Goal: Transaction & Acquisition: Book appointment/travel/reservation

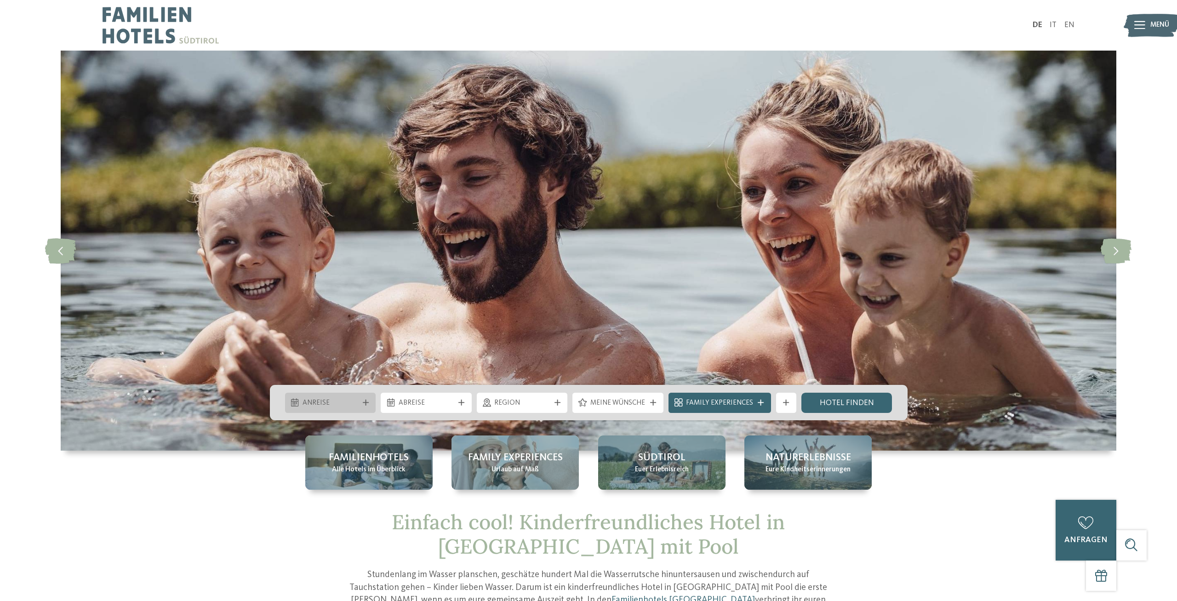
click at [356, 396] on div "Anreise" at bounding box center [330, 403] width 91 height 20
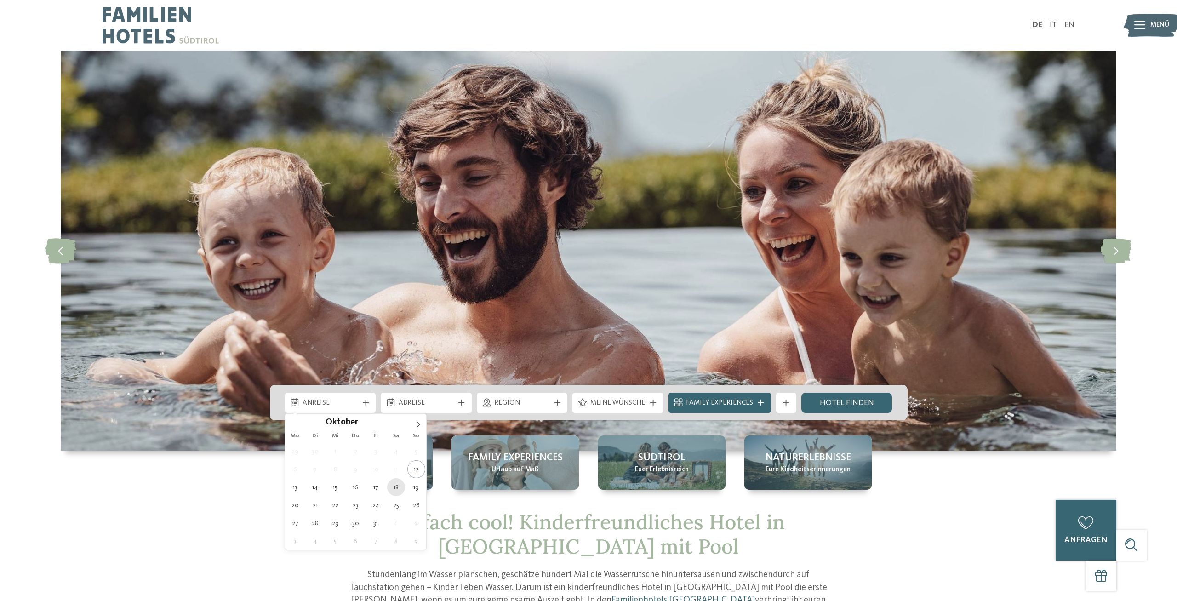
type div "[DATE]"
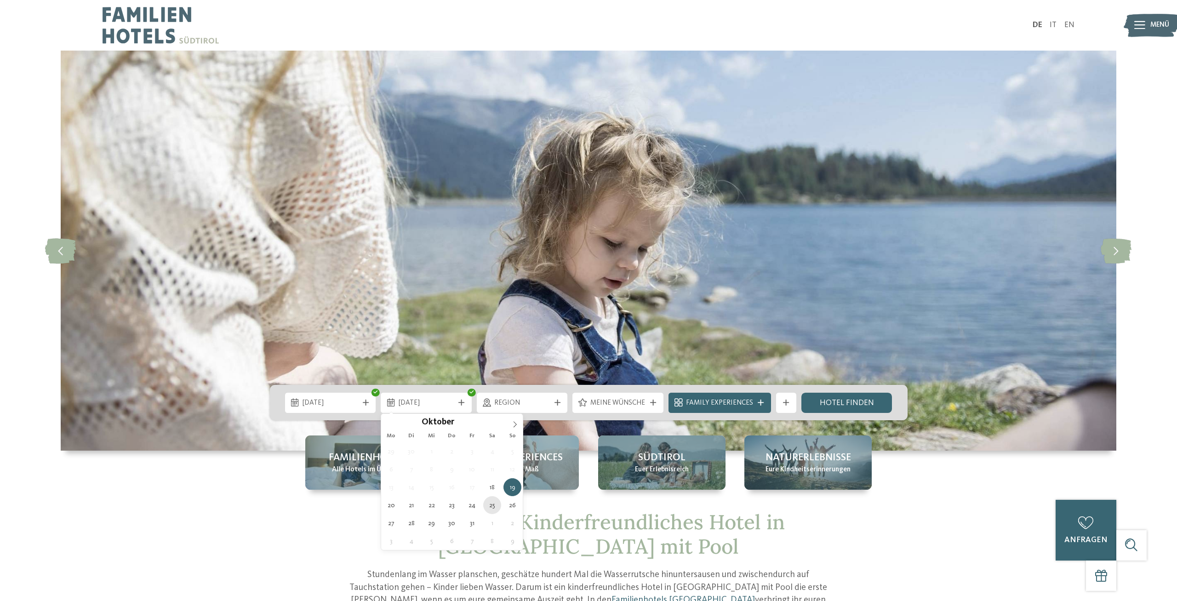
type div "25.10.2025"
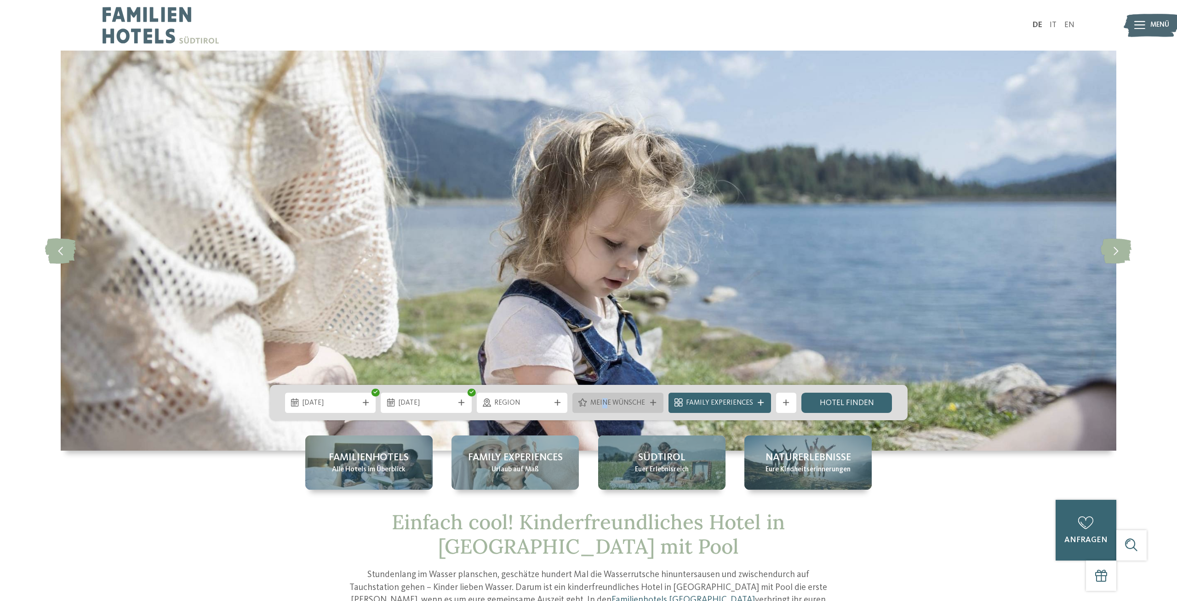
click at [605, 400] on span "Meine Wünsche" at bounding box center [618, 403] width 56 height 10
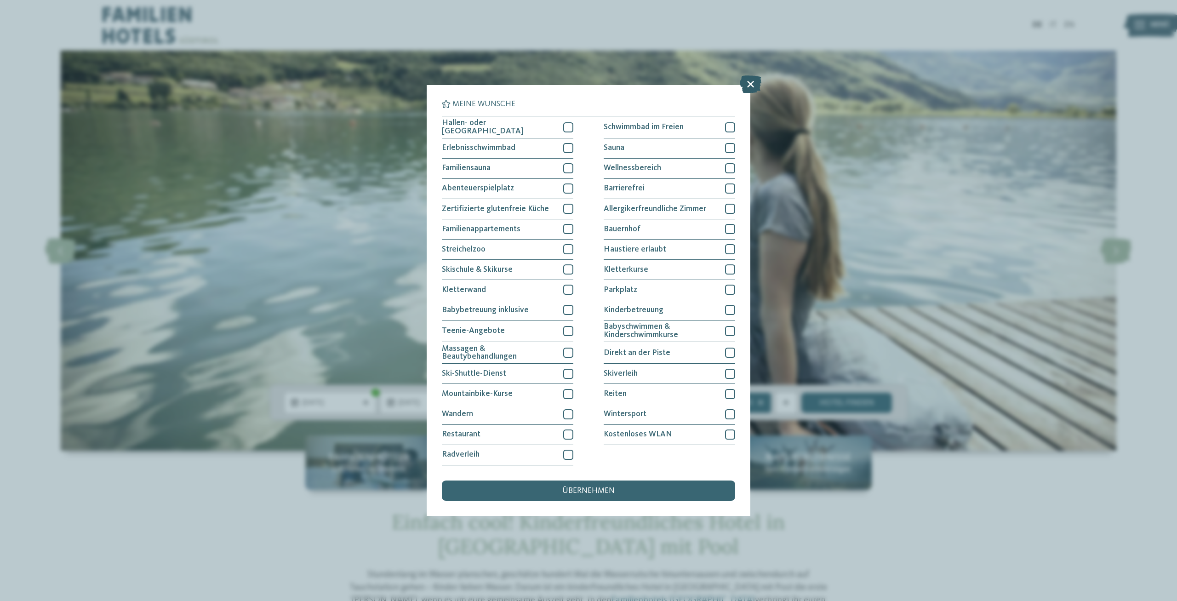
click at [757, 88] on icon at bounding box center [751, 84] width 22 height 17
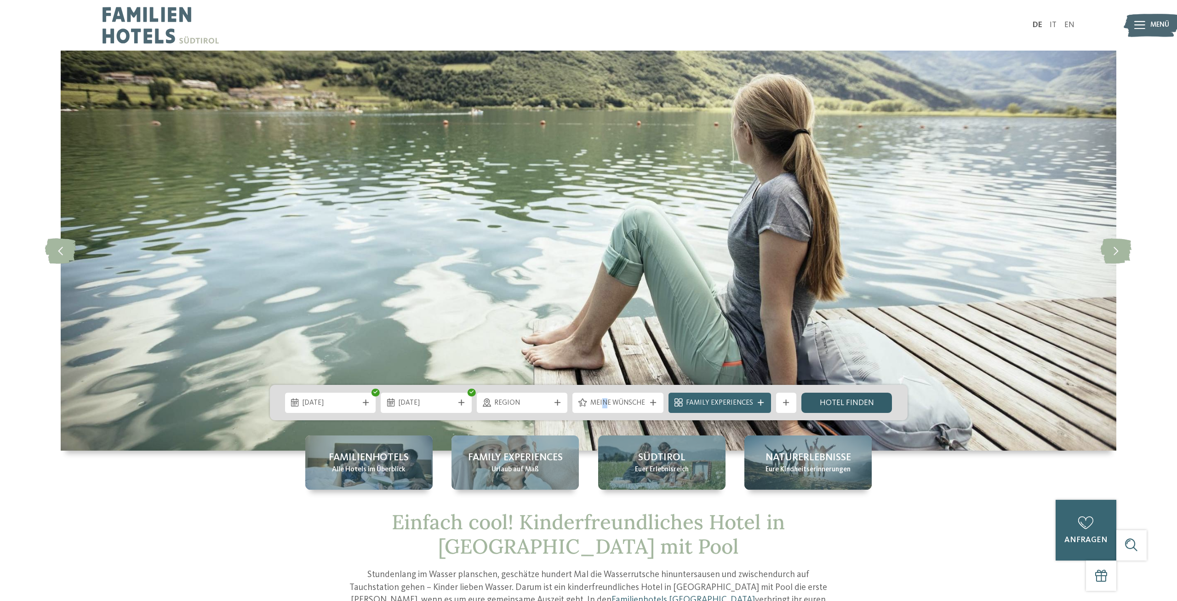
click at [841, 400] on link "Hotel finden" at bounding box center [846, 403] width 91 height 20
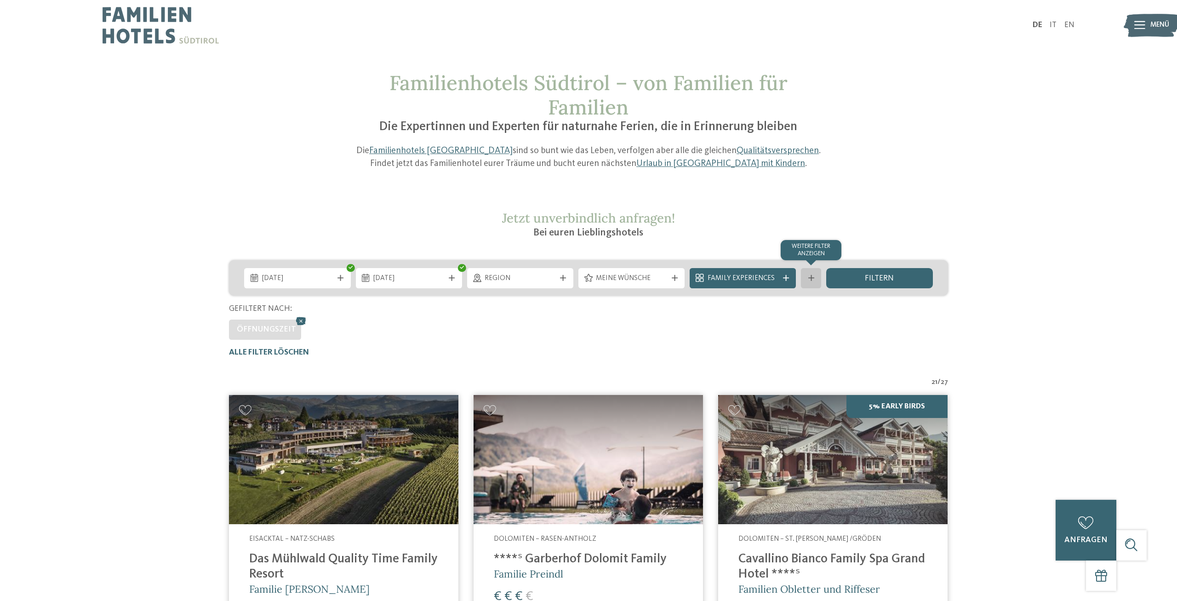
click at [811, 285] on div "Weitere Filter anzeigen" at bounding box center [811, 278] width 20 height 20
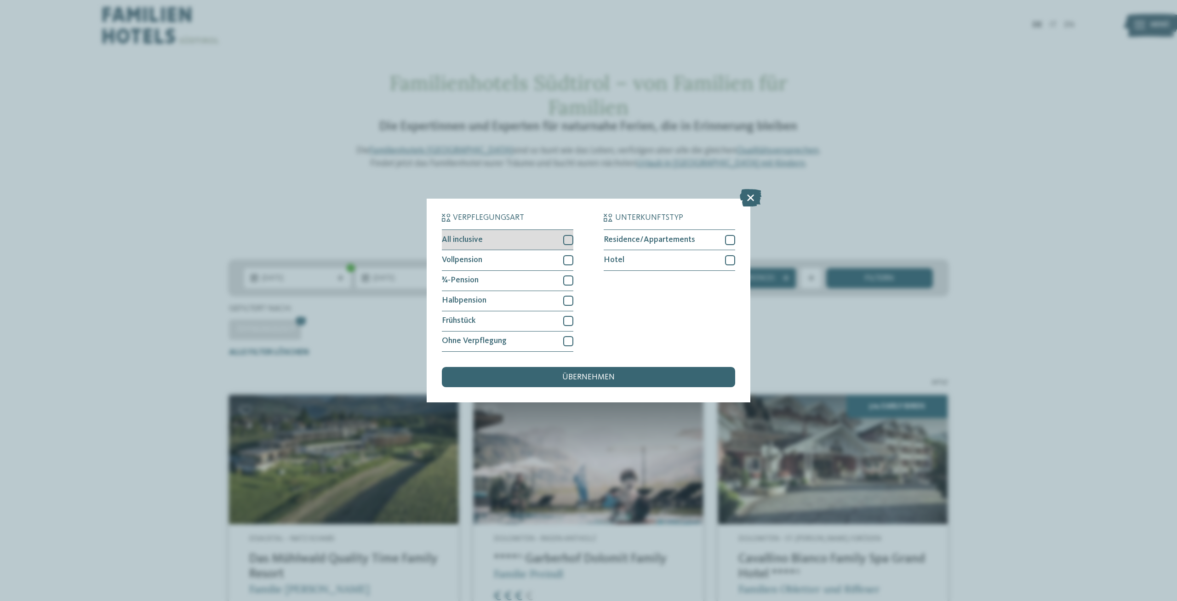
click at [565, 237] on div at bounding box center [568, 240] width 10 height 10
drag, startPoint x: 575, startPoint y: 383, endPoint x: 586, endPoint y: 380, distance: 11.5
click at [576, 382] on div "übernehmen" at bounding box center [588, 377] width 293 height 20
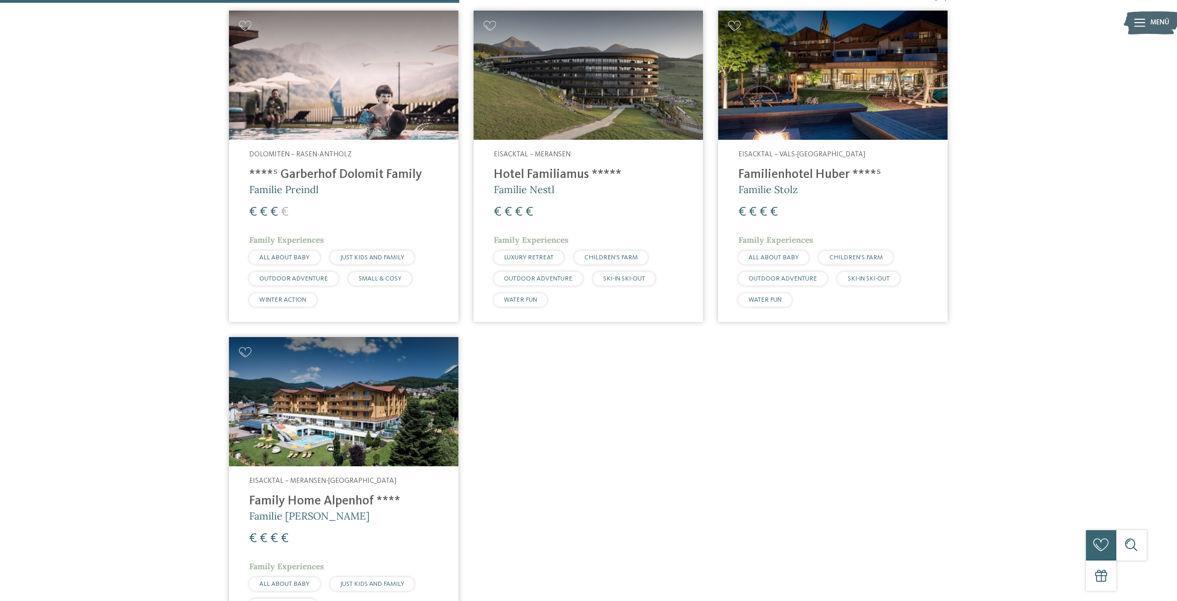
scroll to position [241, 0]
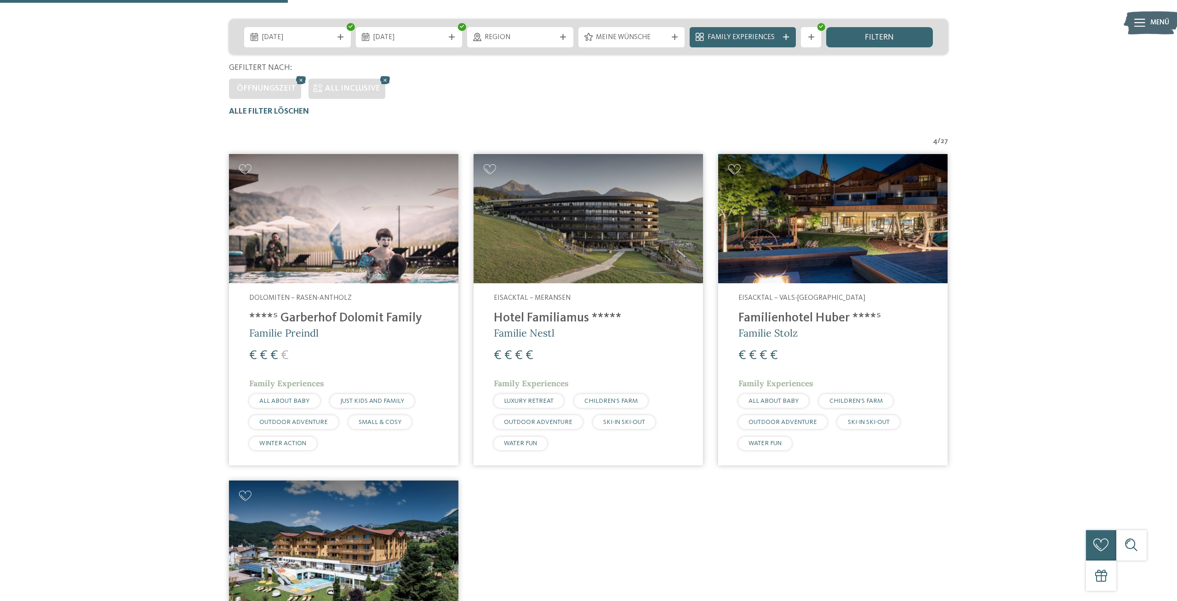
click at [393, 318] on h4 "****ˢ Garberhof Dolomit Family" at bounding box center [343, 318] width 189 height 15
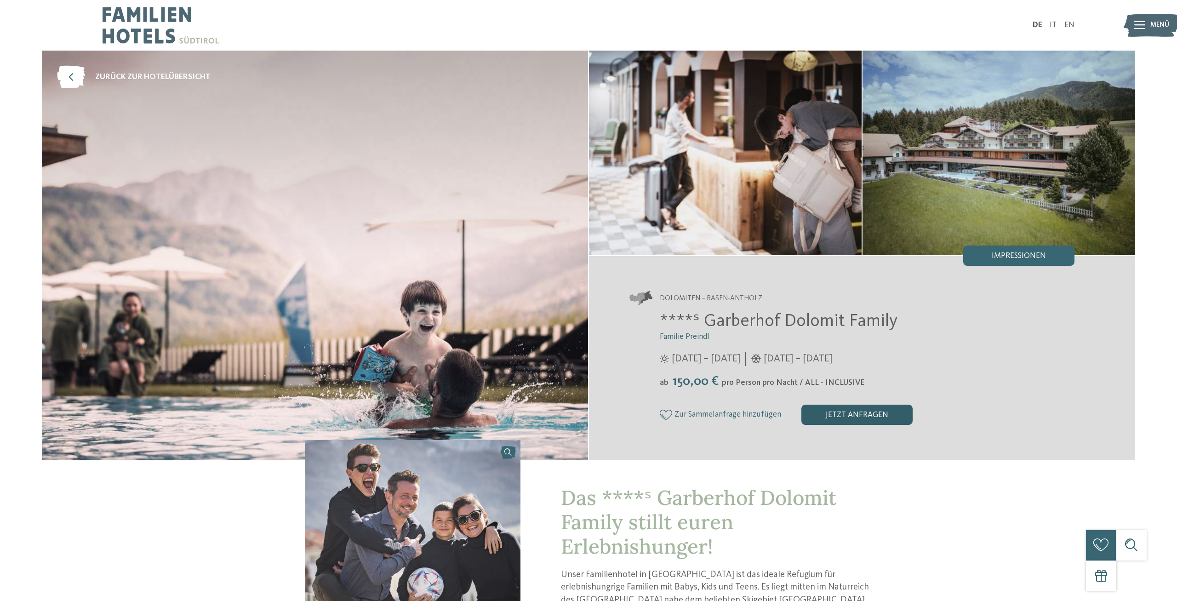
click at [858, 418] on div "jetzt anfragen" at bounding box center [856, 415] width 111 height 20
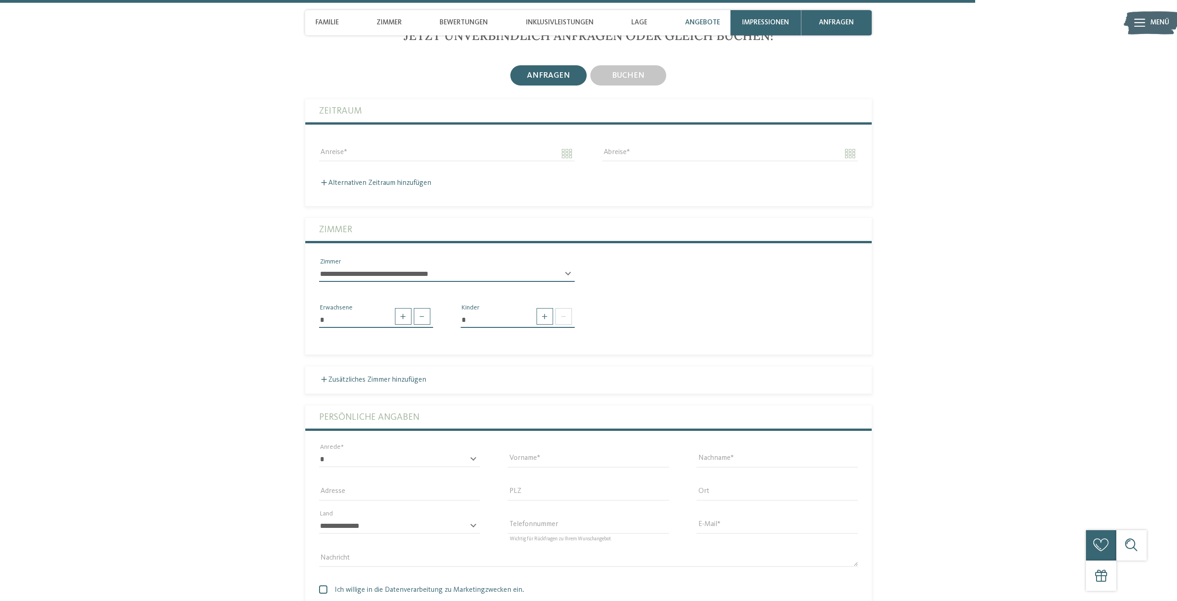
scroll to position [3337, 0]
click at [630, 79] on span "buchen" at bounding box center [628, 75] width 33 height 8
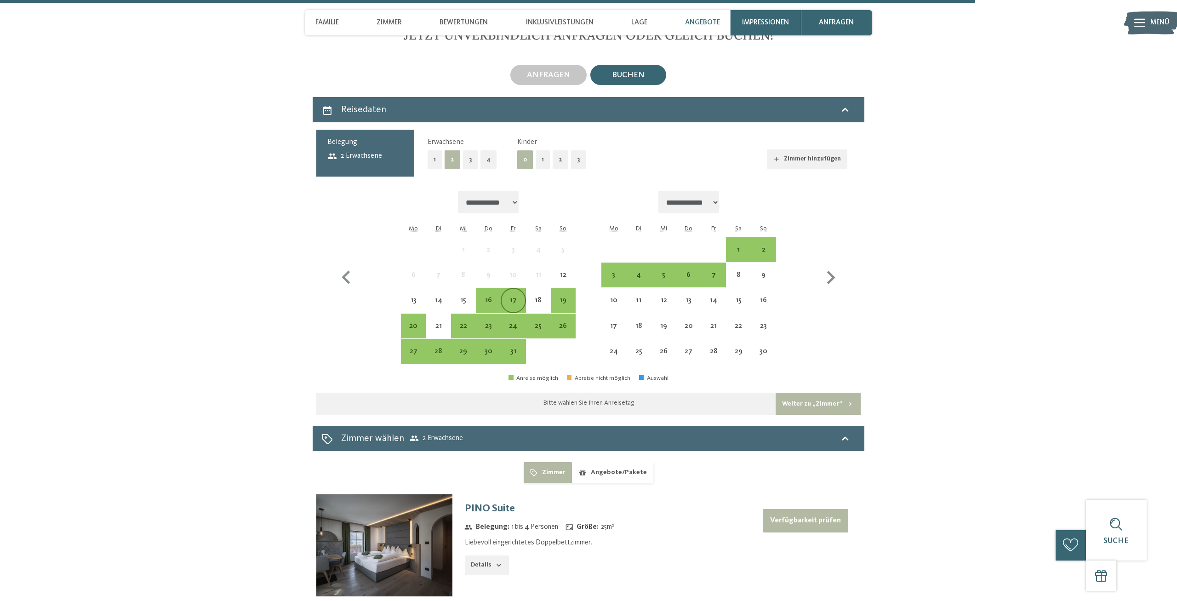
click at [507, 320] on div "17" at bounding box center [513, 308] width 23 height 23
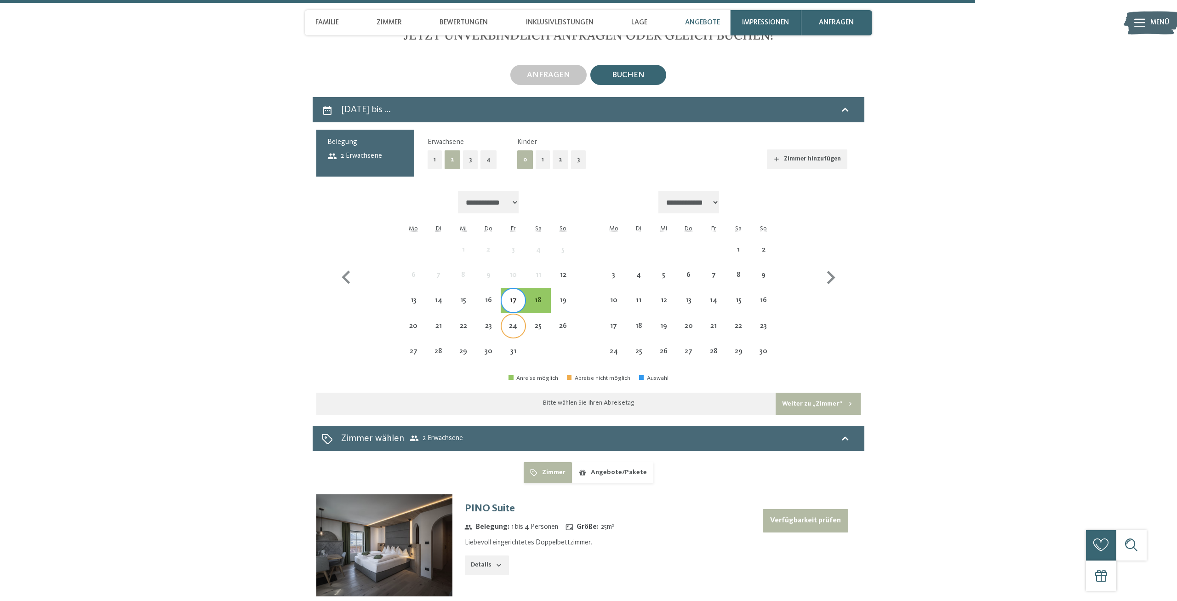
click at [520, 345] on div "24" at bounding box center [513, 333] width 23 height 23
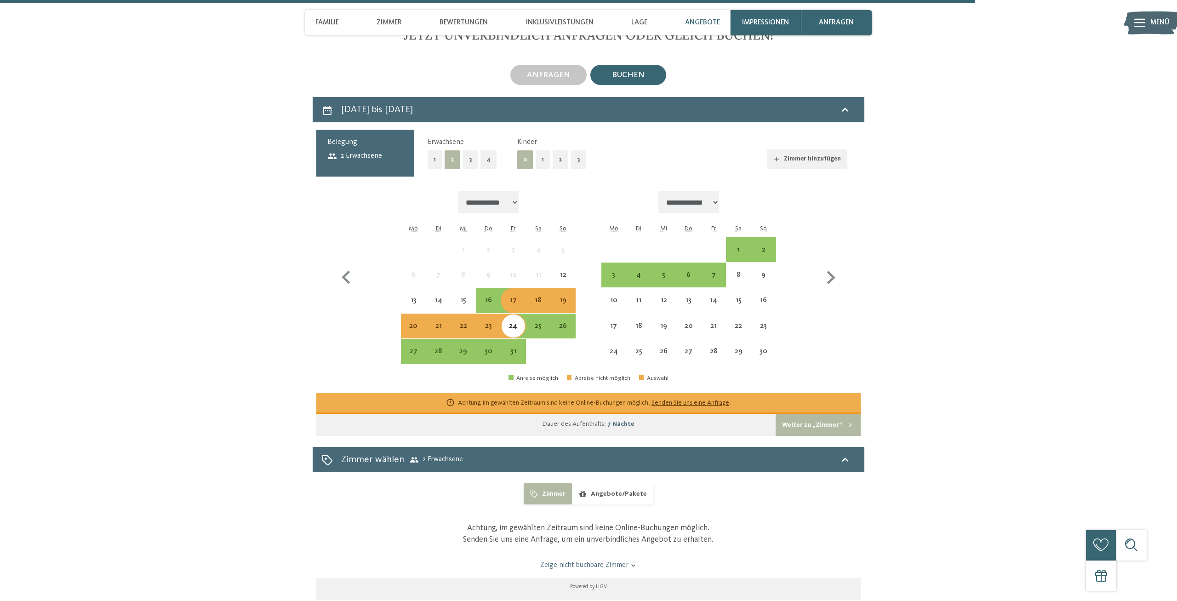
click at [751, 262] on div "2" at bounding box center [763, 249] width 25 height 25
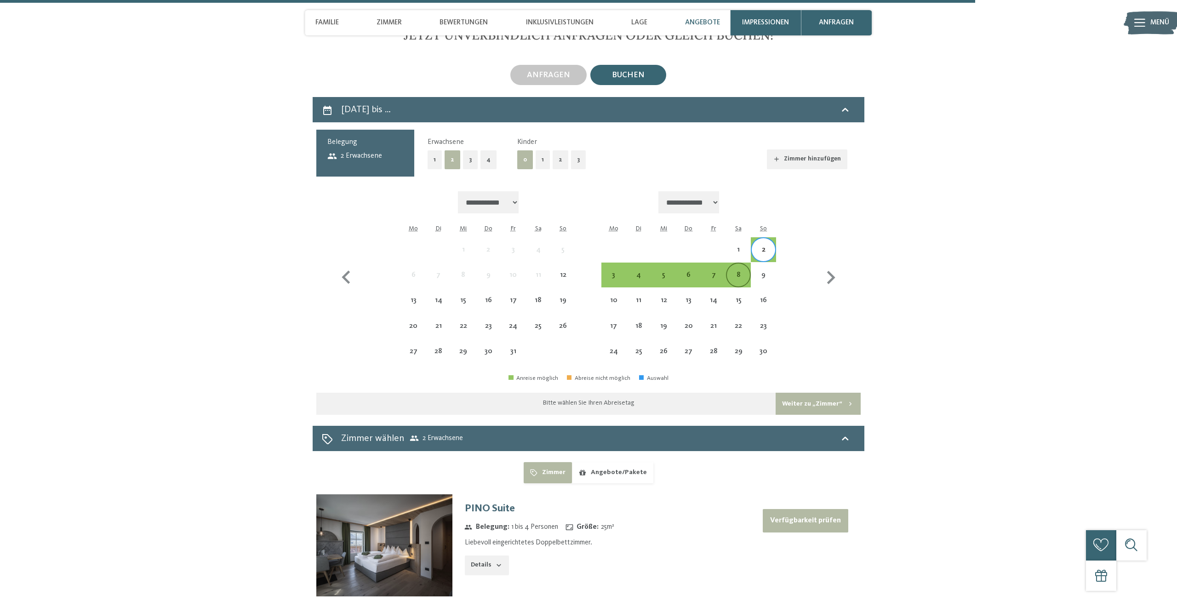
click at [736, 294] on div "8" at bounding box center [738, 282] width 23 height 23
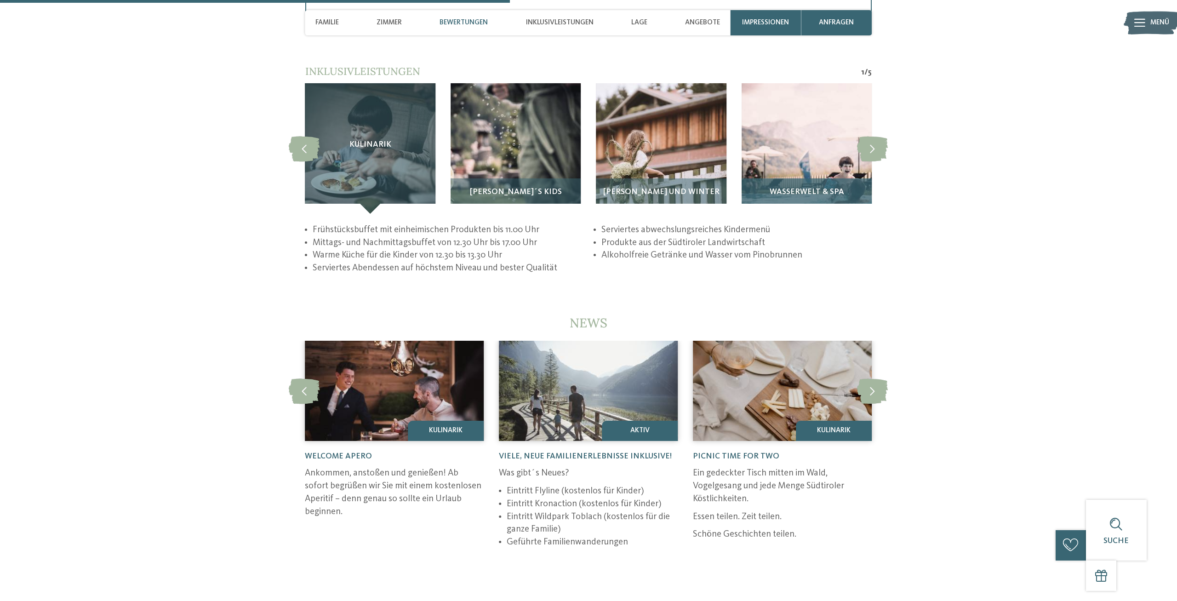
scroll to position [2057, 0]
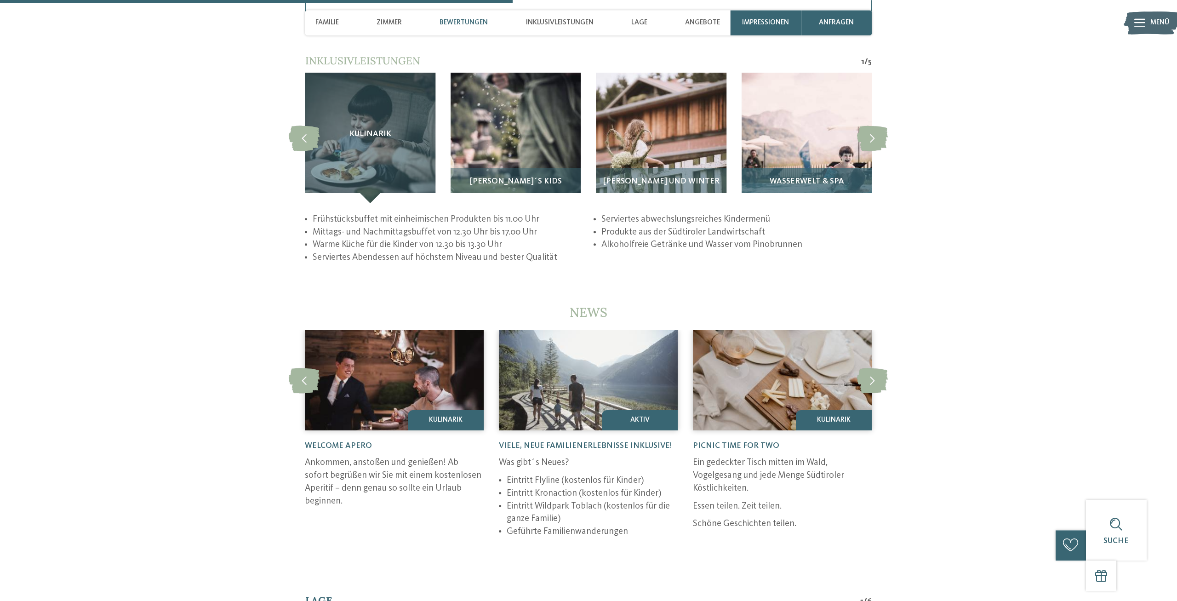
click at [802, 186] on span "Wasserwelt & Spa" at bounding box center [807, 181] width 74 height 9
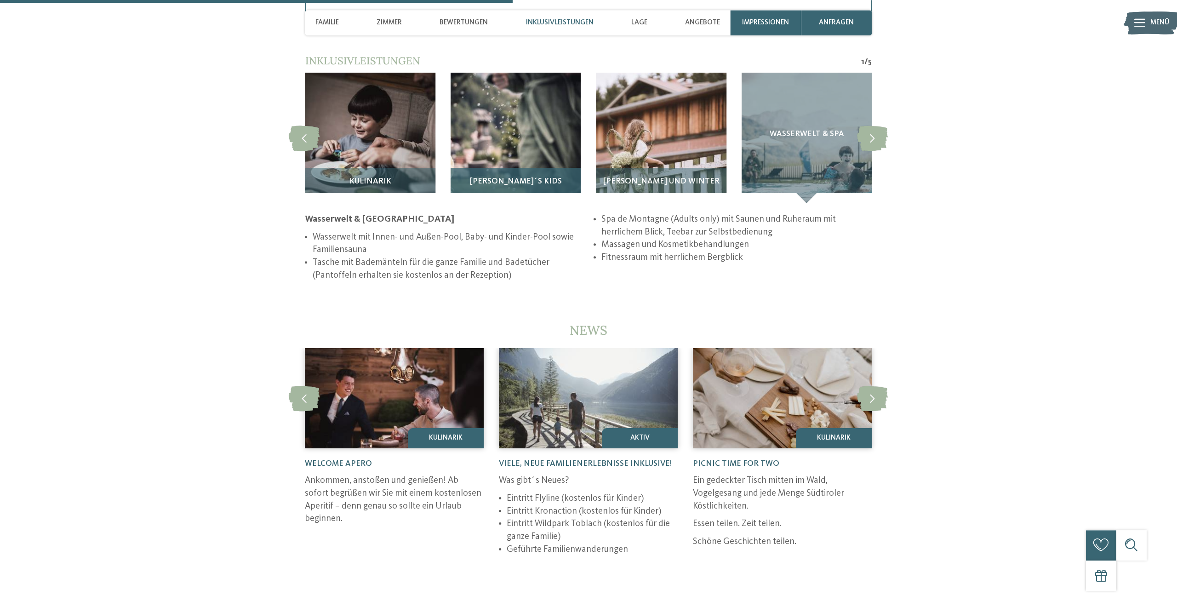
click at [480, 186] on h3 "Pino´s Kids" at bounding box center [516, 181] width 120 height 9
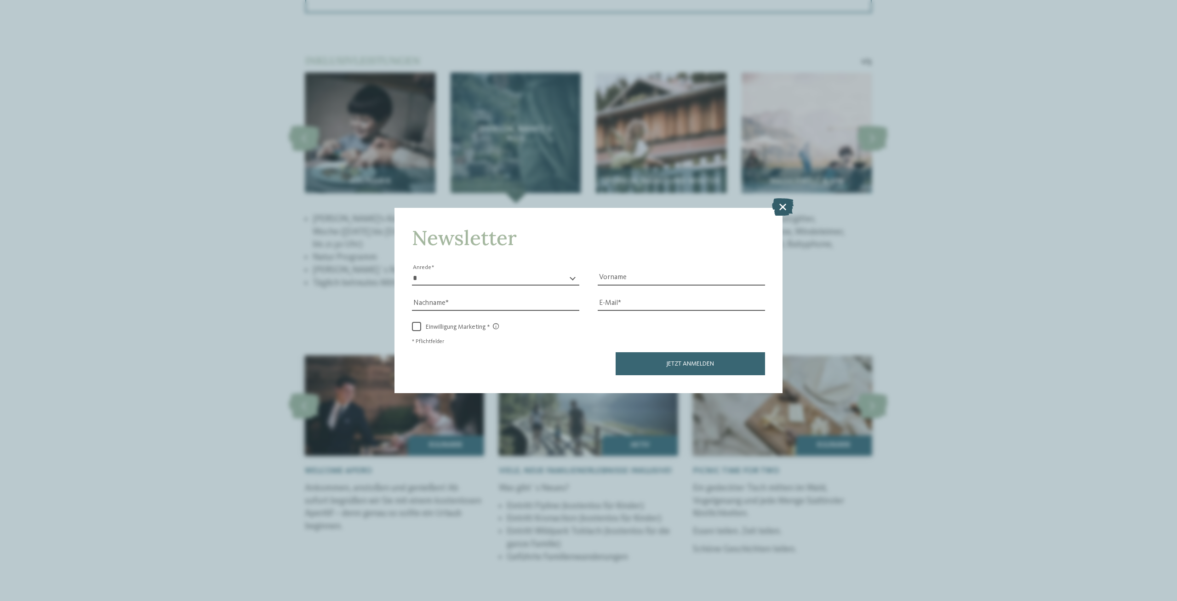
click at [781, 212] on icon at bounding box center [783, 206] width 22 height 17
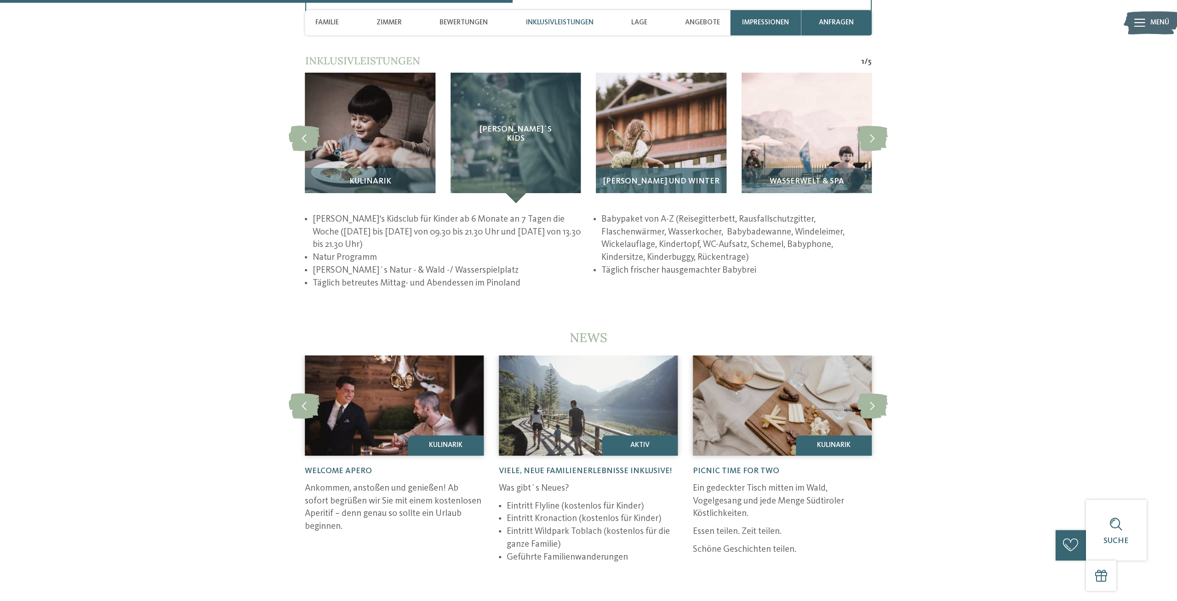
click at [667, 186] on span "Sommer und Winter" at bounding box center [661, 181] width 116 height 9
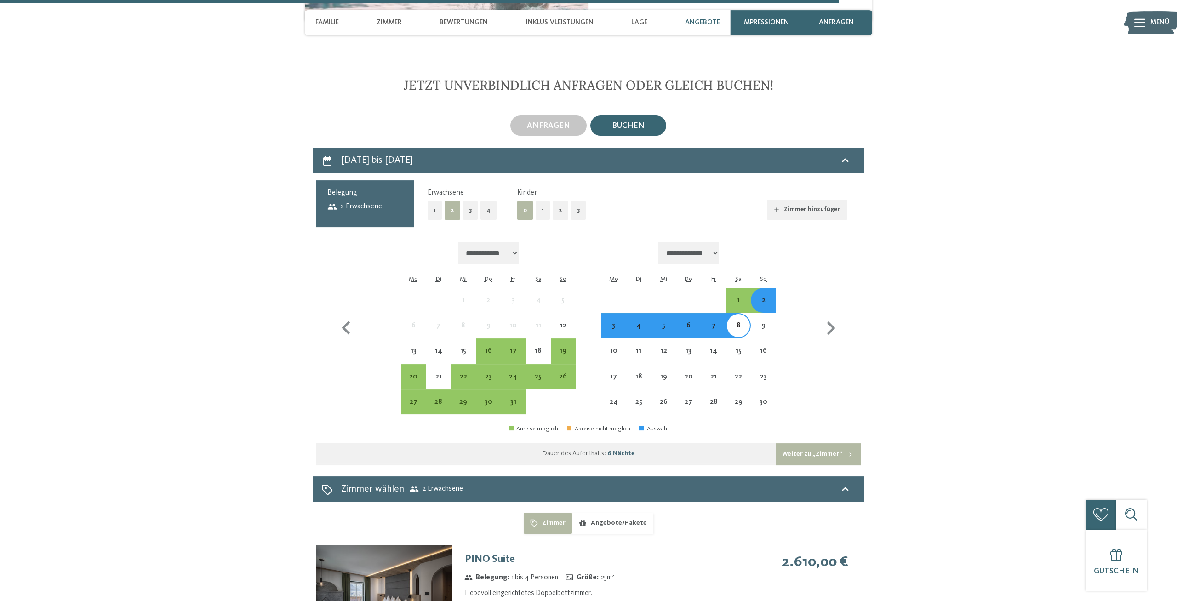
scroll to position [3443, 0]
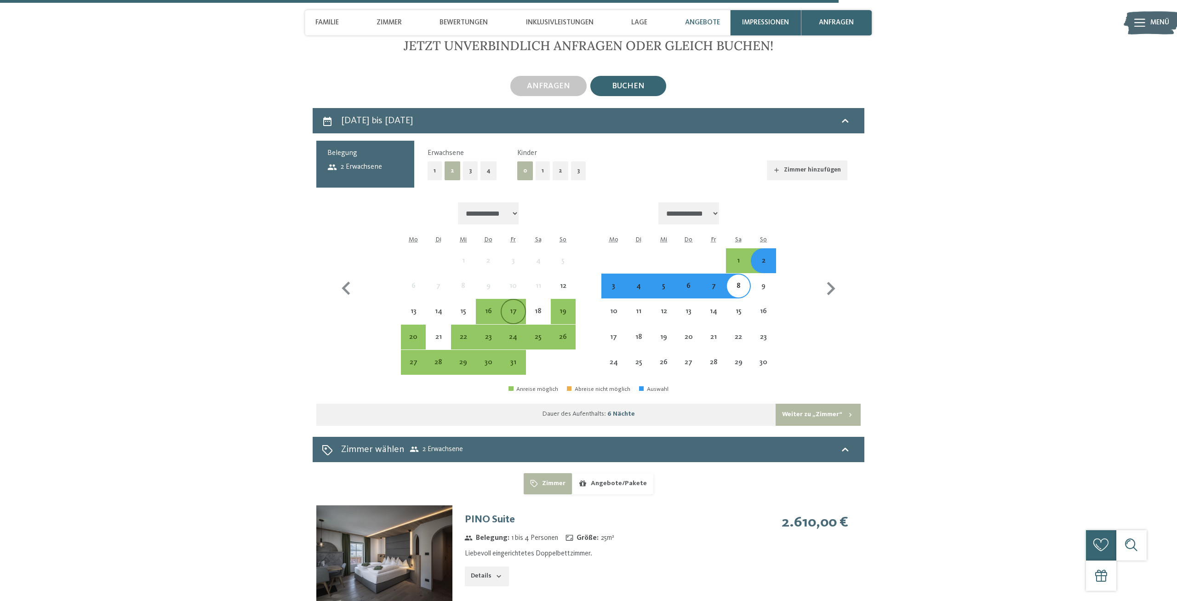
click at [508, 327] on div "17" at bounding box center [513, 319] width 23 height 23
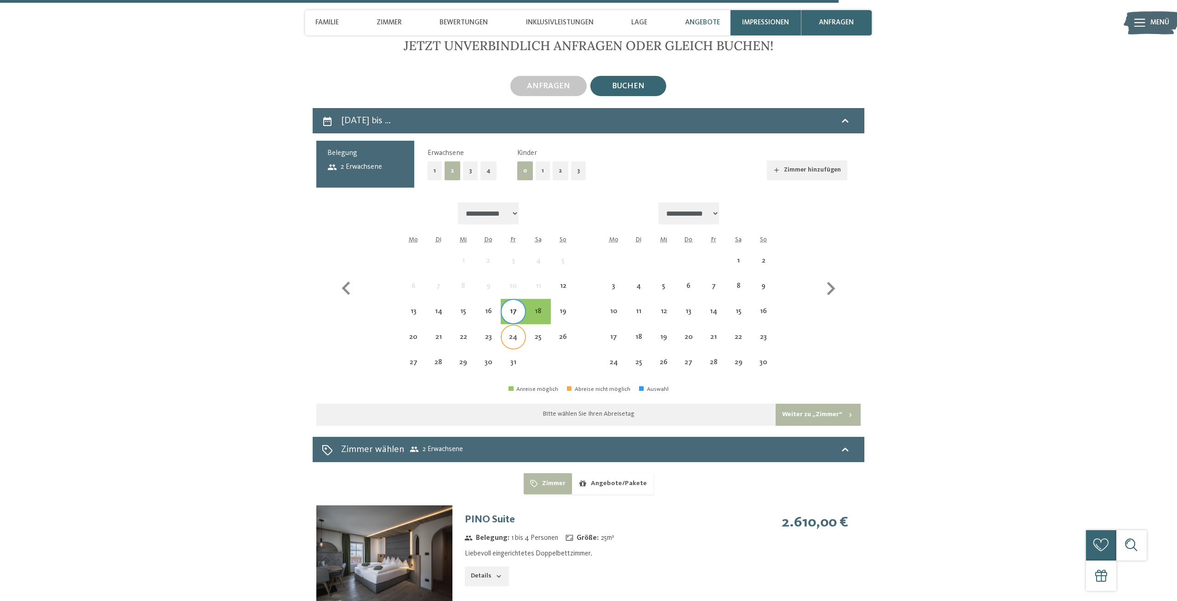
click at [515, 347] on div "24" at bounding box center [513, 336] width 23 height 23
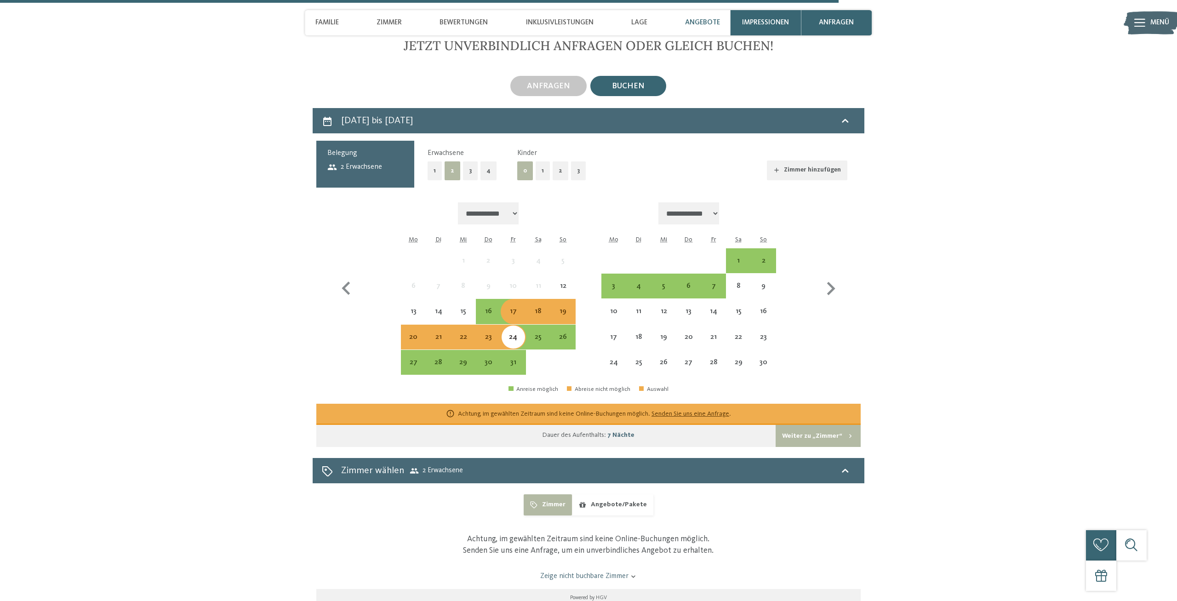
click at [698, 418] on div "Achtung, im gewählten Zeitraum sind keine Online-Buchungen möglich. Senden Sie …" at bounding box center [594, 413] width 273 height 9
click at [703, 417] on link "Senden Sie uns eine Anfrage" at bounding box center [690, 414] width 78 height 6
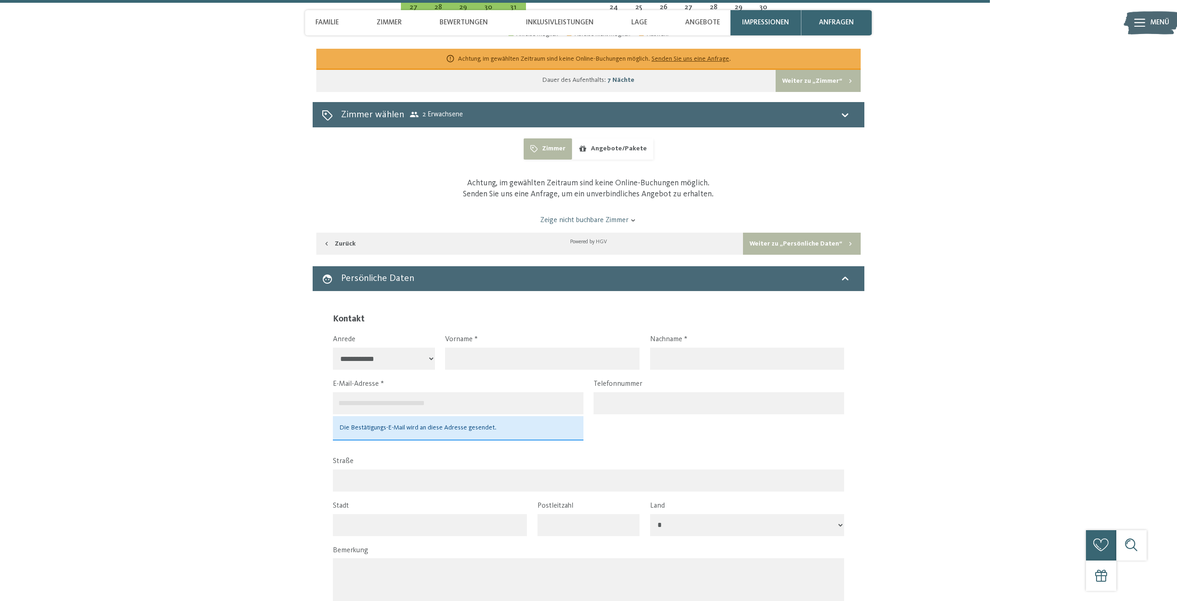
scroll to position [3818, 0]
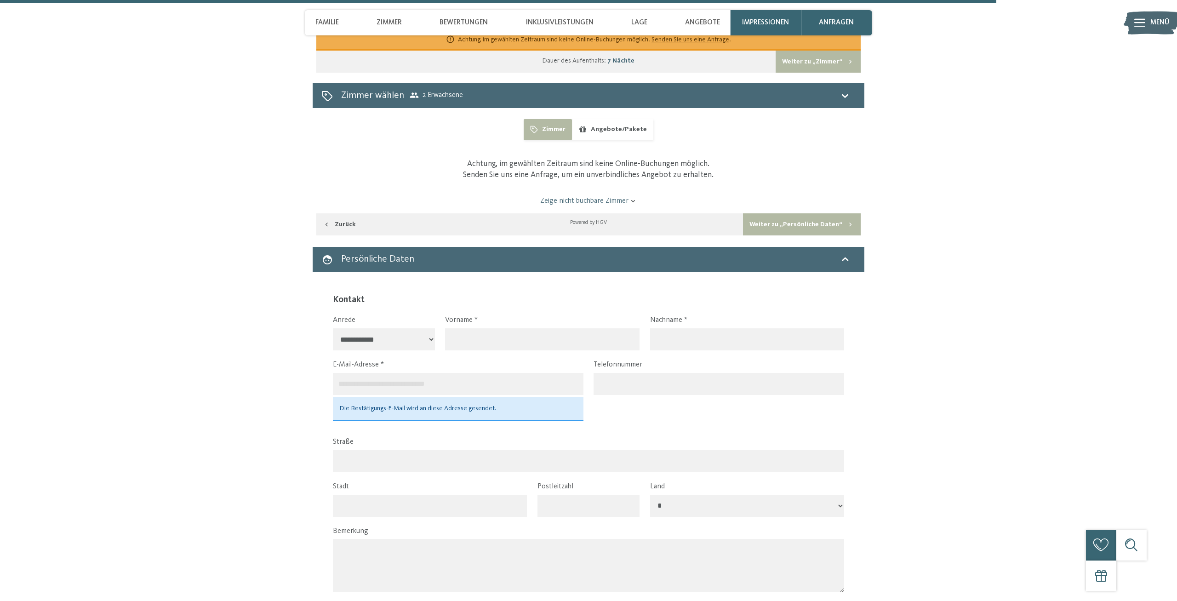
click at [590, 140] on button "Angebote/Pakete" at bounding box center [612, 129] width 81 height 21
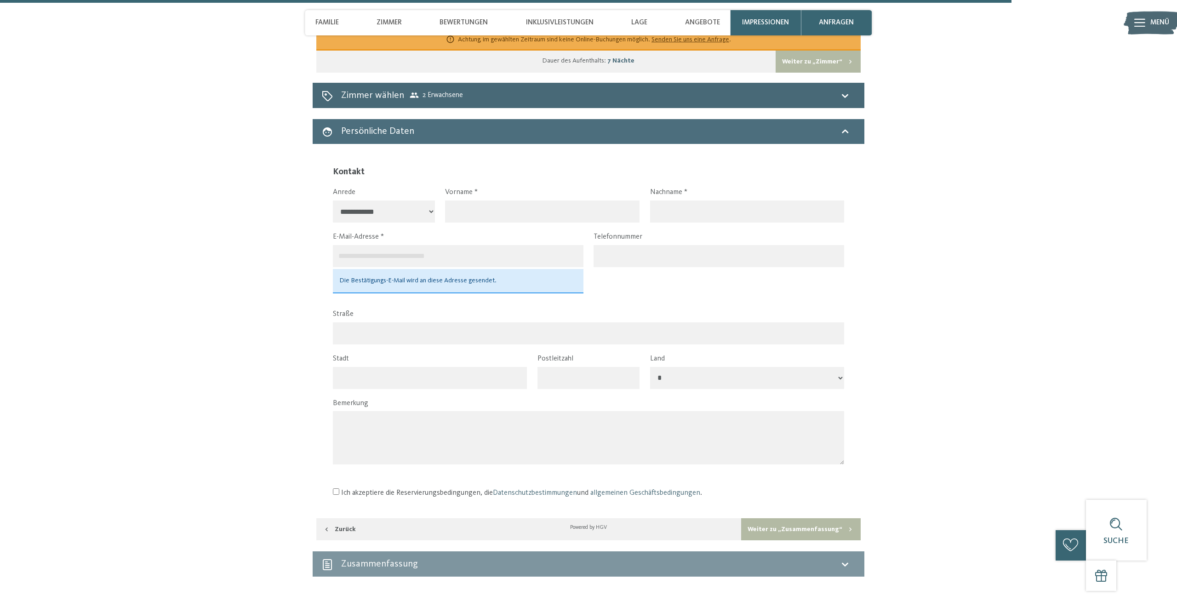
scroll to position [3483, 0]
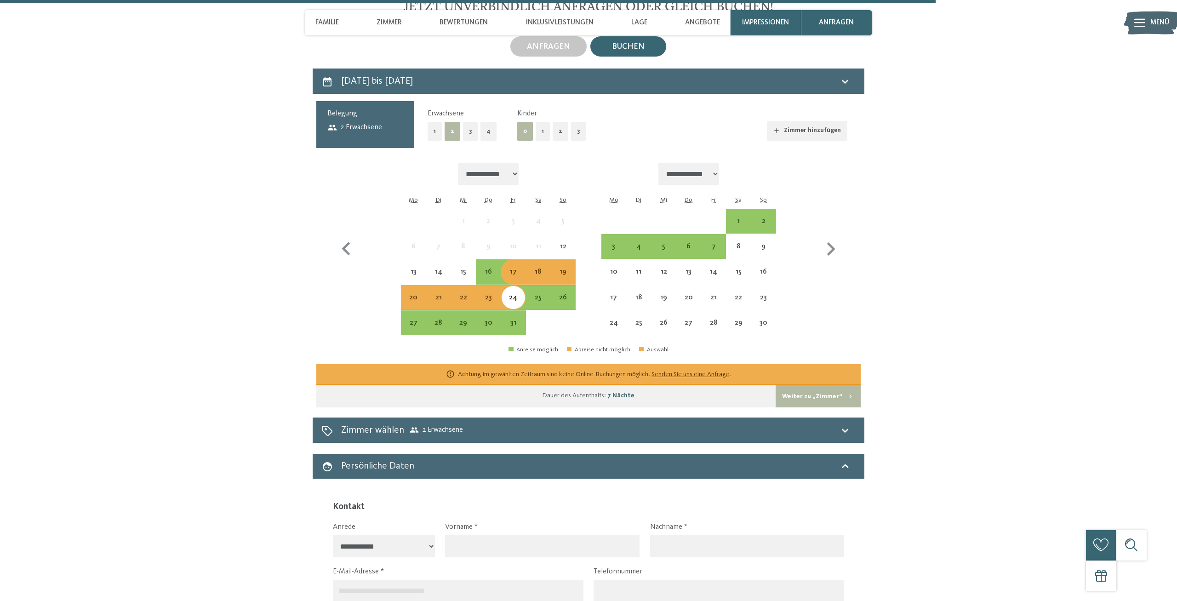
click at [340, 132] on span "2 Erwachsene" at bounding box center [354, 127] width 55 height 10
drag, startPoint x: 347, startPoint y: 137, endPoint x: 412, endPoint y: 137, distance: 65.7
click at [347, 137] on div "Belegung 2 Erwachsene" at bounding box center [365, 124] width 98 height 47
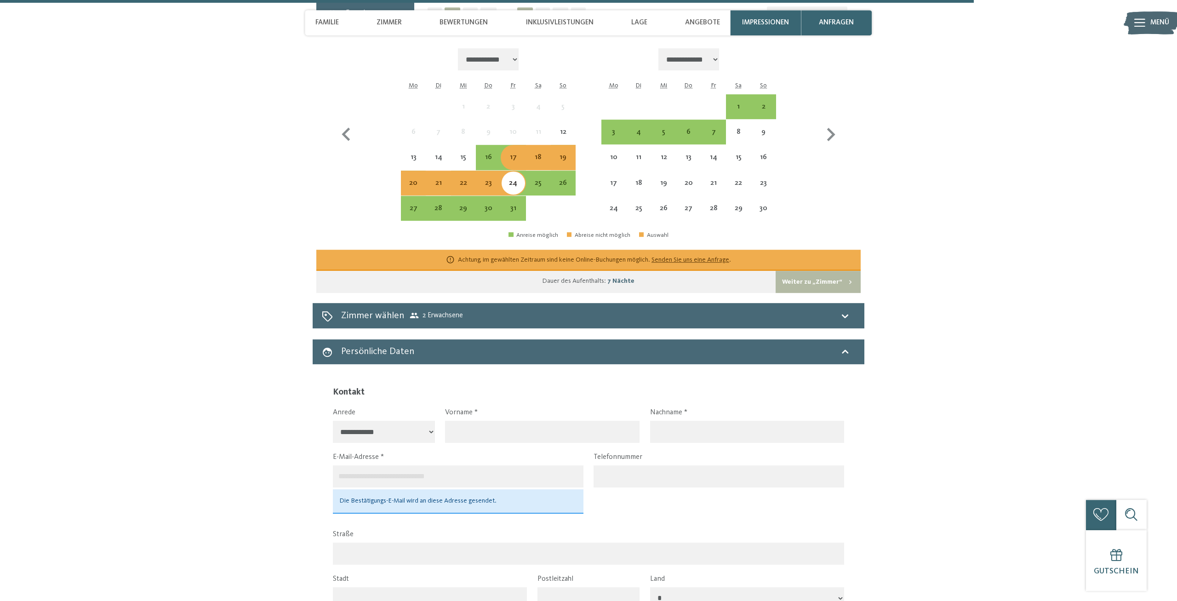
scroll to position [3626, 0]
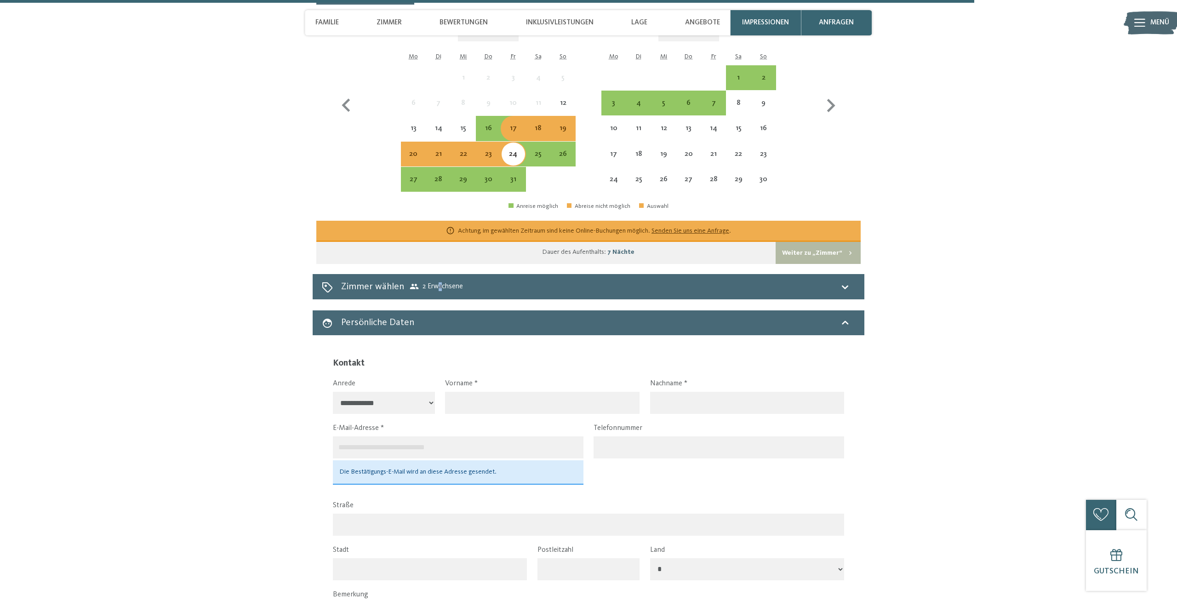
click at [438, 291] on span "2 Erwachsene" at bounding box center [436, 286] width 53 height 9
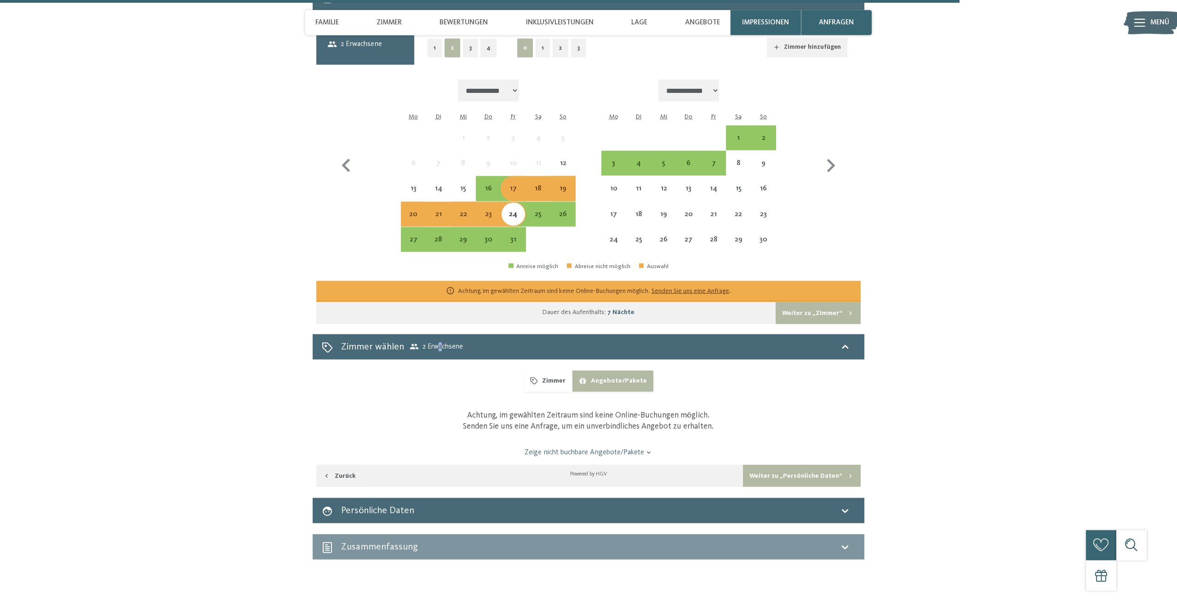
click at [557, 391] on button "Zimmer" at bounding box center [548, 381] width 48 height 21
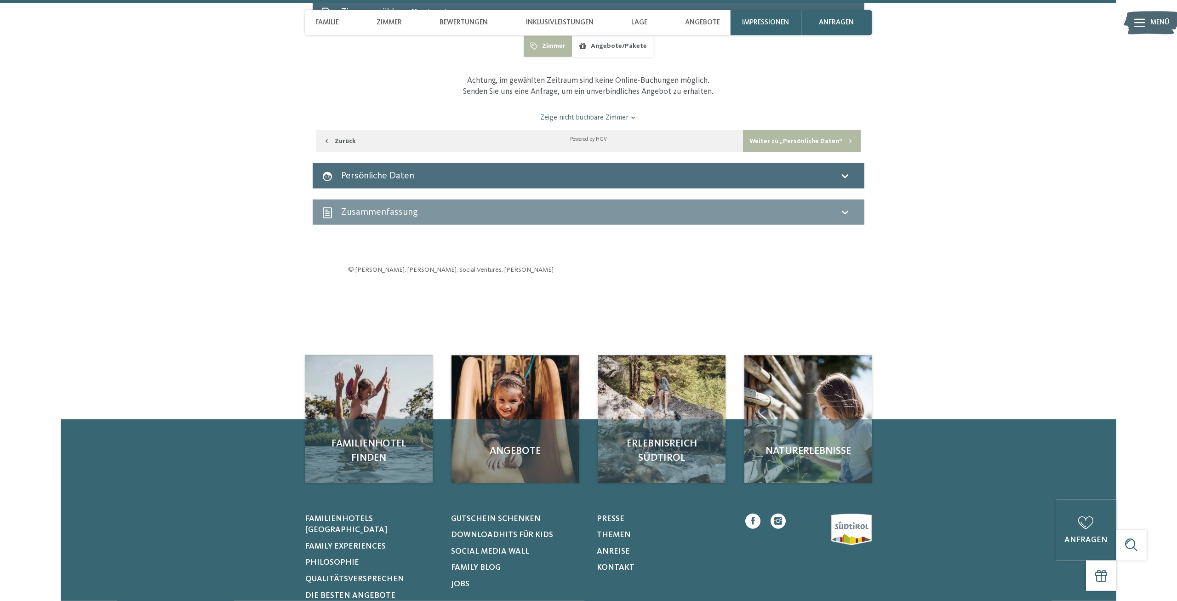
click at [801, 183] on div "Persönliche Daten" at bounding box center [589, 175] width 552 height 25
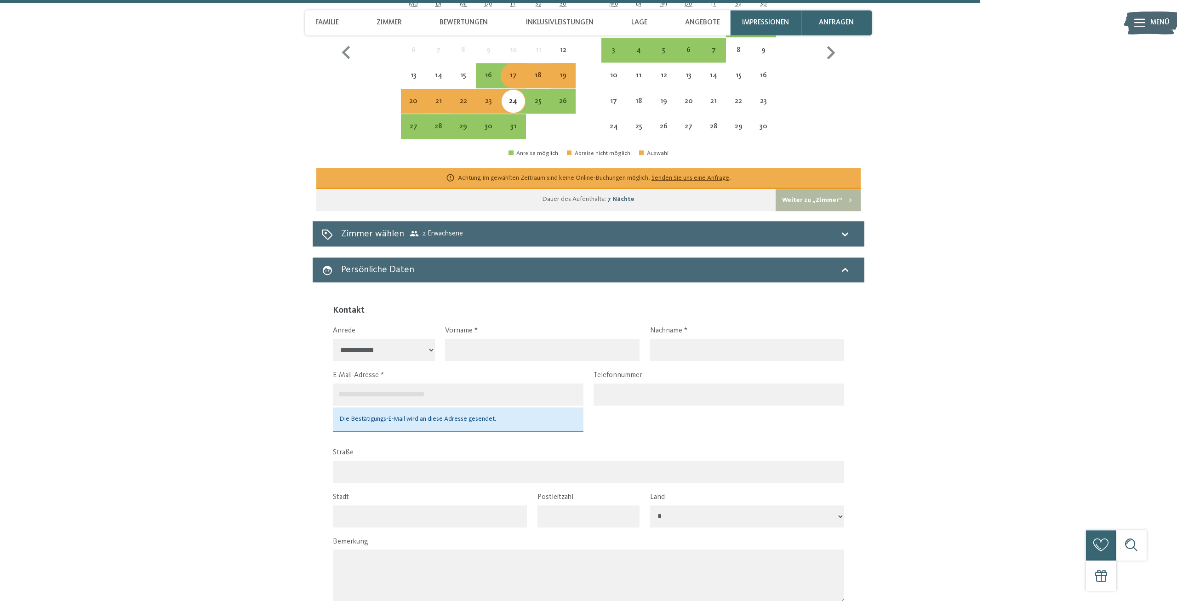
scroll to position [3710, 0]
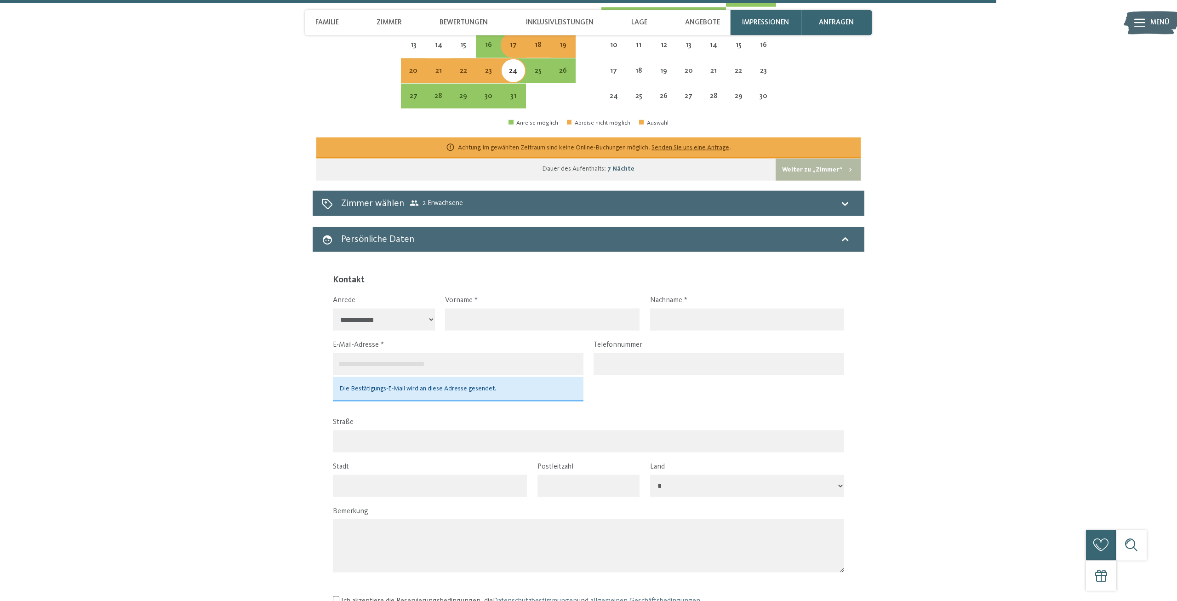
click at [489, 305] on fieldset "**********" at bounding box center [589, 429] width 512 height 311
click at [491, 305] on label "Vorname" at bounding box center [538, 300] width 187 height 10
drag, startPoint x: 478, startPoint y: 311, endPoint x: 465, endPoint y: 314, distance: 13.6
click at [476, 305] on label "Vorname" at bounding box center [538, 300] width 187 height 10
click at [461, 305] on label "Vorname" at bounding box center [538, 300] width 187 height 10
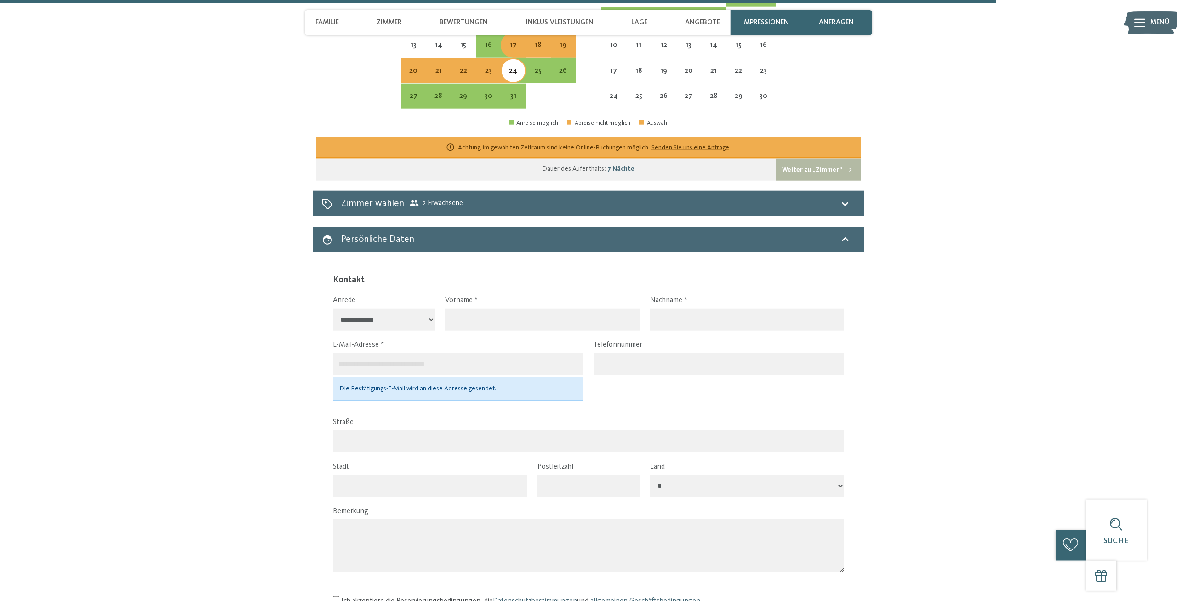
click at [447, 305] on label "Vorname" at bounding box center [538, 300] width 187 height 10
click at [448, 331] on input "text" at bounding box center [542, 319] width 194 height 22
click at [450, 331] on input "text" at bounding box center [542, 319] width 194 height 22
type input "*********"
type input "********"
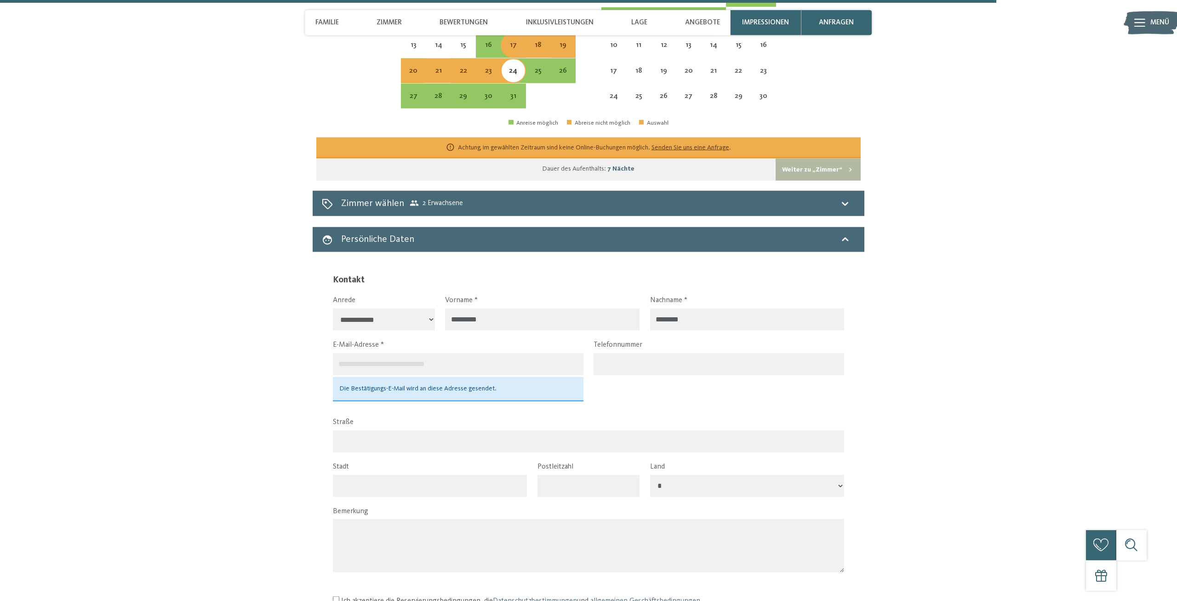
type input "**********"
type input "*****"
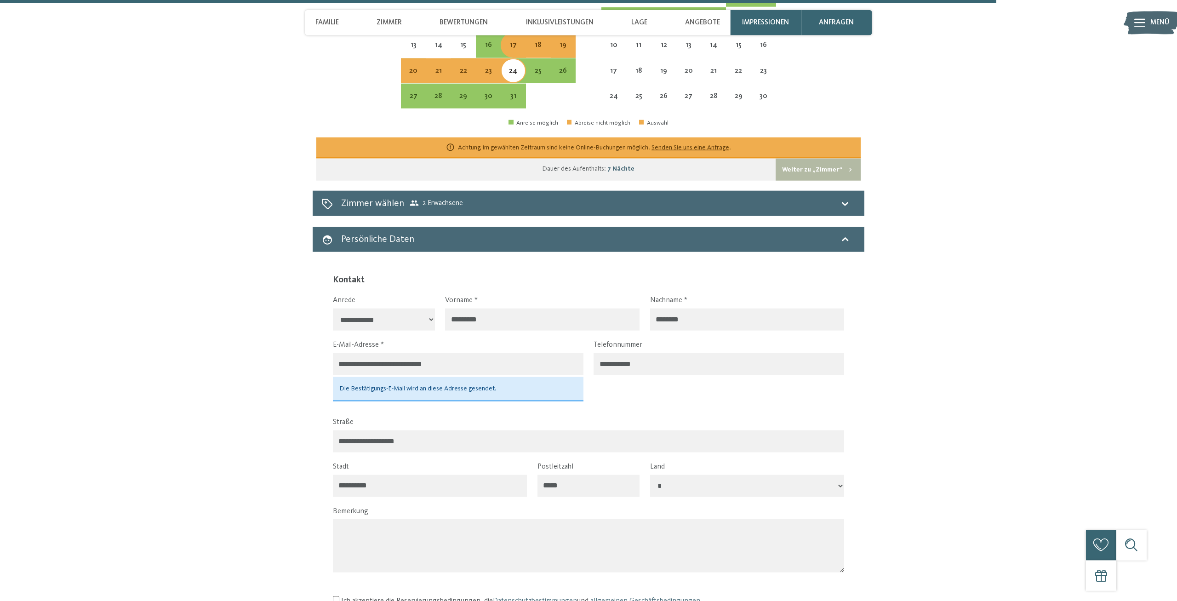
select select "***"
drag, startPoint x: 634, startPoint y: 378, endPoint x: 558, endPoint y: 389, distance: 76.7
click at [594, 375] on input "**********" at bounding box center [719, 364] width 251 height 22
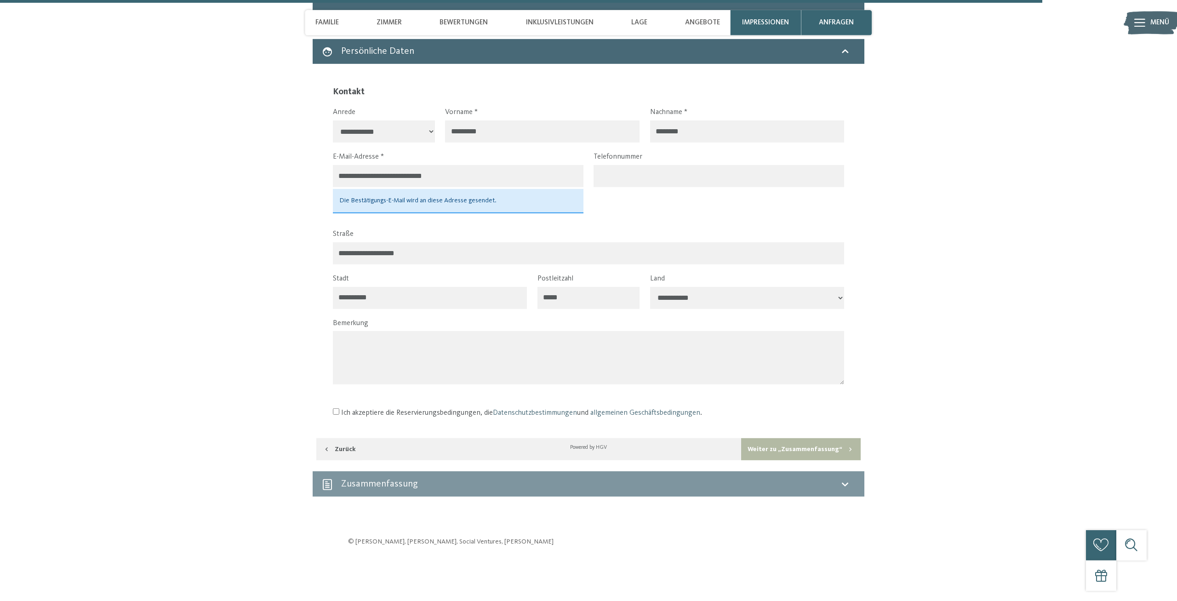
scroll to position [3901, 0]
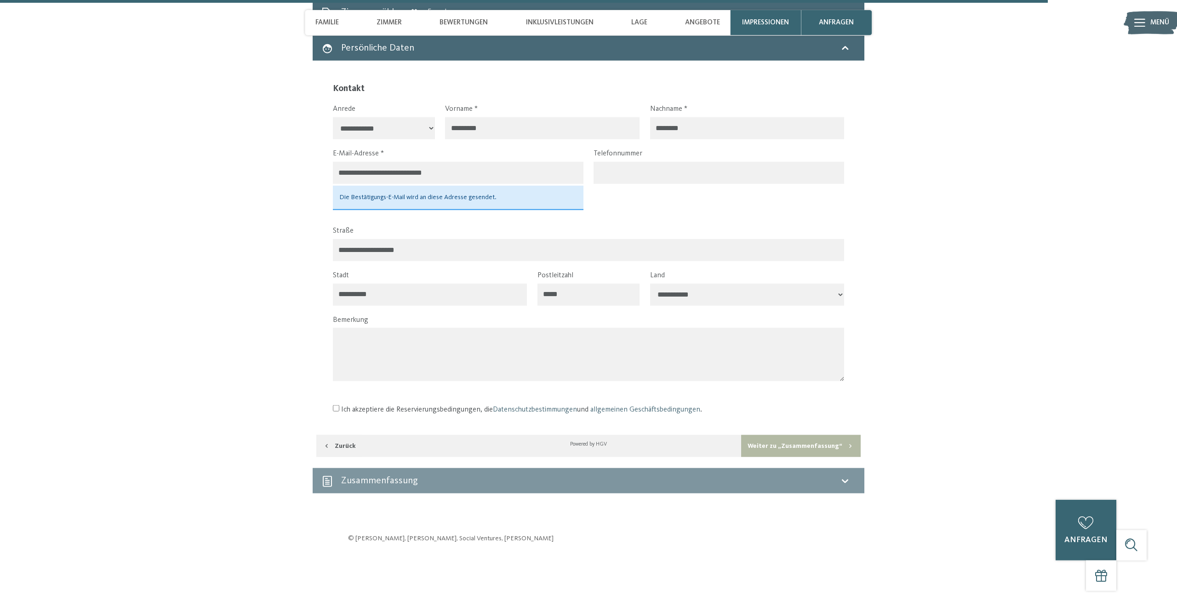
click at [820, 457] on button "Weiter zu „Zusammen­fassung“" at bounding box center [801, 446] width 120 height 22
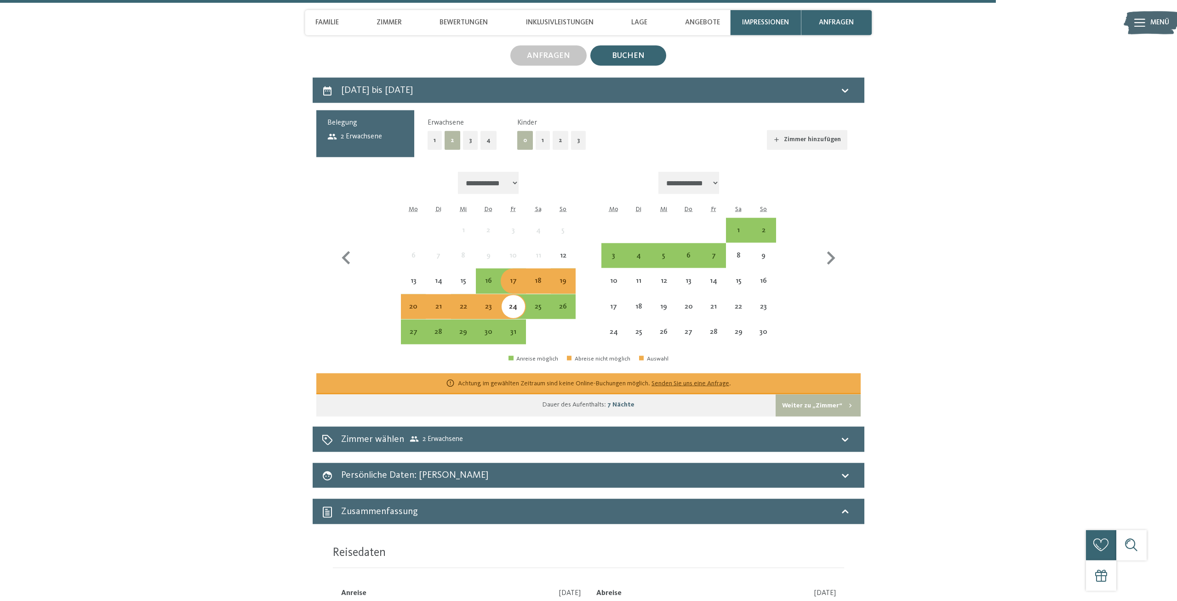
scroll to position [3470, 0]
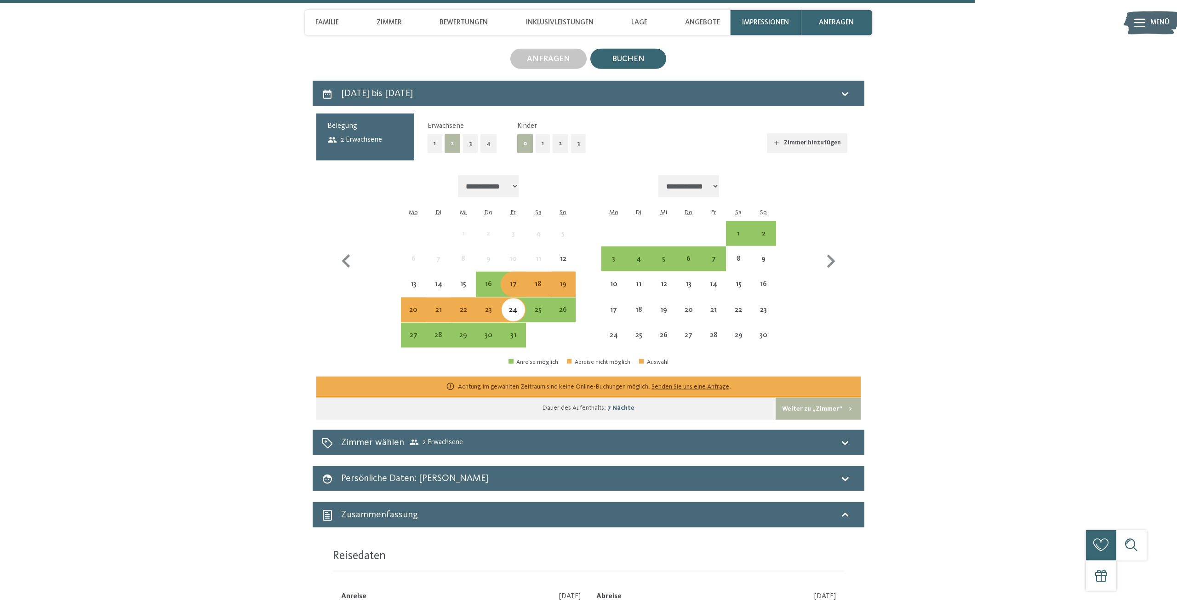
click at [557, 153] on button "2" at bounding box center [561, 143] width 16 height 19
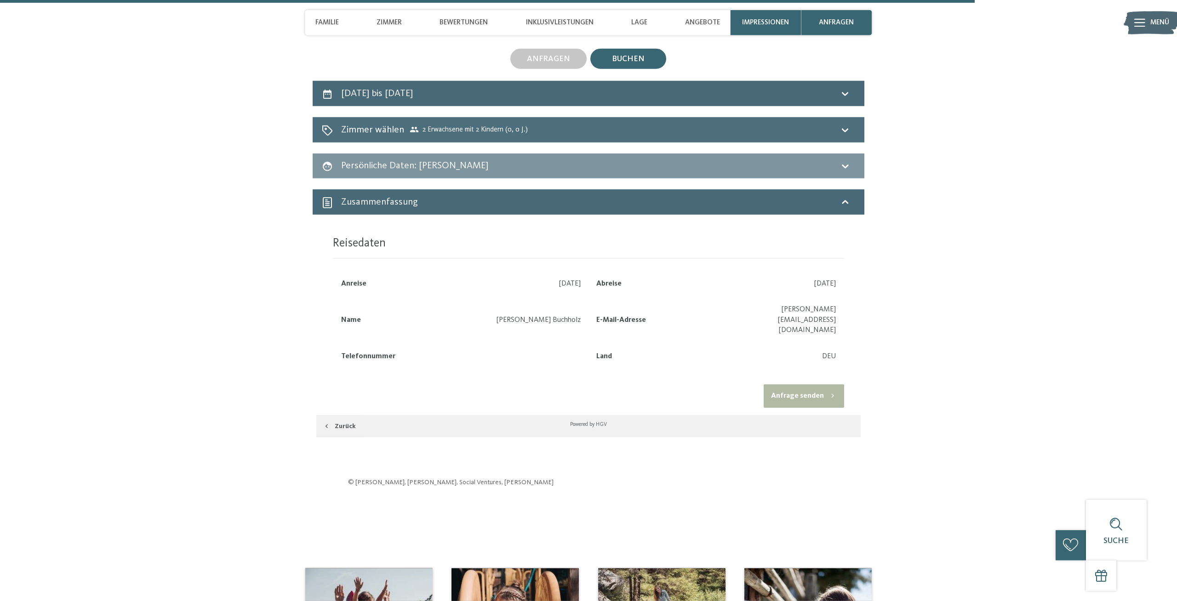
click at [451, 134] on span "2 Erwachsene mit 2 Kindern (0, 0 J.)" at bounding box center [469, 129] width 118 height 9
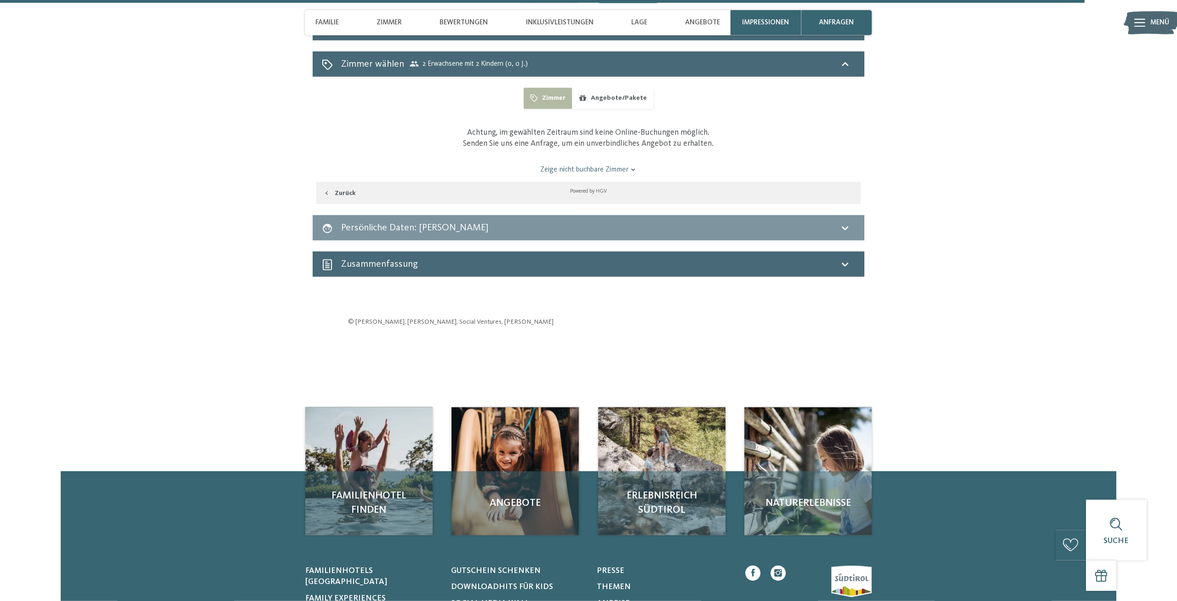
scroll to position [3518, 0]
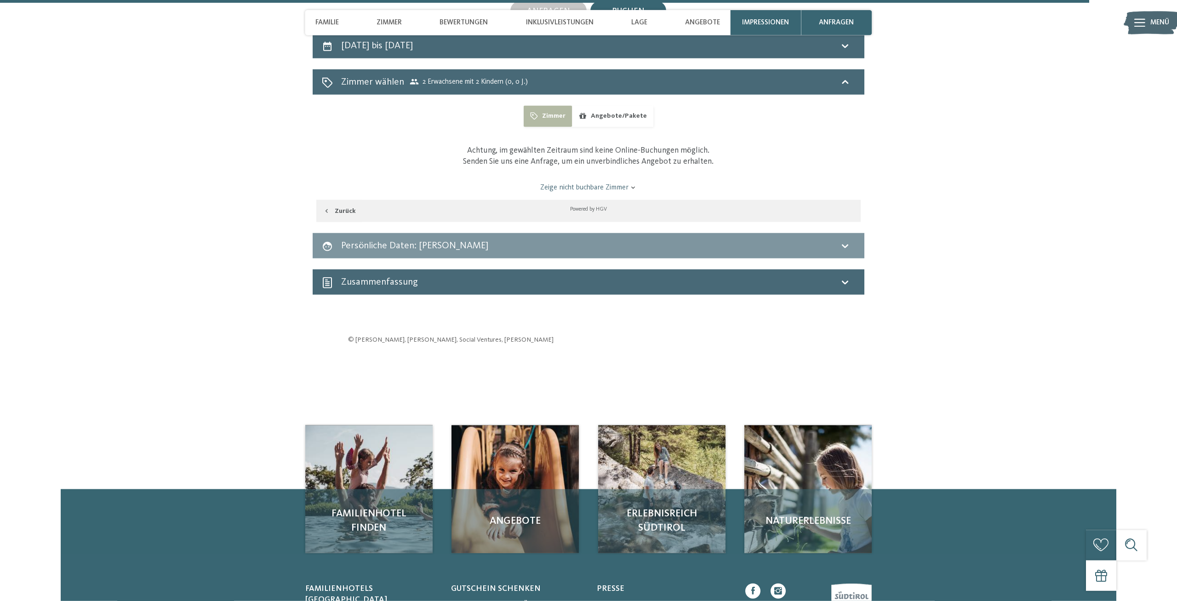
click at [594, 193] on link "Zeige nicht buchbare Zimmer" at bounding box center [589, 188] width 512 height 10
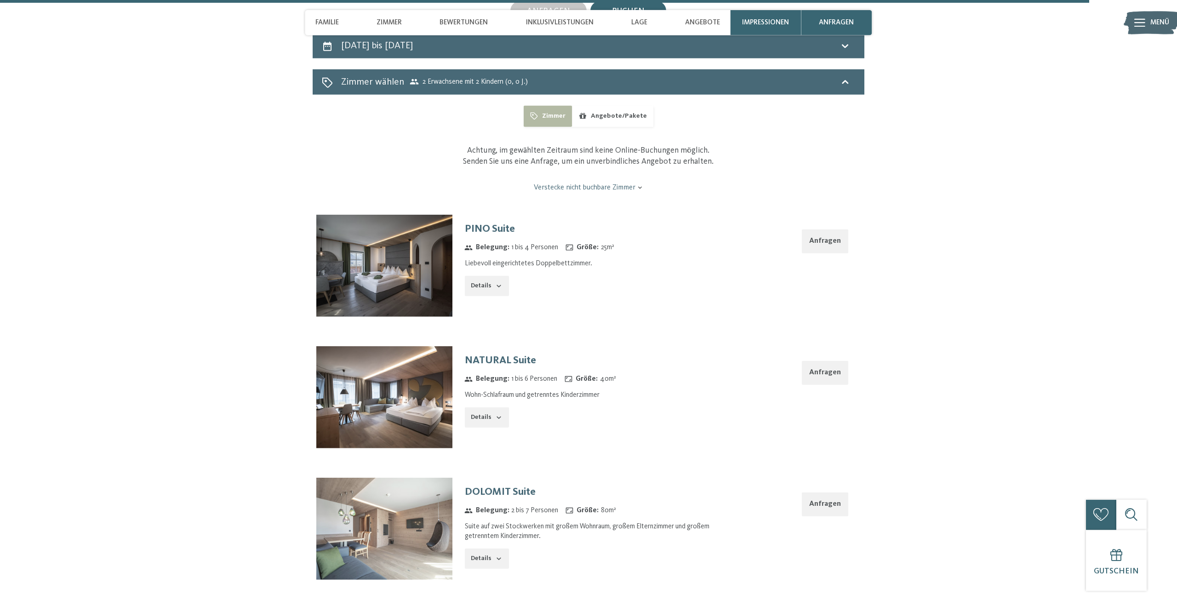
click at [602, 126] on button "Angebote/Pakete" at bounding box center [612, 116] width 81 height 21
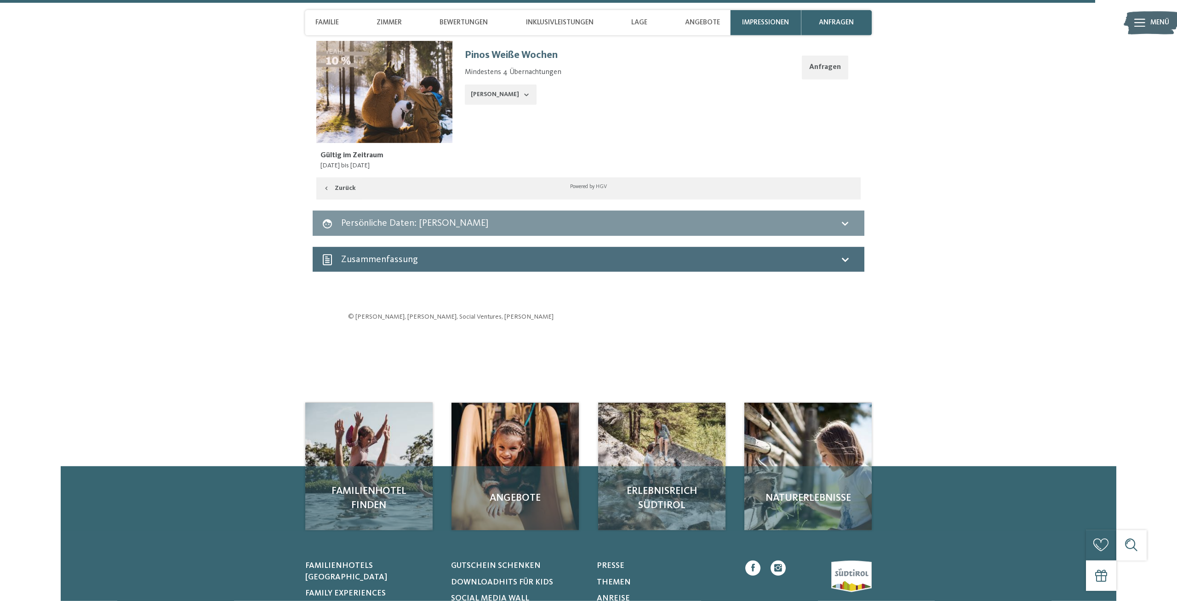
scroll to position [4044, 0]
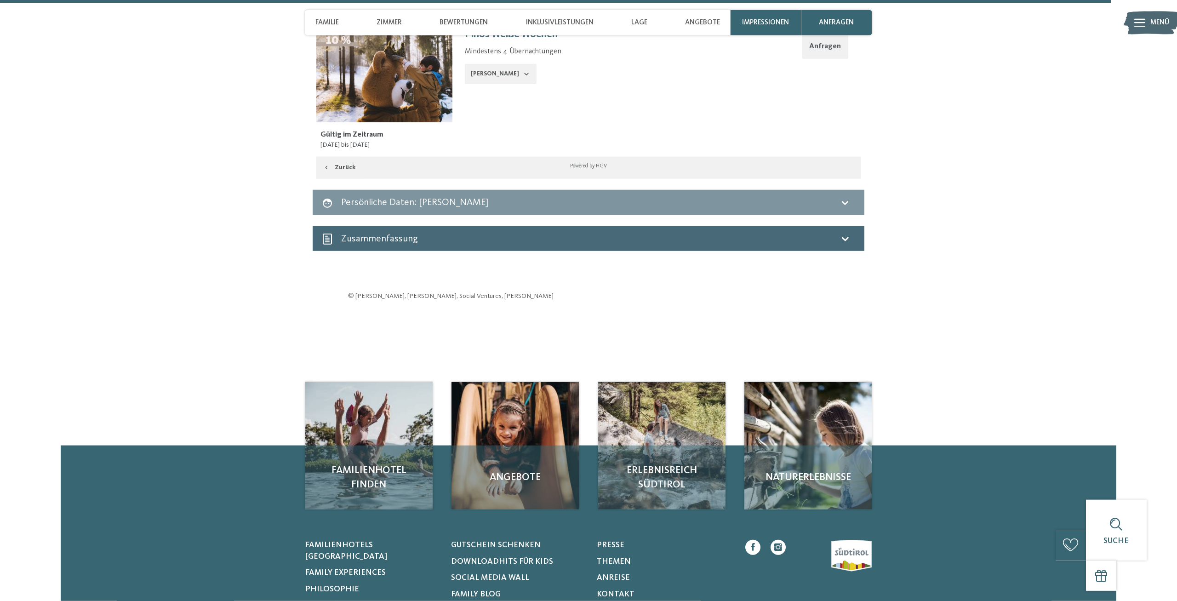
click at [499, 215] on div "Persönliche Daten : Katharina Buchholz" at bounding box center [589, 202] width 552 height 25
click at [507, 245] on div "Zusammen­fassung" at bounding box center [588, 238] width 533 height 13
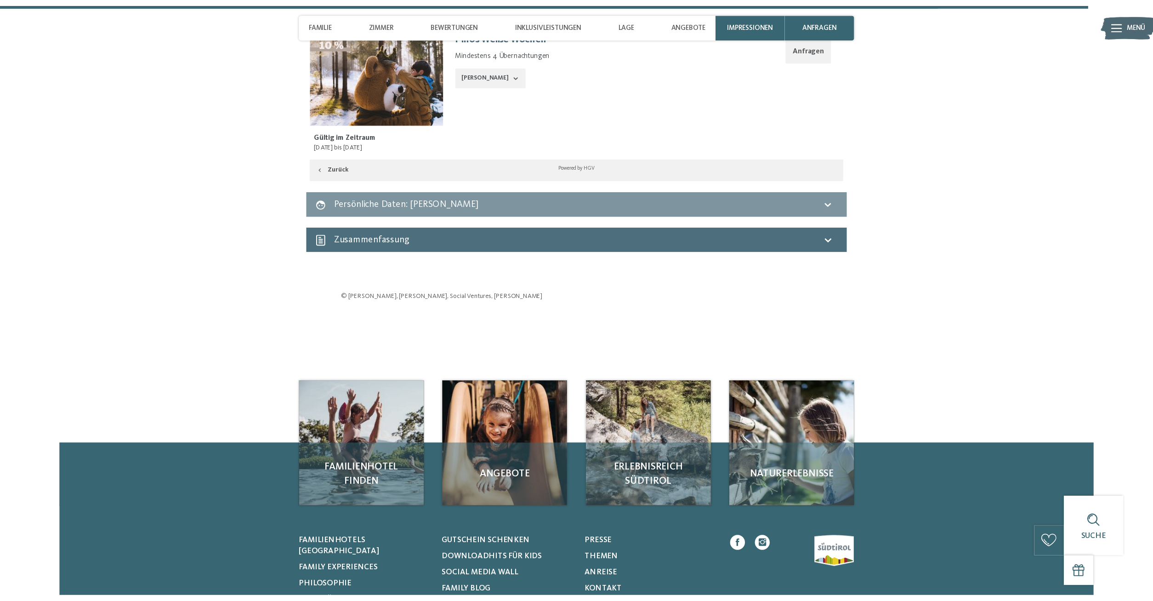
scroll to position [3566, 0]
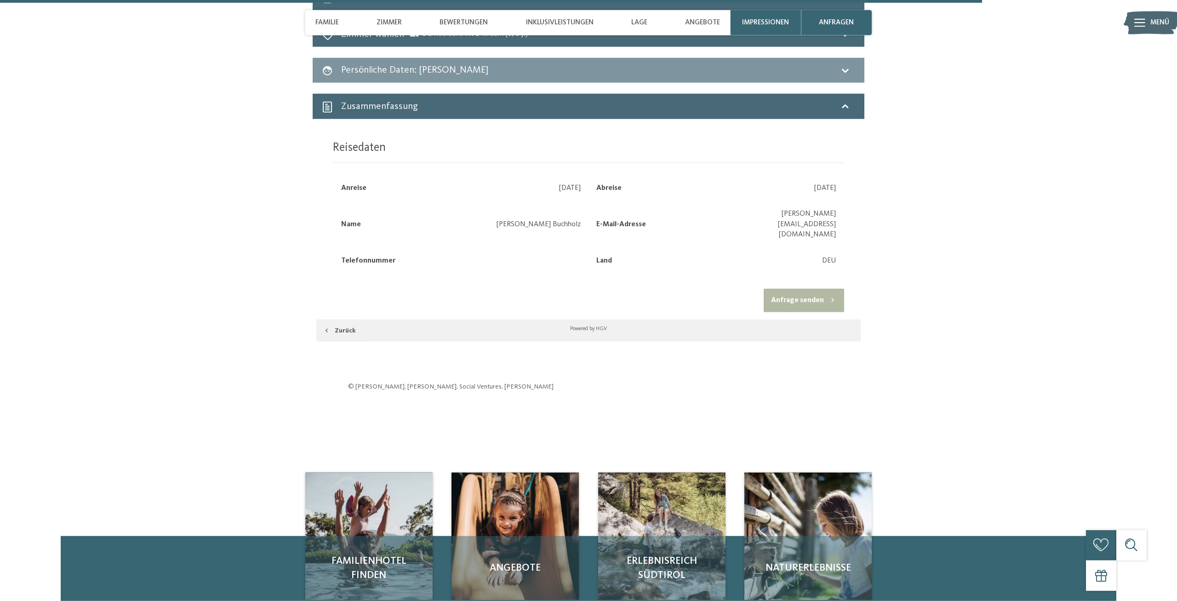
click at [816, 297] on button "Anfrage senden" at bounding box center [804, 300] width 80 height 23
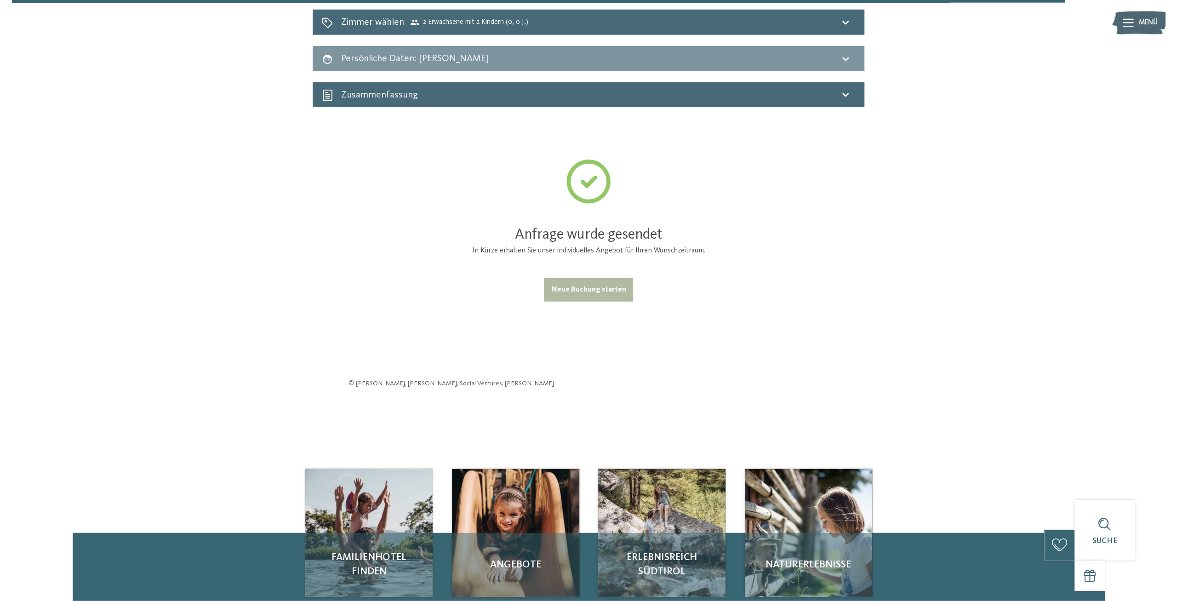
scroll to position [3554, 0]
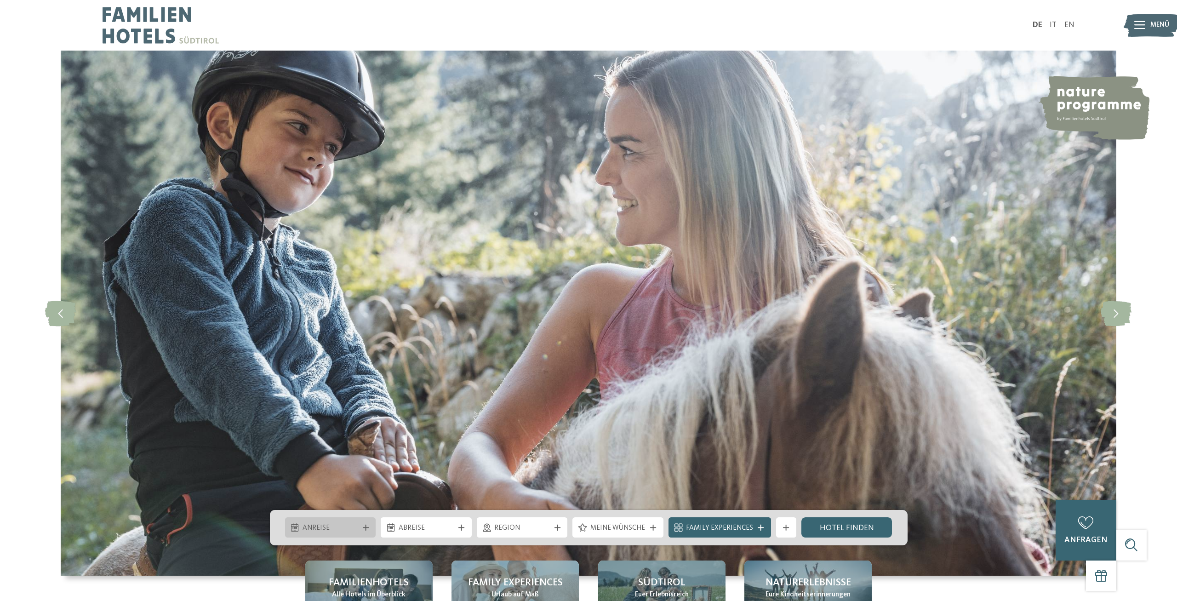
click at [347, 526] on span "Anreise" at bounding box center [331, 528] width 56 height 10
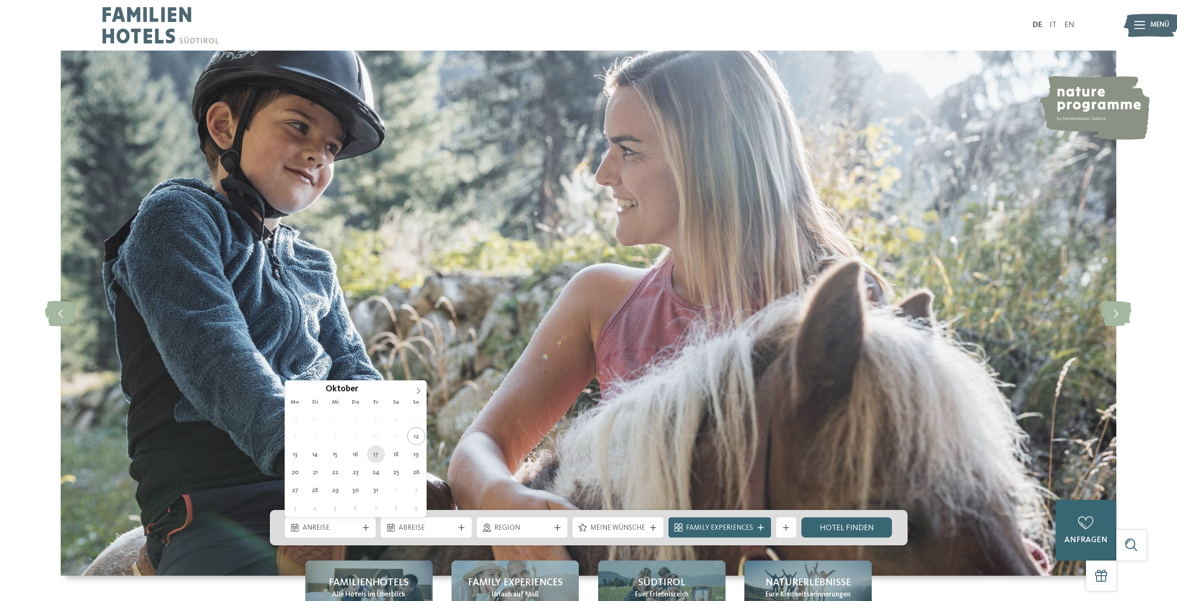
type div "[DATE]"
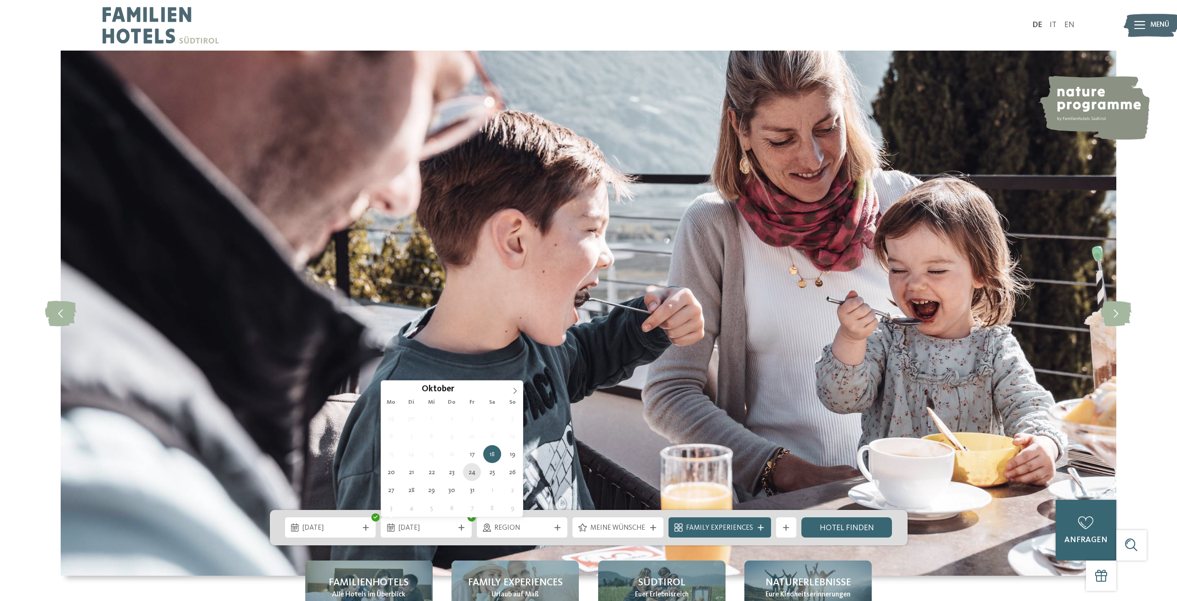
type div "24.10.2025"
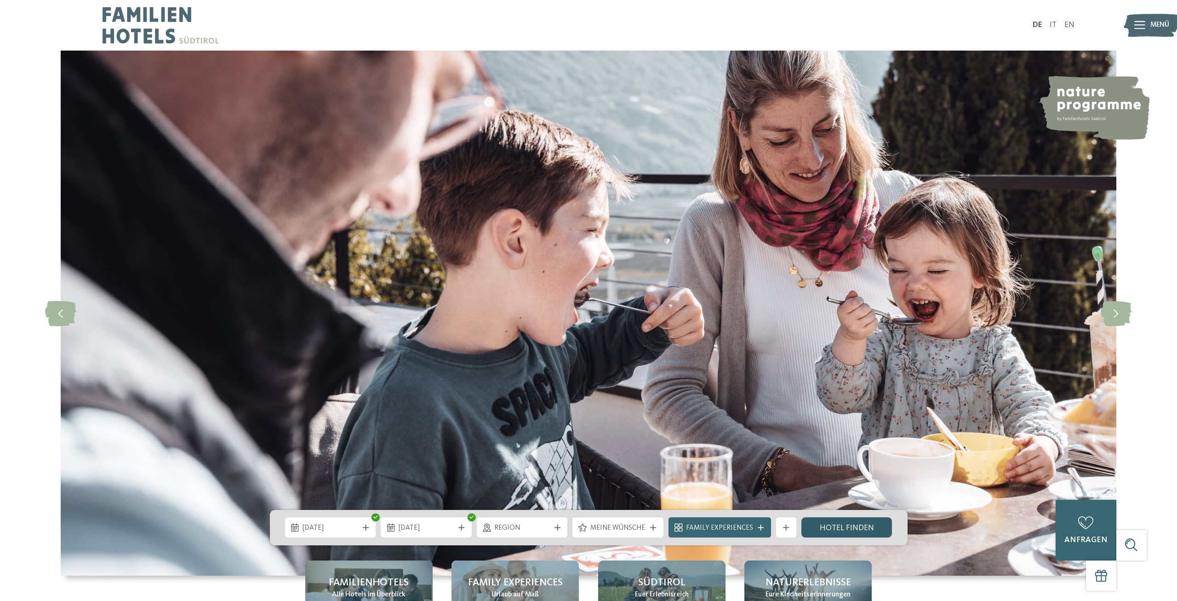
click at [829, 528] on link "Hotel finden" at bounding box center [846, 527] width 91 height 20
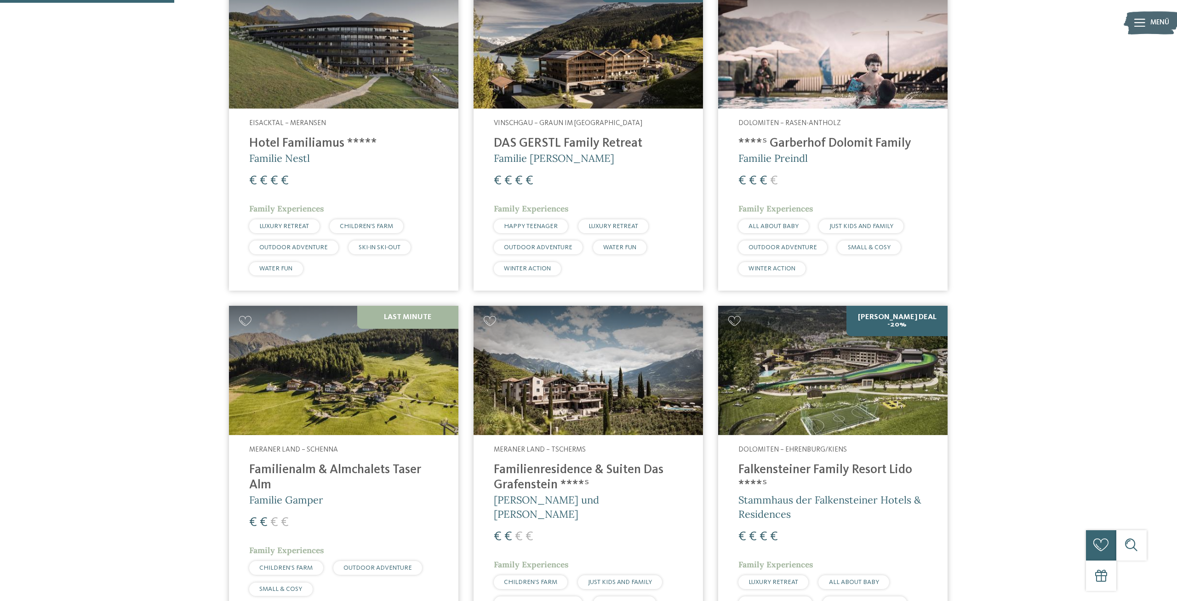
scroll to position [416, 0]
click at [366, 382] on img at bounding box center [343, 369] width 229 height 129
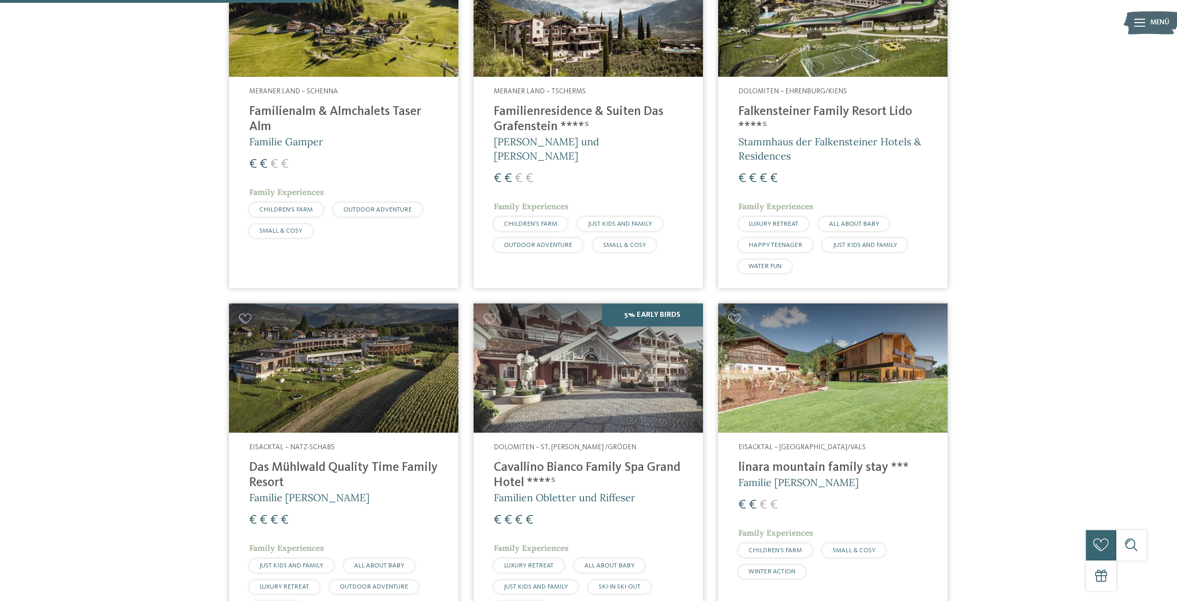
scroll to position [846, 0]
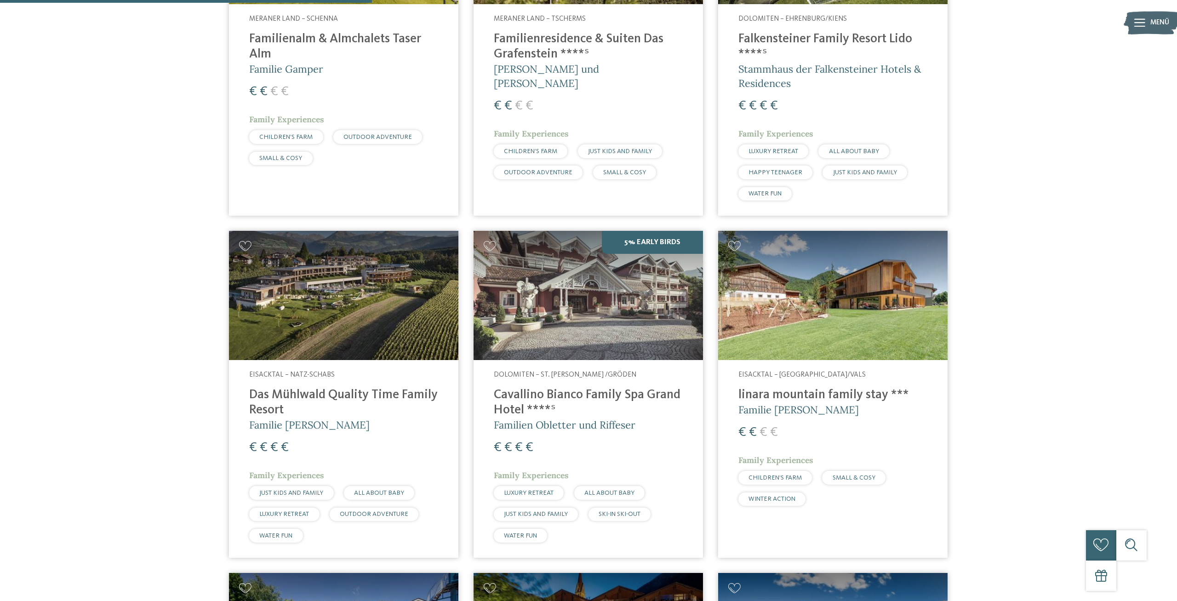
click at [862, 303] on img at bounding box center [832, 295] width 229 height 129
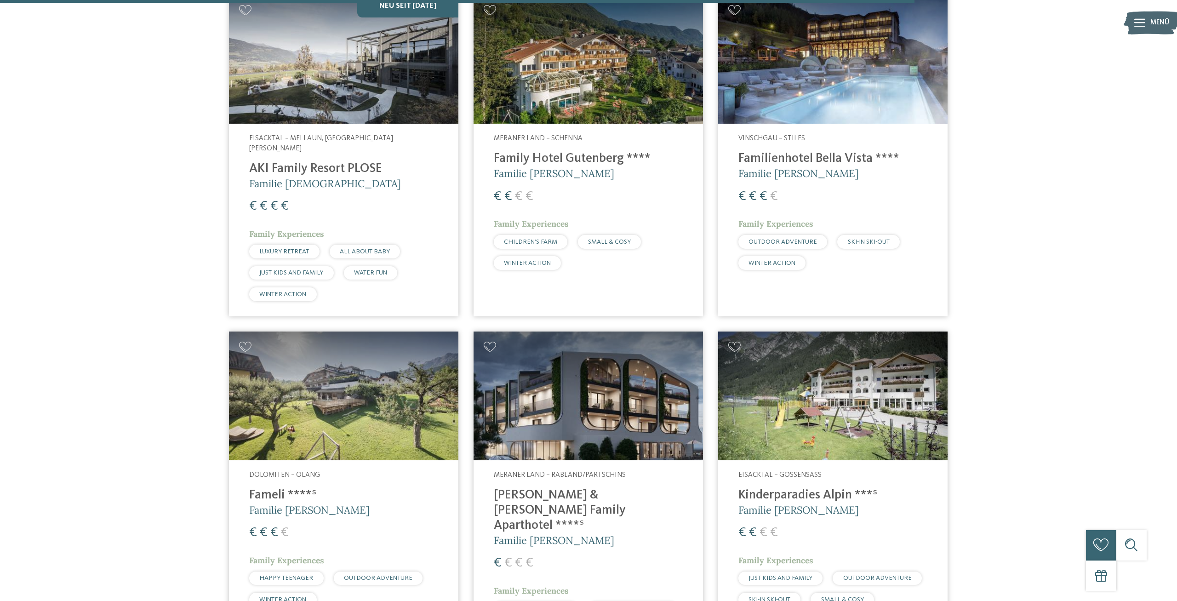
scroll to position [2089, 0]
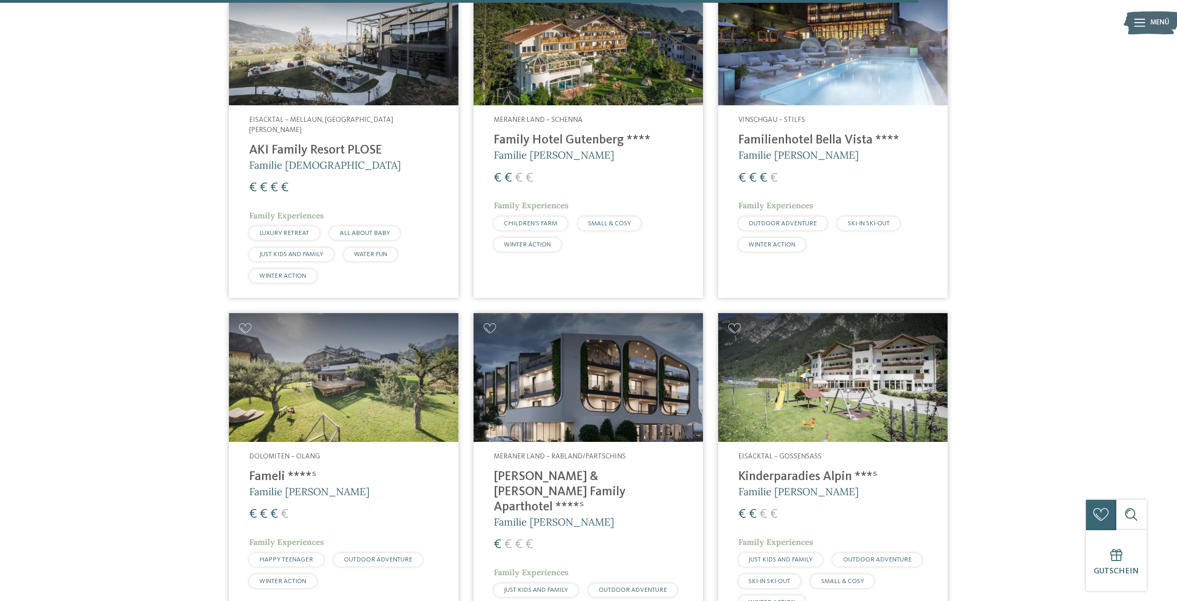
click at [530, 397] on img at bounding box center [588, 377] width 229 height 129
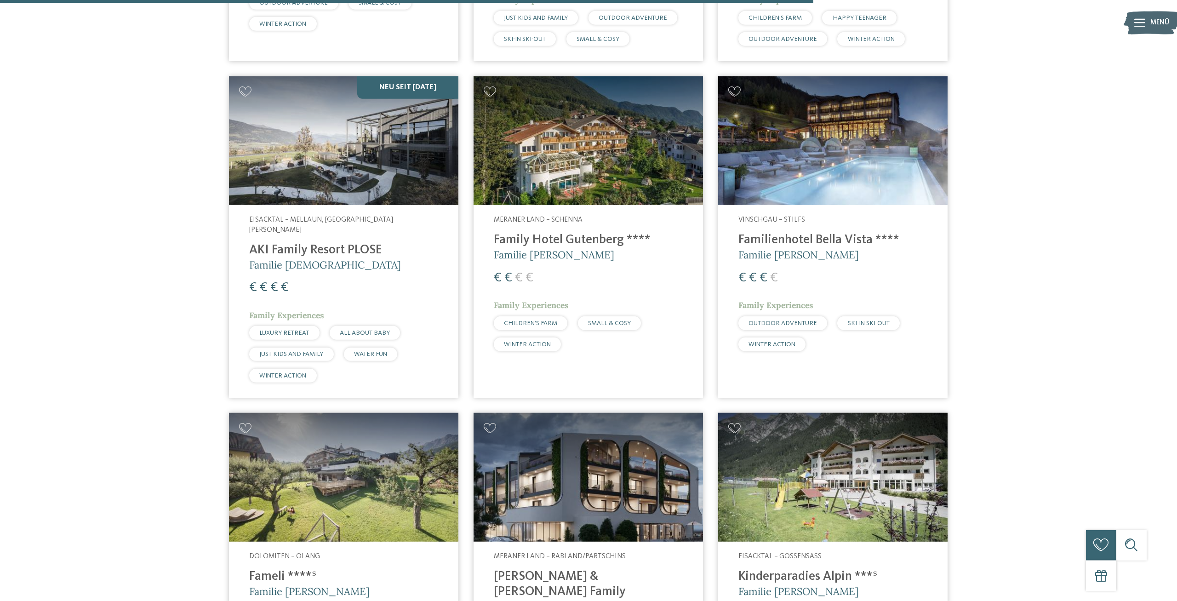
scroll to position [1850, 0]
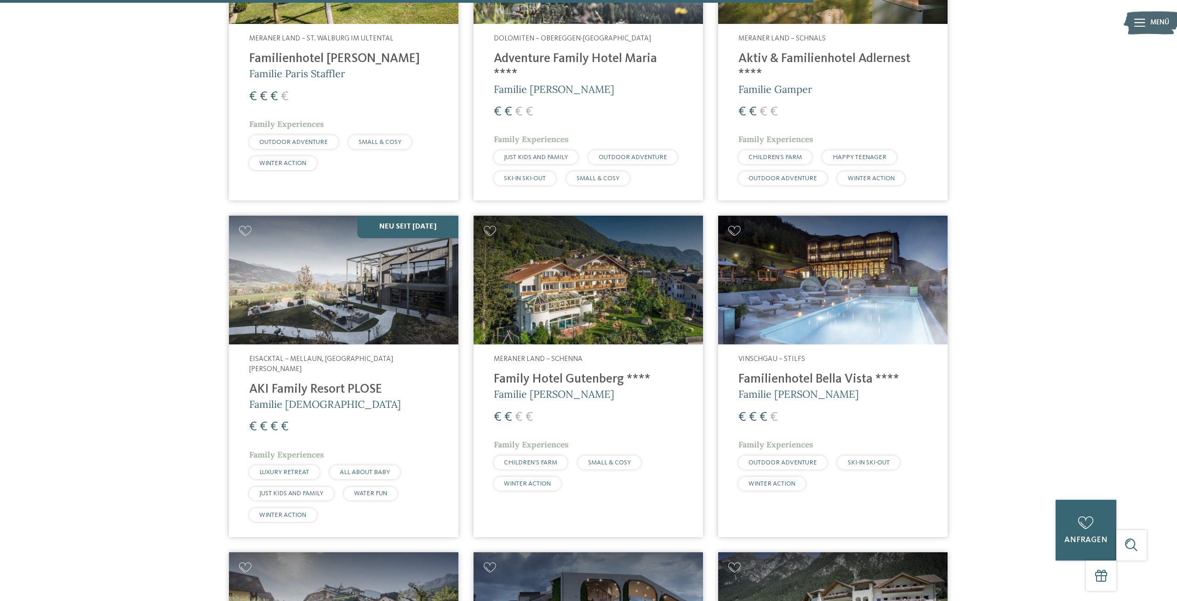
click at [836, 304] on img at bounding box center [832, 280] width 229 height 129
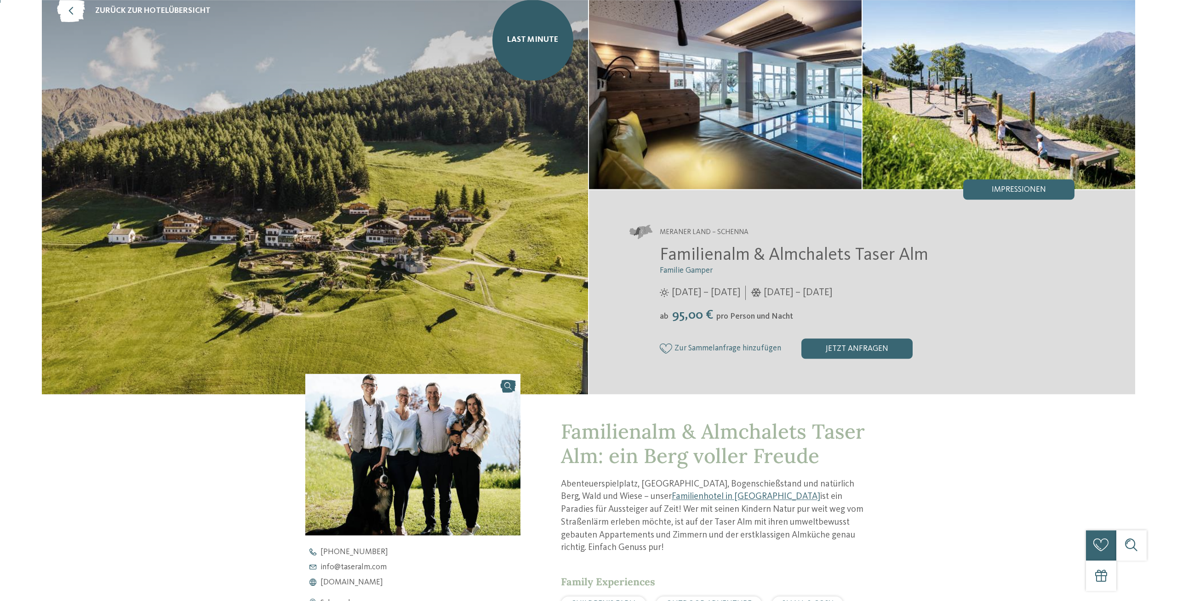
scroll to position [96, 0]
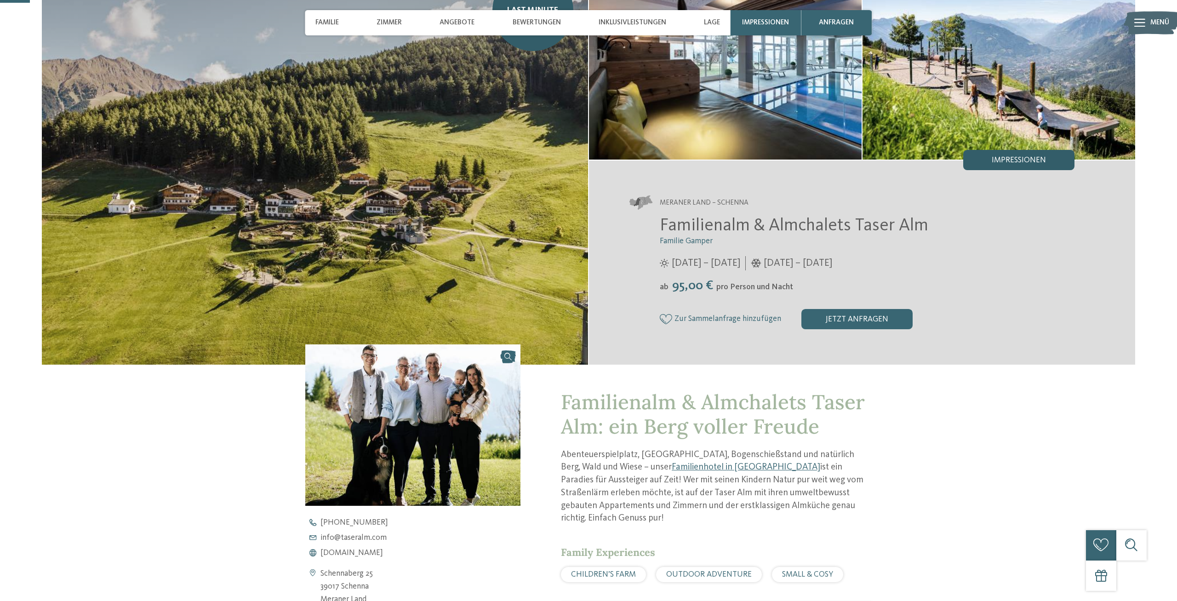
click at [1016, 163] on span "Impressionen" at bounding box center [1019, 160] width 54 height 8
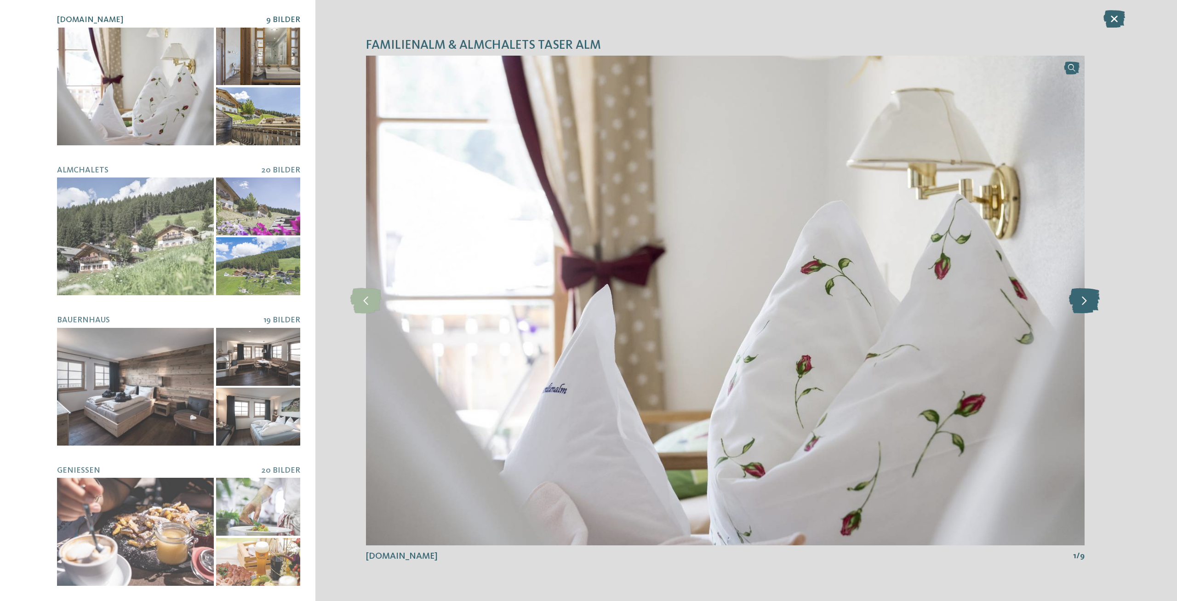
click at [1092, 302] on icon at bounding box center [1084, 300] width 31 height 25
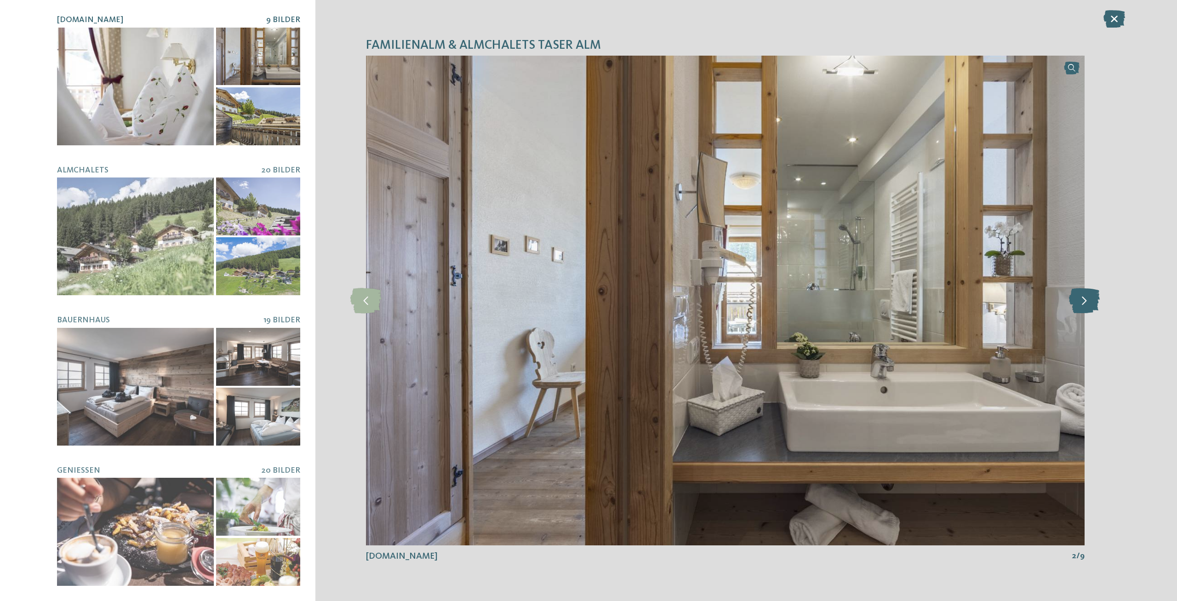
click at [1092, 302] on icon at bounding box center [1084, 300] width 31 height 25
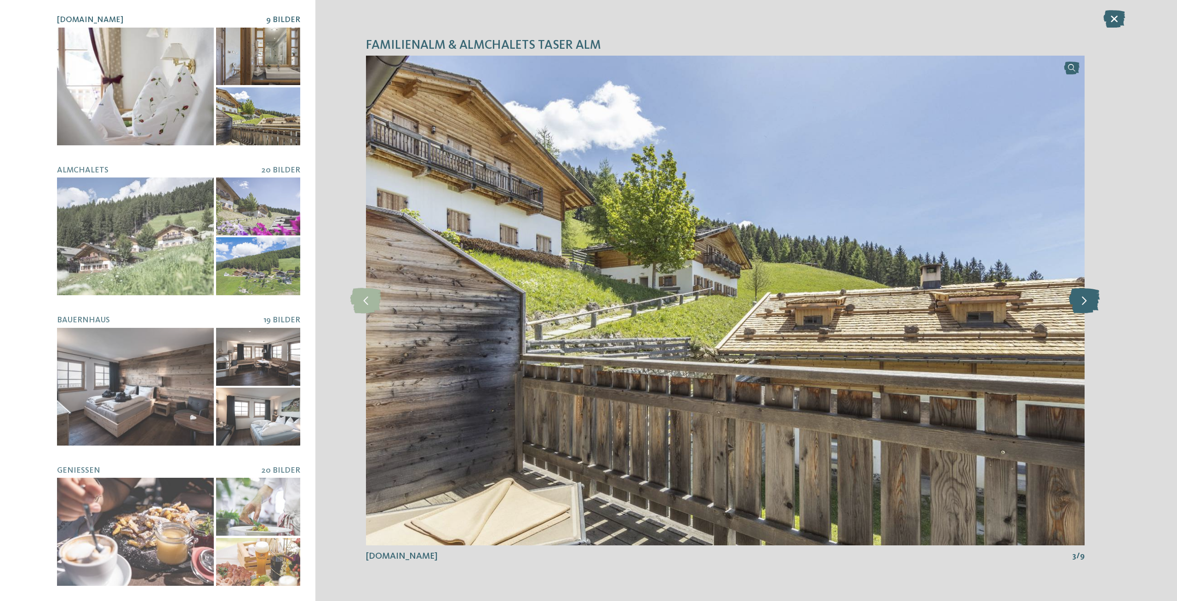
click at [1092, 302] on icon at bounding box center [1084, 300] width 31 height 25
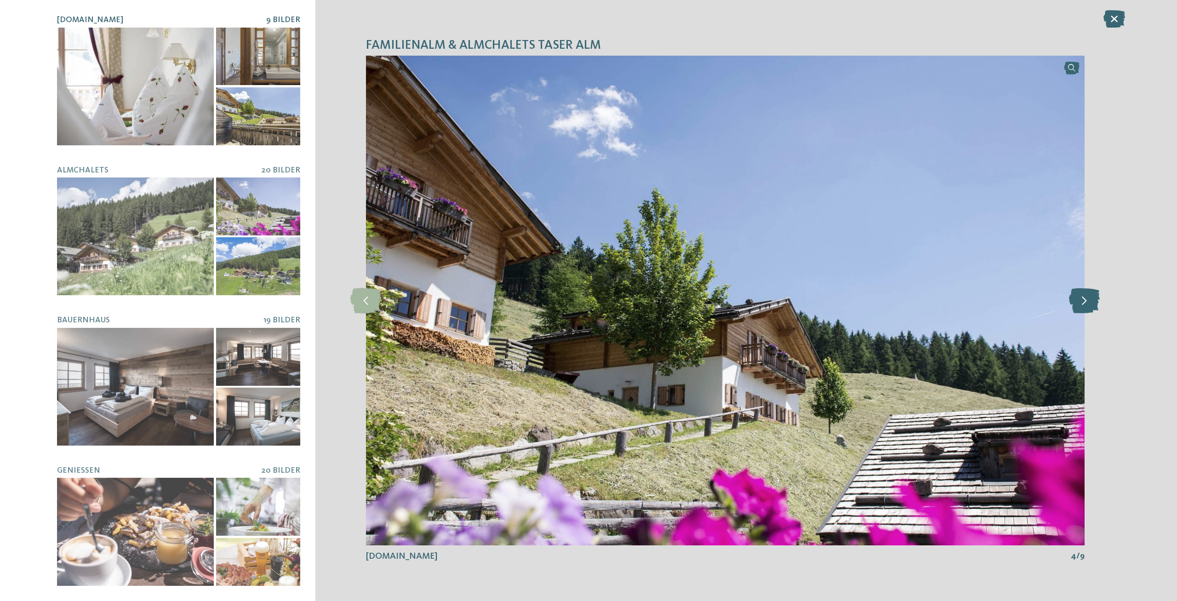
click at [1092, 302] on icon at bounding box center [1084, 300] width 31 height 25
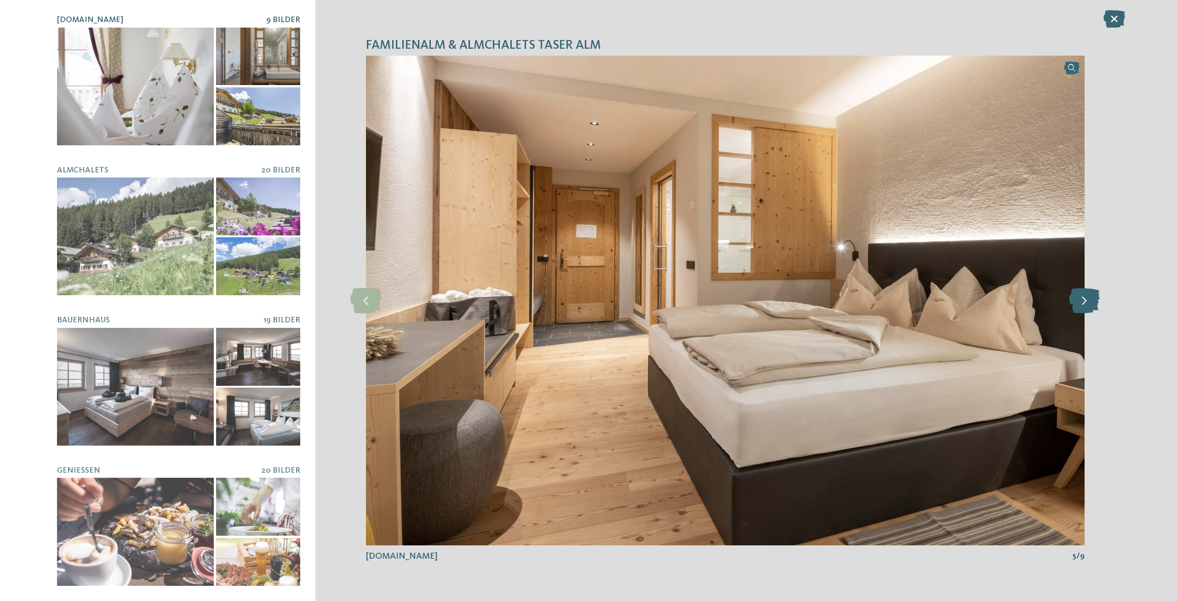
click at [1092, 302] on icon at bounding box center [1084, 300] width 31 height 25
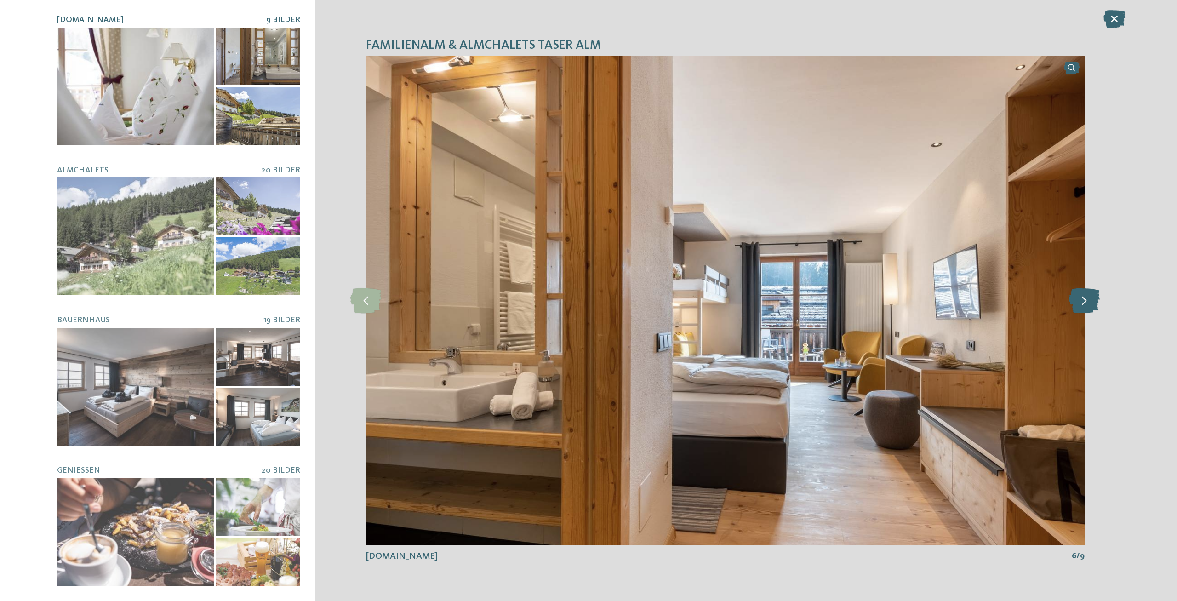
click at [1092, 302] on icon at bounding box center [1084, 300] width 31 height 25
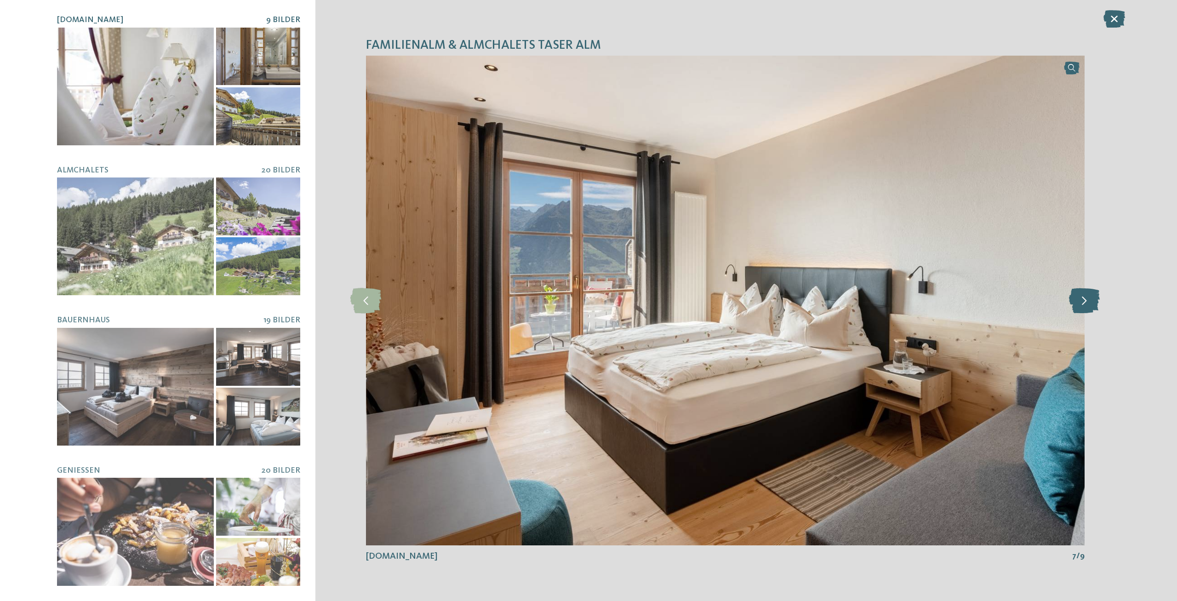
click at [1092, 302] on icon at bounding box center [1084, 300] width 31 height 25
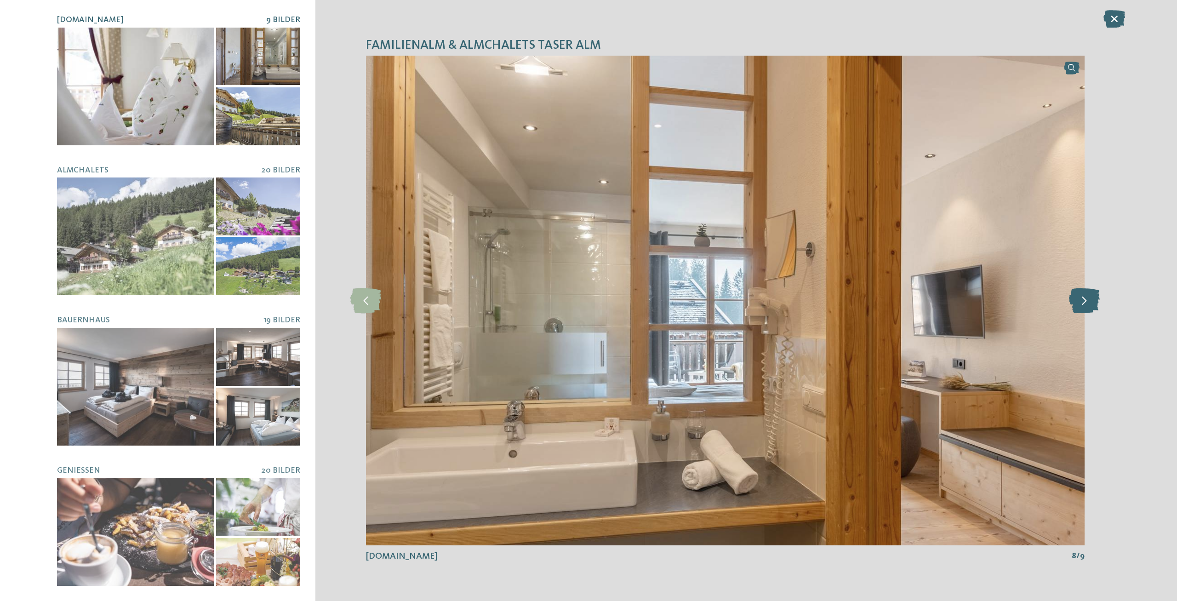
click at [1092, 302] on icon at bounding box center [1084, 300] width 31 height 25
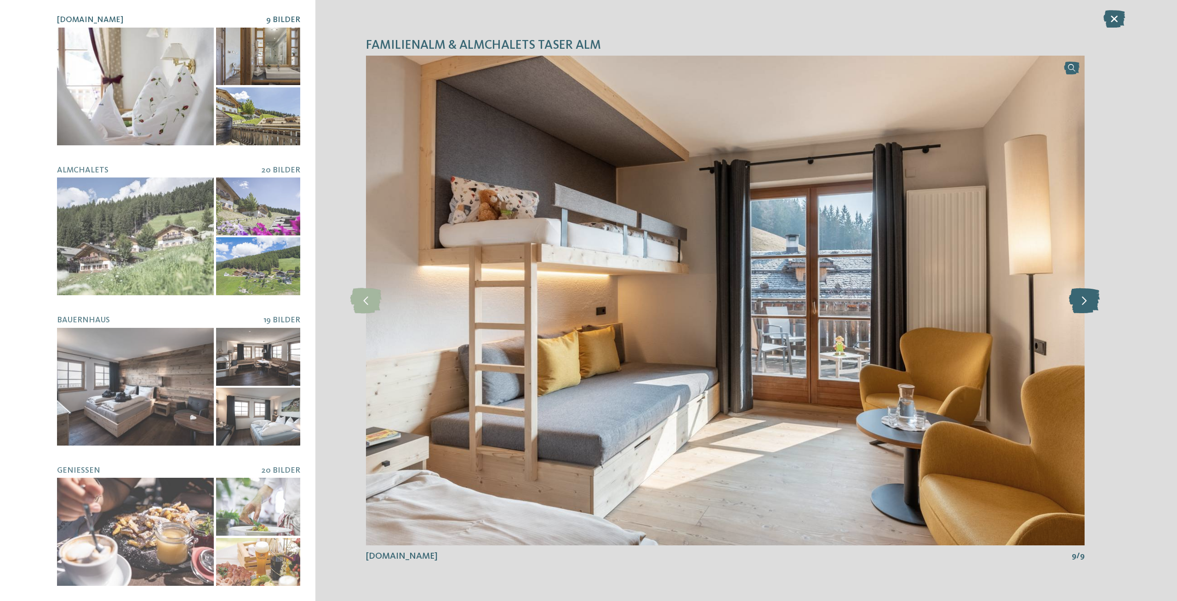
click at [1092, 302] on icon at bounding box center [1084, 300] width 31 height 25
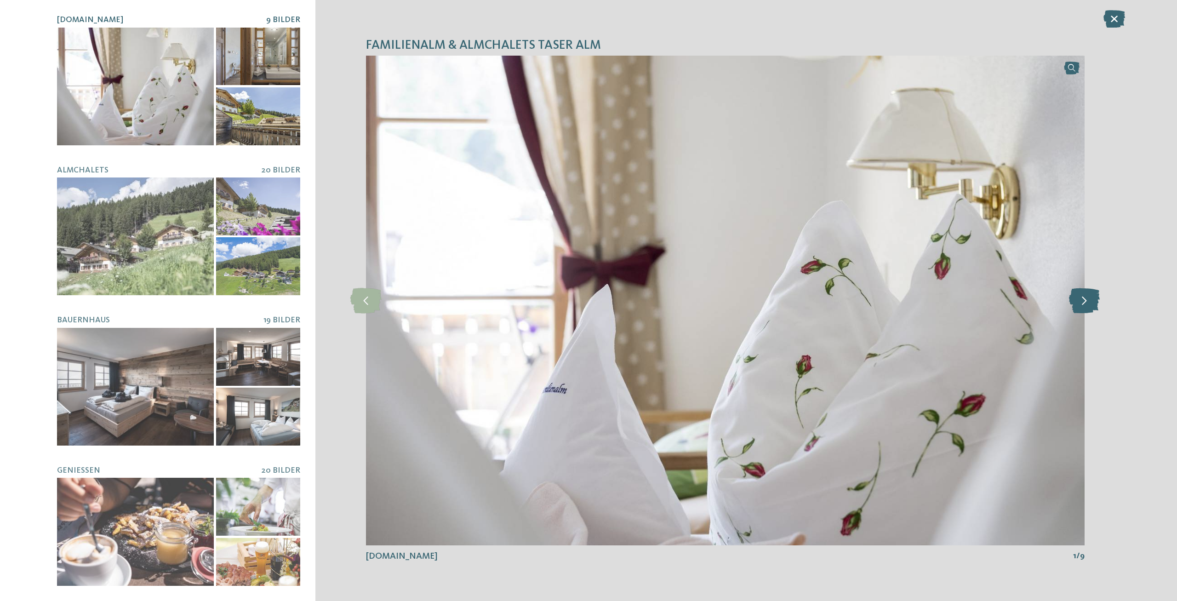
click at [1092, 302] on icon at bounding box center [1084, 300] width 31 height 25
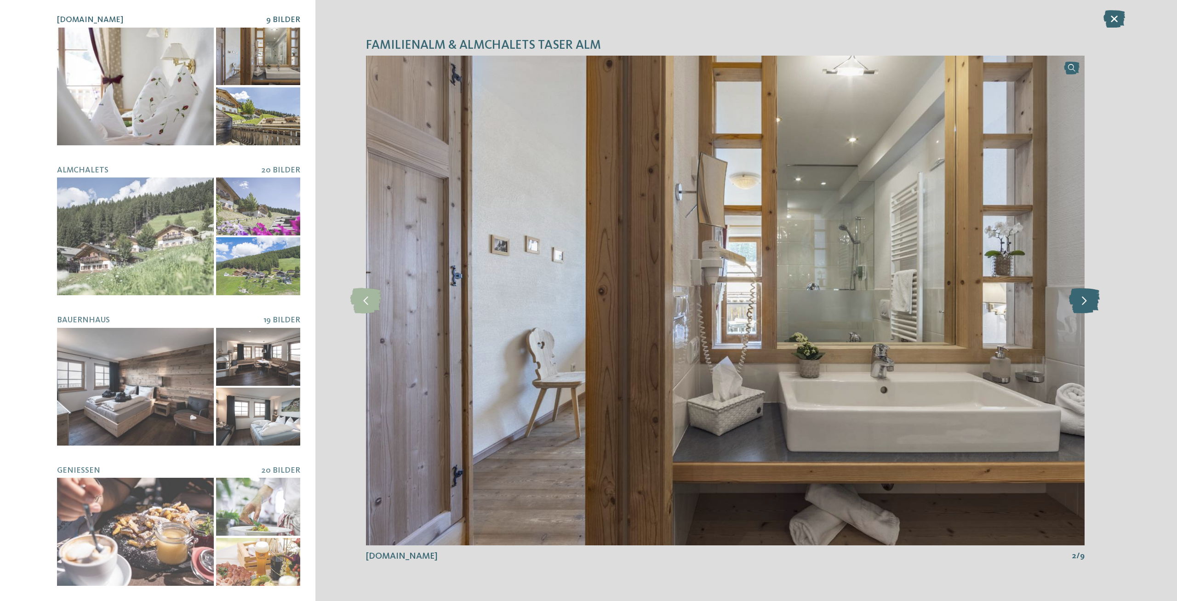
click at [1092, 302] on icon at bounding box center [1084, 300] width 31 height 25
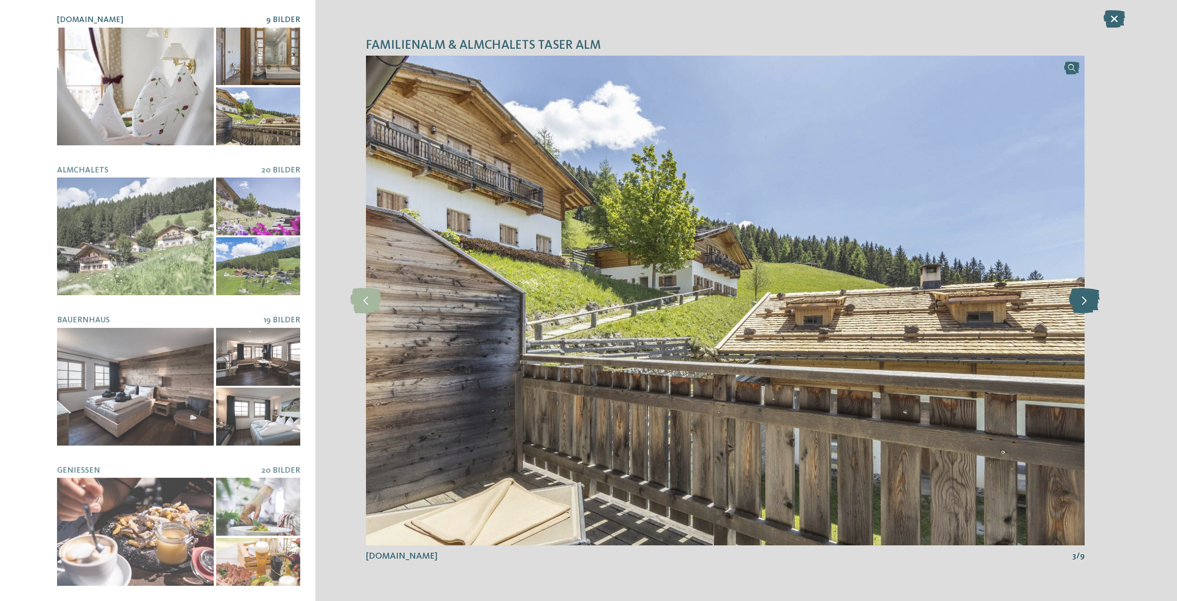
click at [1093, 304] on icon at bounding box center [1084, 300] width 31 height 25
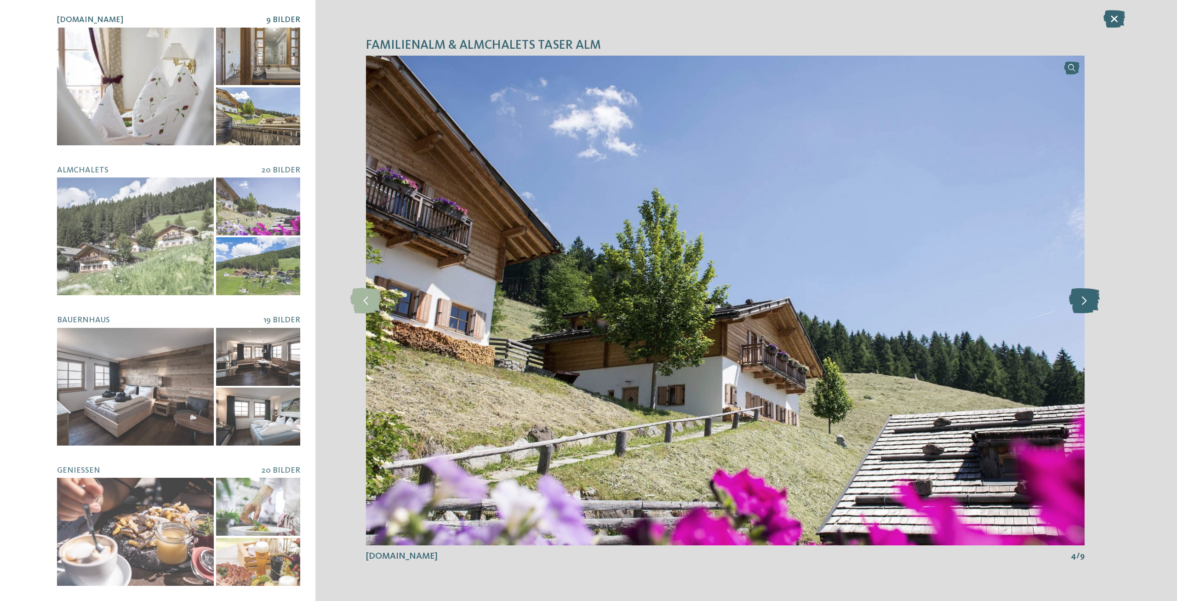
click at [1093, 304] on icon at bounding box center [1084, 300] width 31 height 25
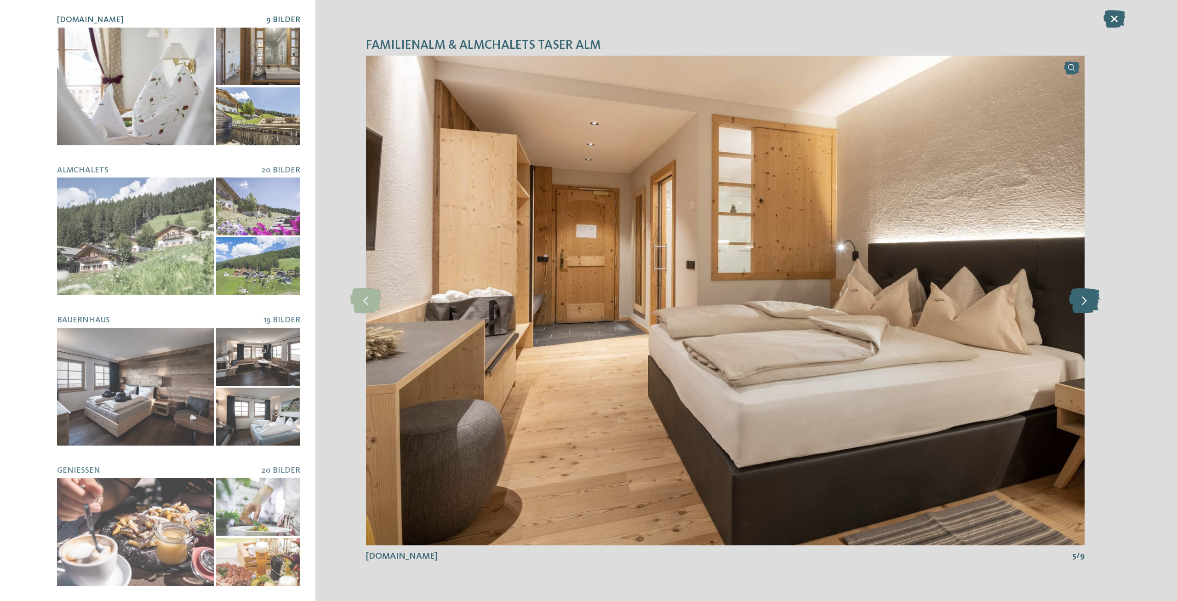
click at [1093, 304] on icon at bounding box center [1084, 300] width 31 height 25
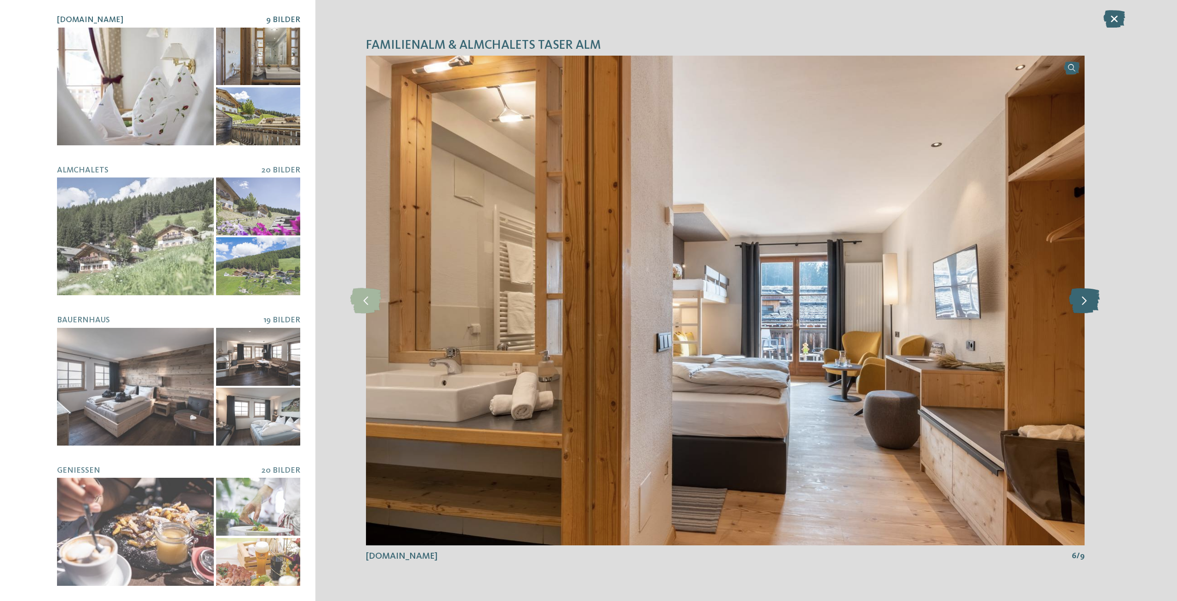
click at [1093, 304] on icon at bounding box center [1084, 300] width 31 height 25
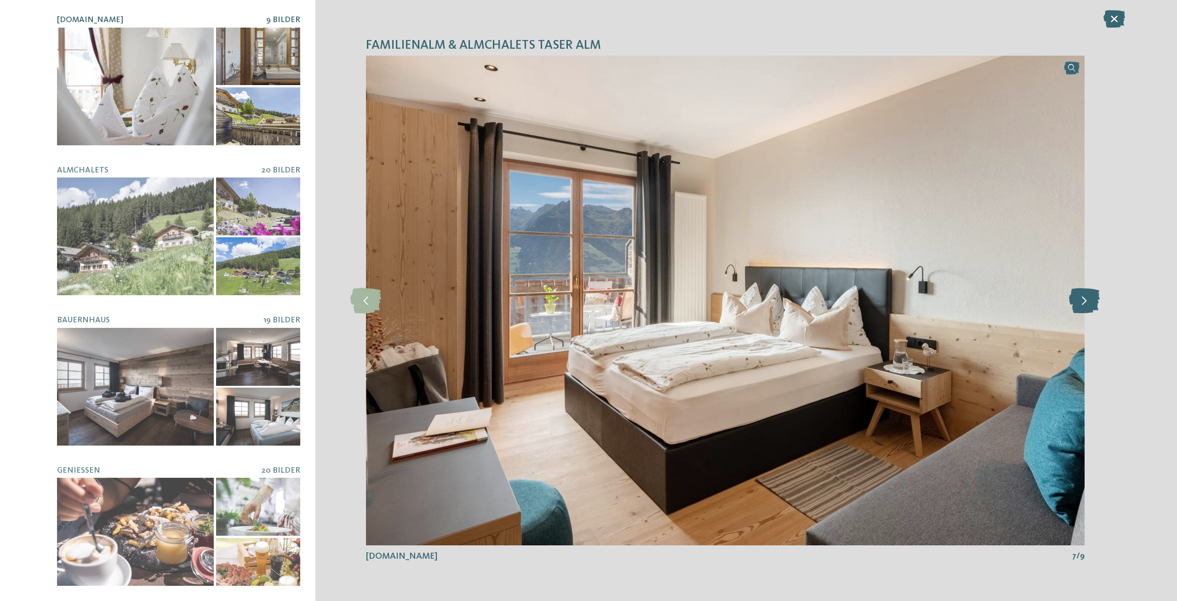
click at [1093, 304] on icon at bounding box center [1084, 300] width 31 height 25
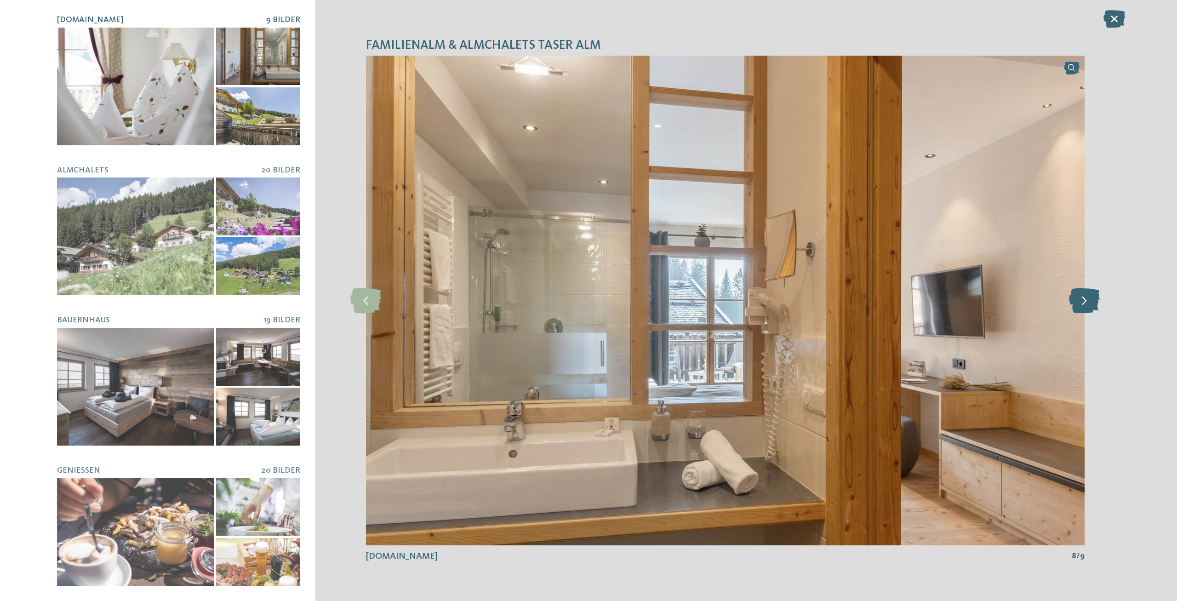
click at [1093, 304] on icon at bounding box center [1084, 300] width 31 height 25
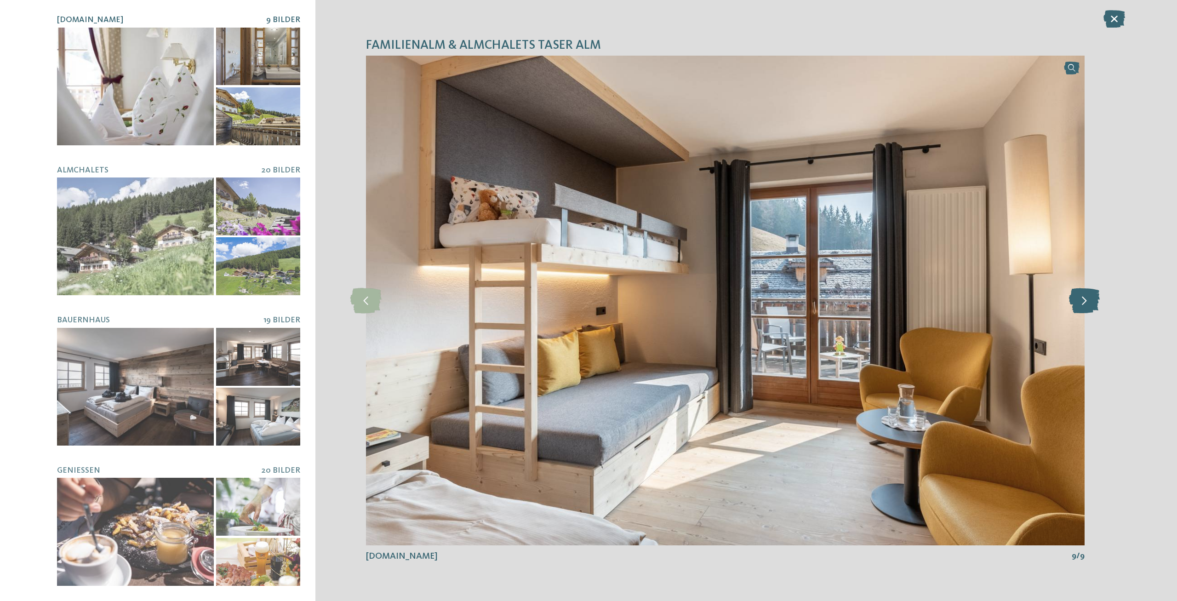
click at [1093, 304] on icon at bounding box center [1084, 300] width 31 height 25
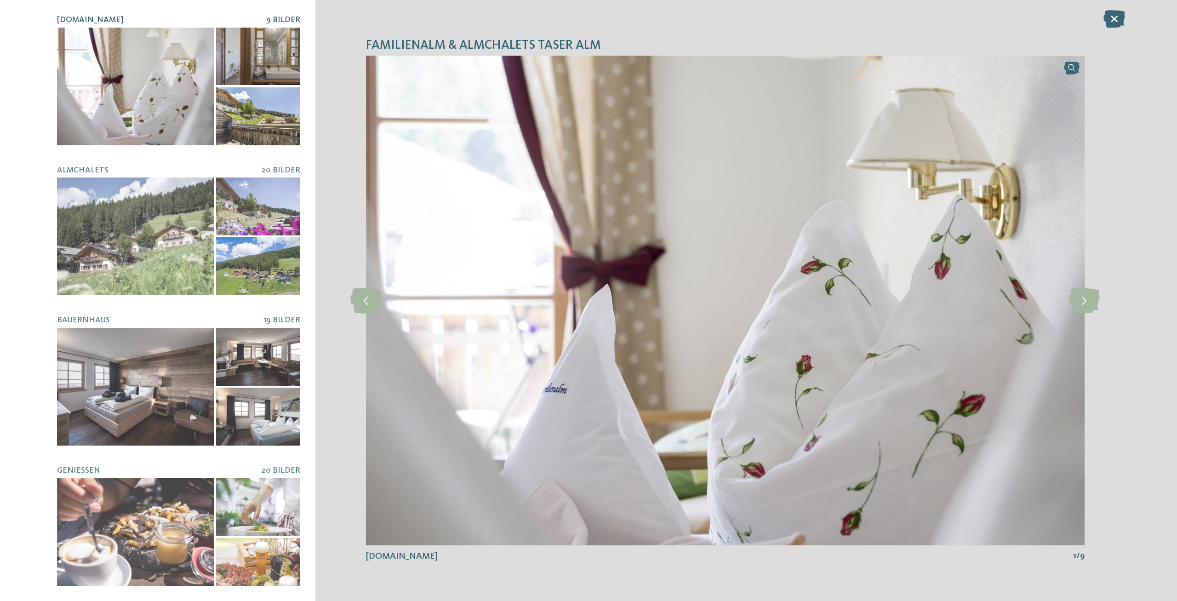
drag, startPoint x: 2, startPoint y: 416, endPoint x: 34, endPoint y: 412, distance: 32.8
click at [2, 416] on section "Familienalm & Almchalets Taser Alm Alm.Hotel 9 Bilder slide 1" at bounding box center [588, 300] width 1177 height 601
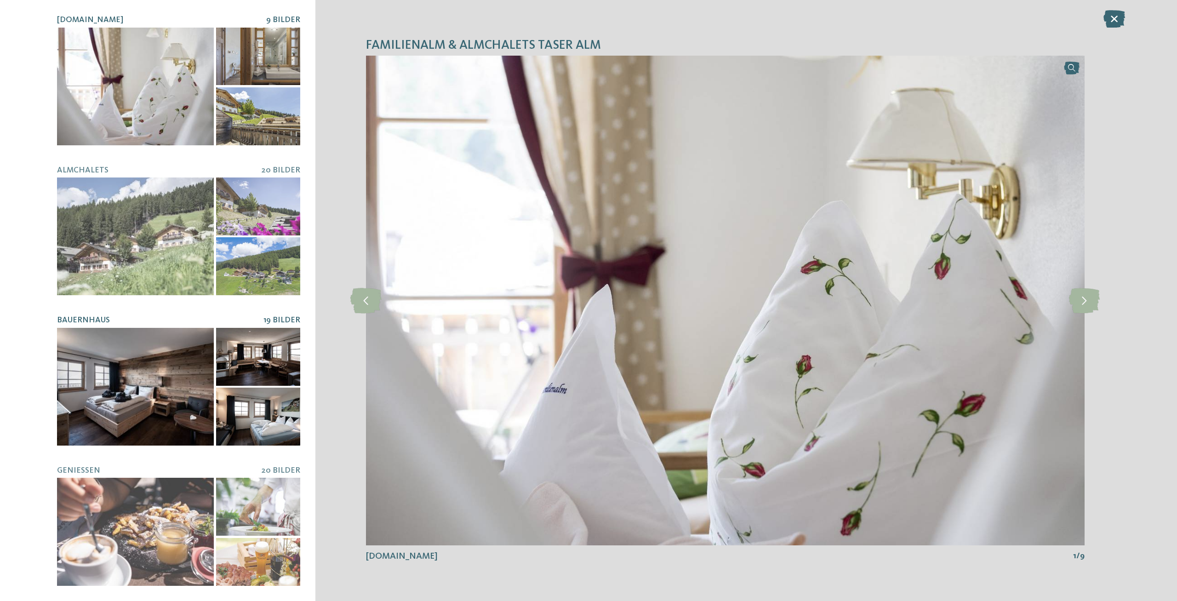
click at [85, 411] on div at bounding box center [135, 387] width 157 height 118
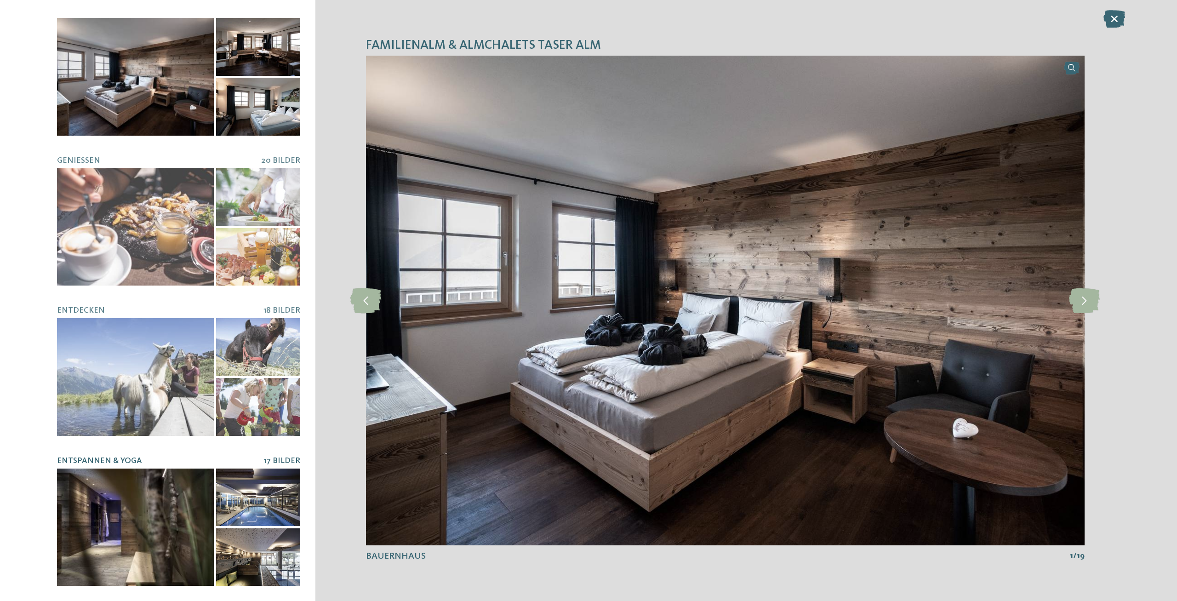
scroll to position [248, 0]
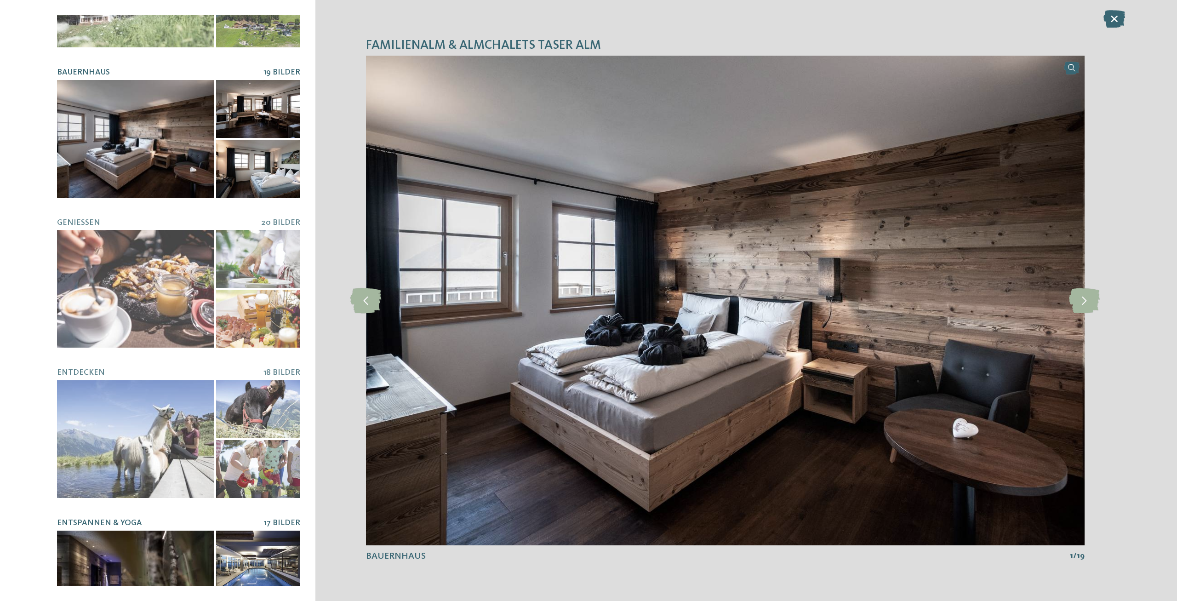
click at [153, 532] on div at bounding box center [135, 590] width 157 height 118
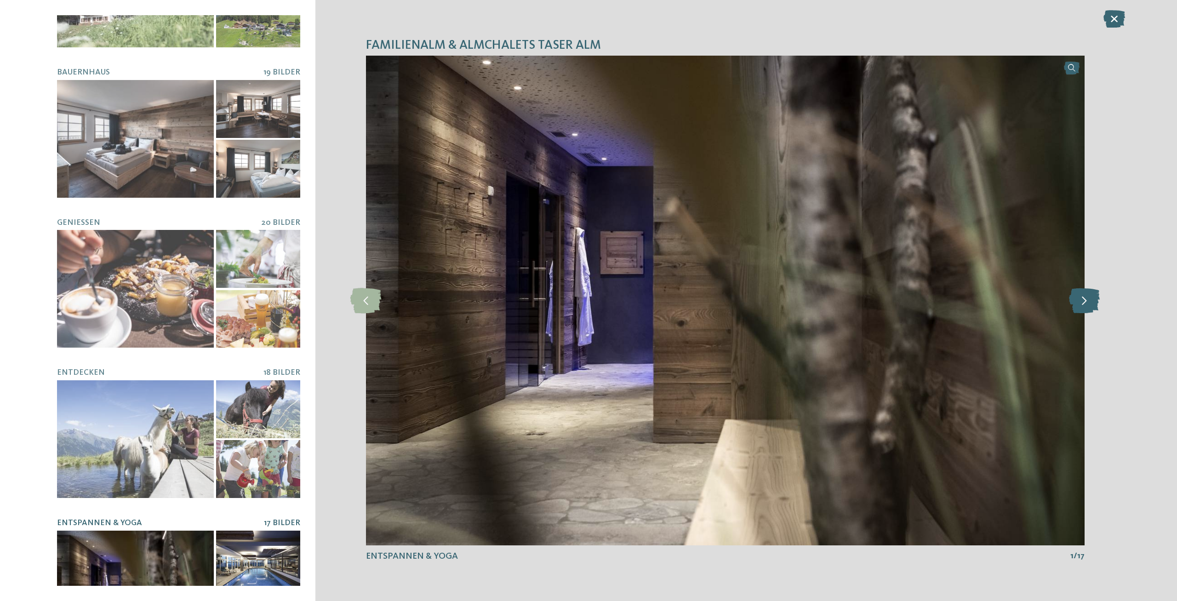
click at [1078, 310] on icon at bounding box center [1084, 300] width 31 height 25
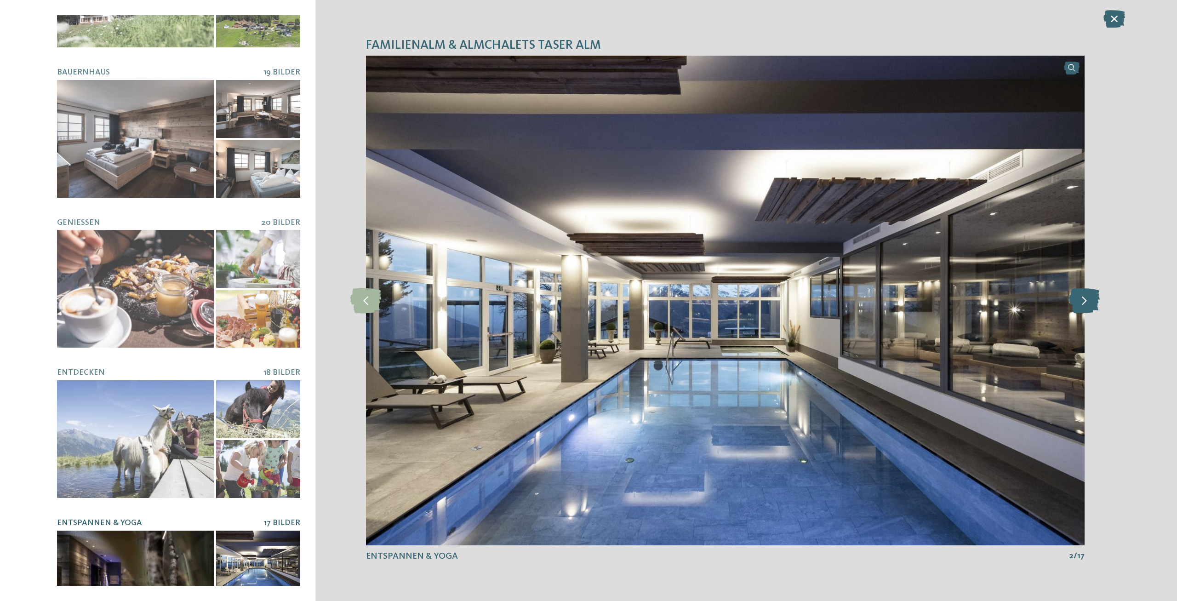
click at [1080, 308] on icon at bounding box center [1084, 300] width 31 height 25
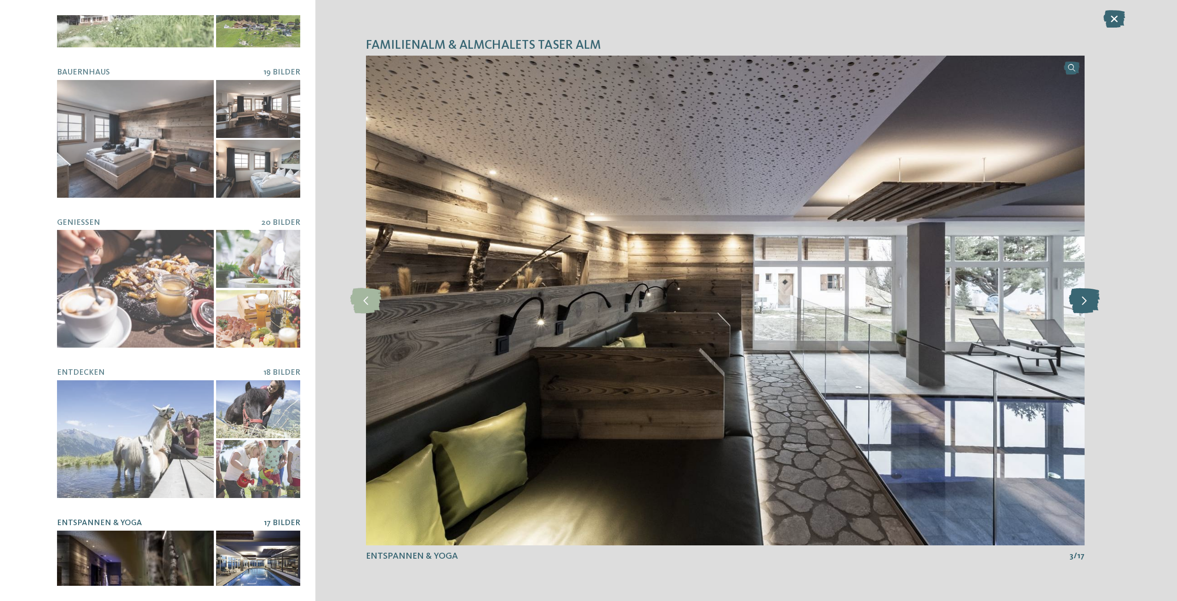
click at [1079, 308] on icon at bounding box center [1084, 300] width 31 height 25
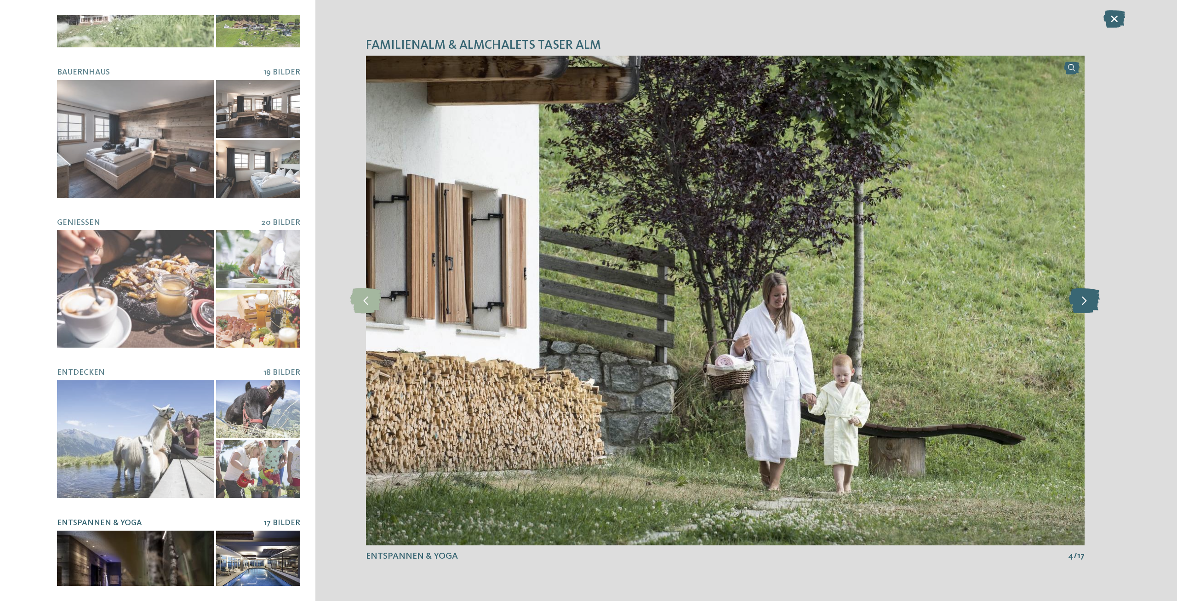
click at [1079, 308] on icon at bounding box center [1084, 300] width 31 height 25
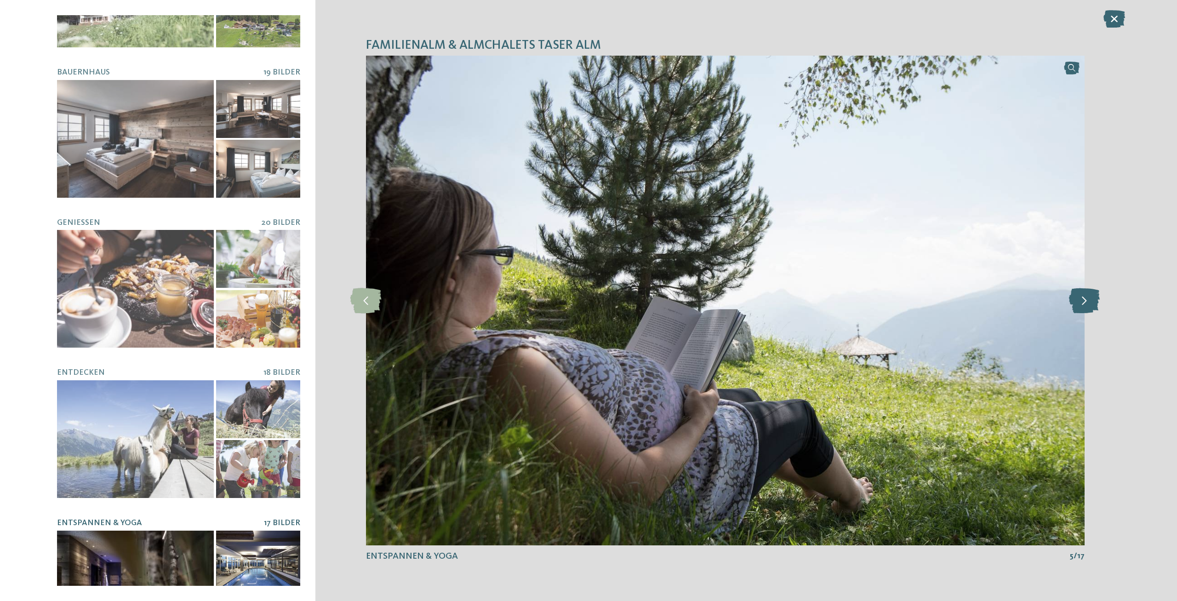
click at [1079, 308] on icon at bounding box center [1084, 300] width 31 height 25
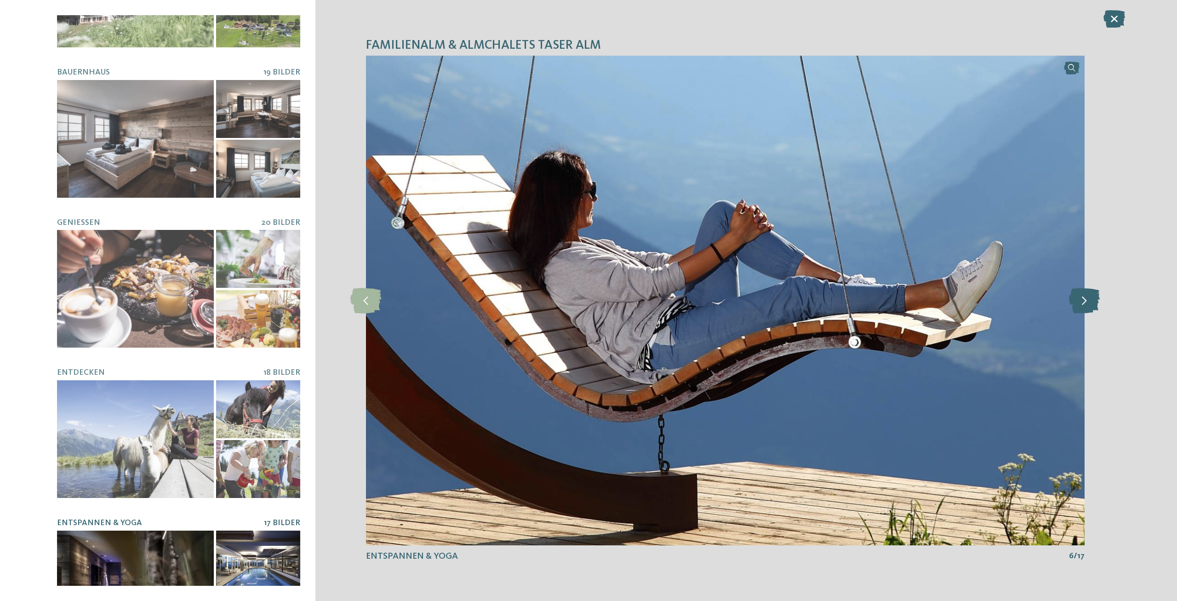
click at [1079, 307] on icon at bounding box center [1084, 300] width 31 height 25
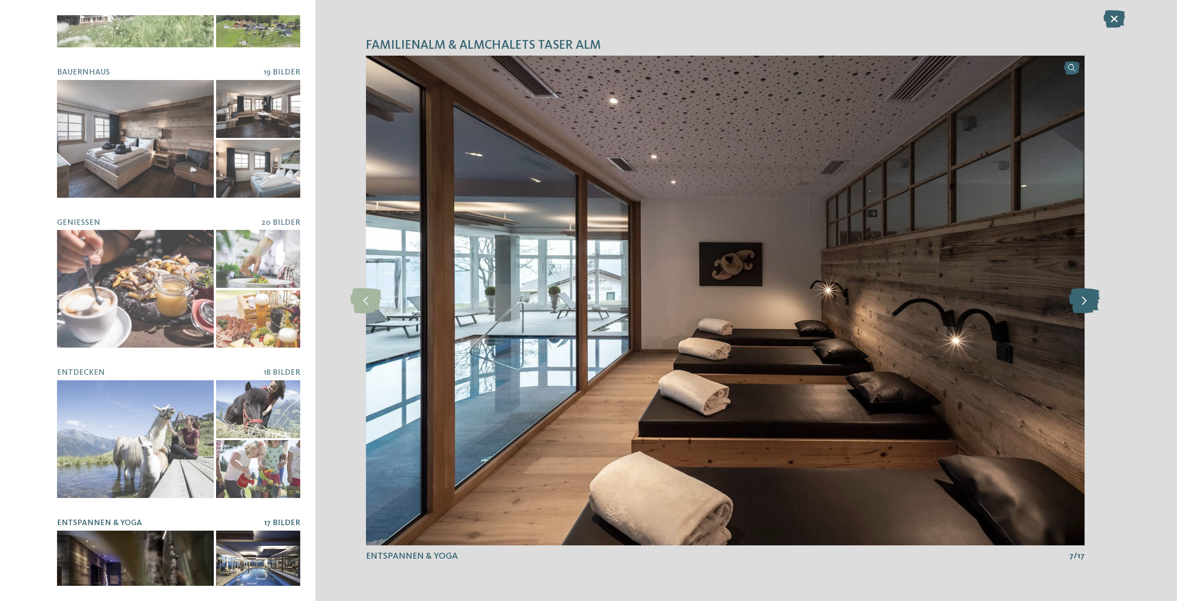
click at [1079, 307] on icon at bounding box center [1084, 300] width 31 height 25
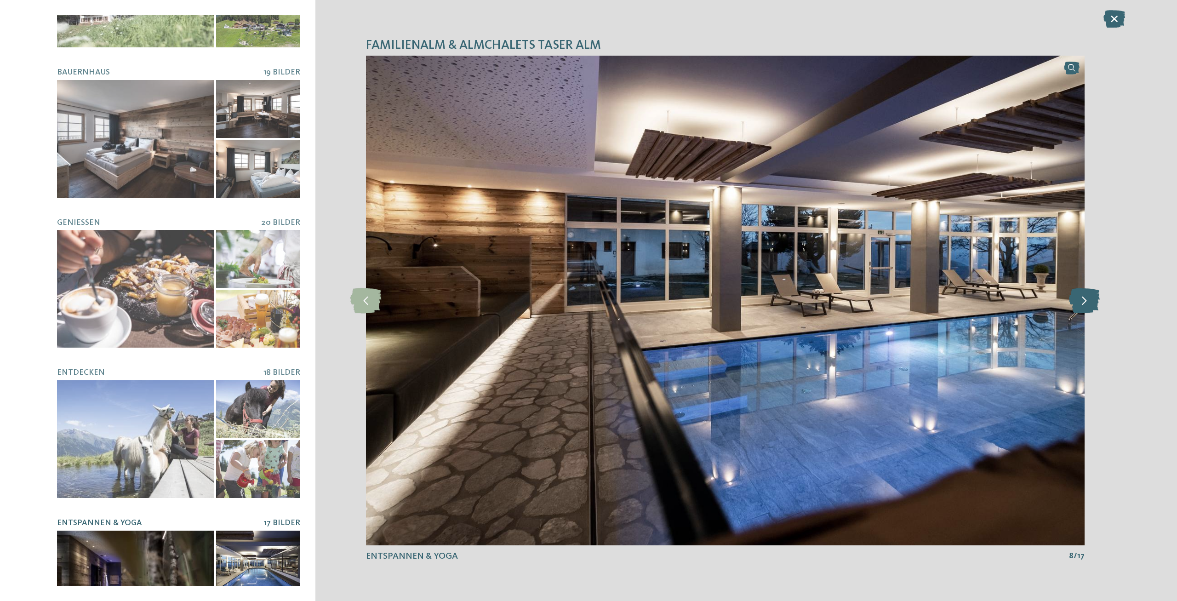
click at [1079, 307] on icon at bounding box center [1084, 300] width 31 height 25
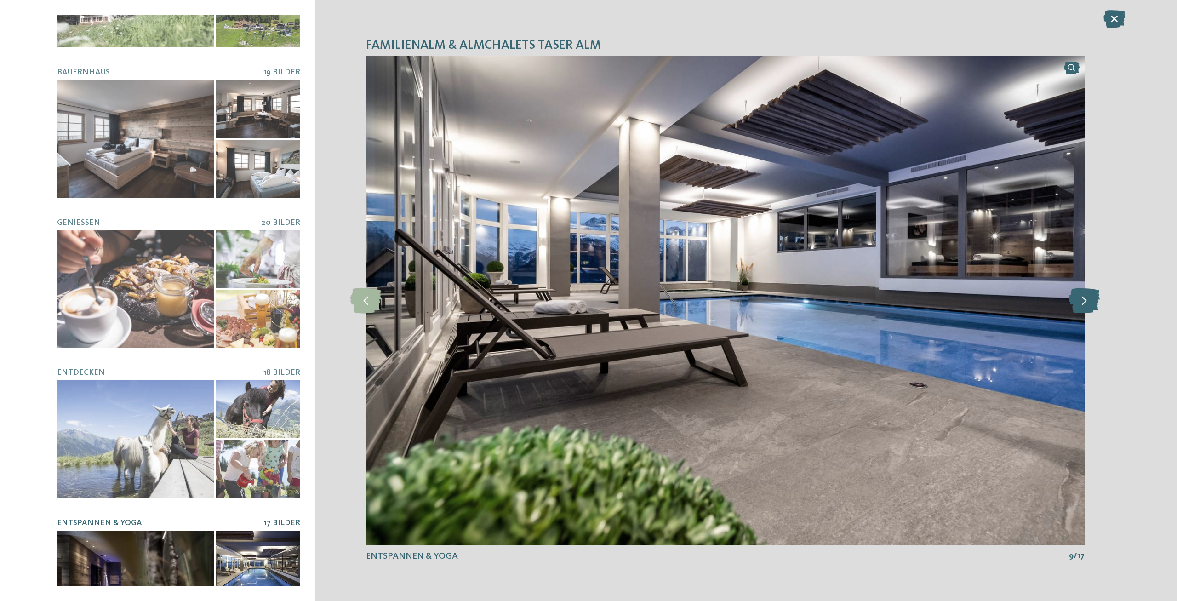
click at [1079, 307] on icon at bounding box center [1084, 300] width 31 height 25
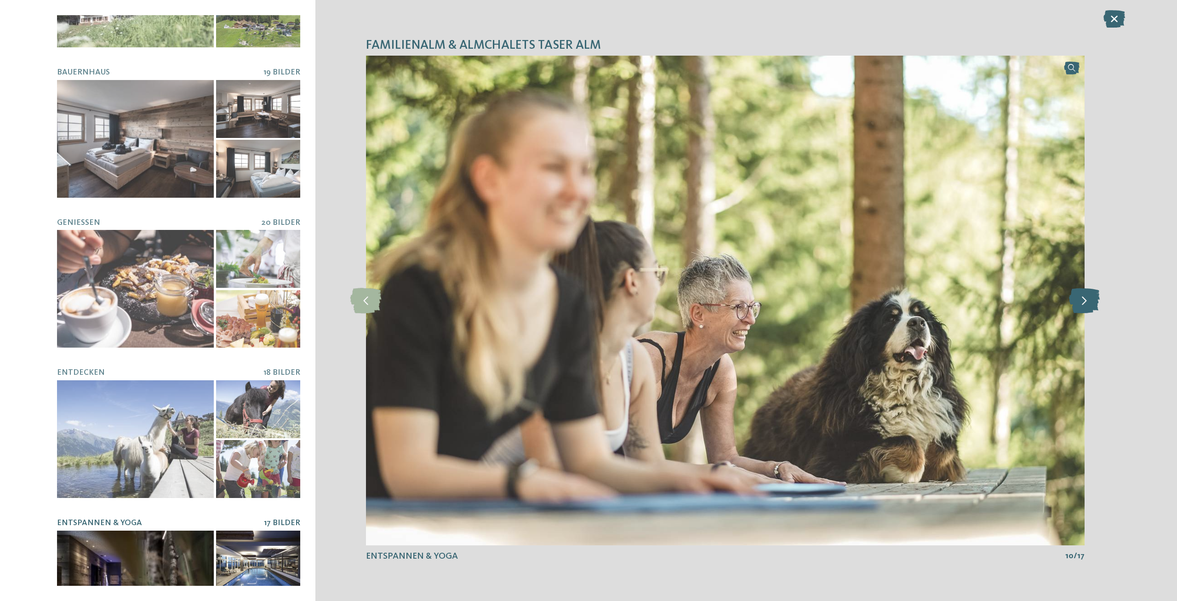
click at [1079, 307] on icon at bounding box center [1084, 300] width 31 height 25
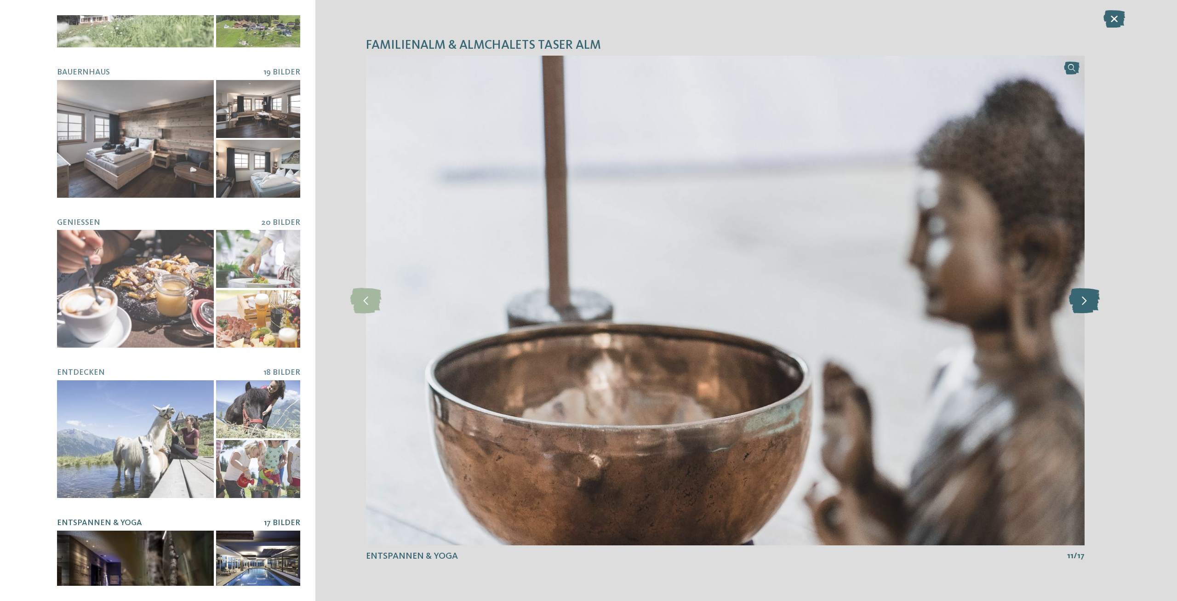
click at [1079, 307] on icon at bounding box center [1084, 300] width 31 height 25
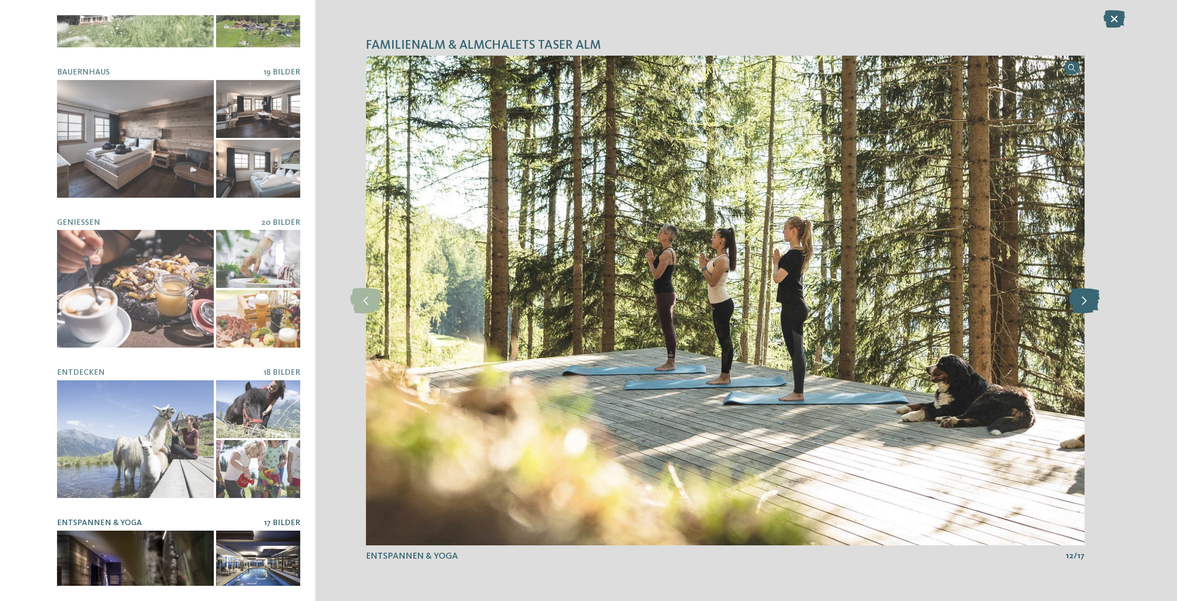
click at [1079, 307] on icon at bounding box center [1084, 300] width 31 height 25
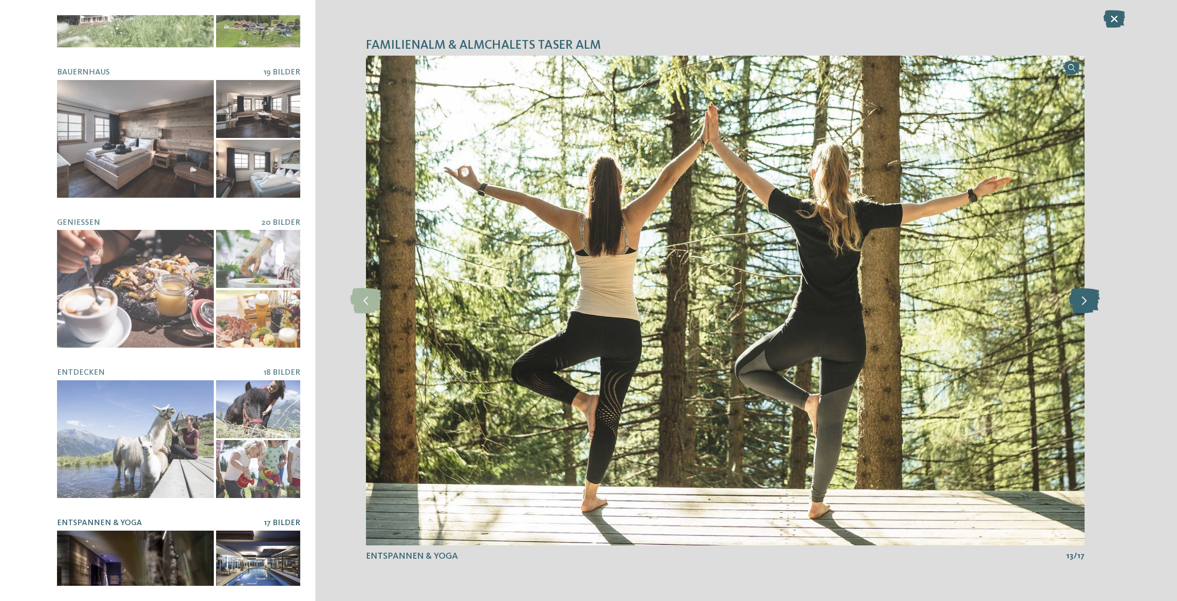
click at [1079, 307] on icon at bounding box center [1084, 300] width 31 height 25
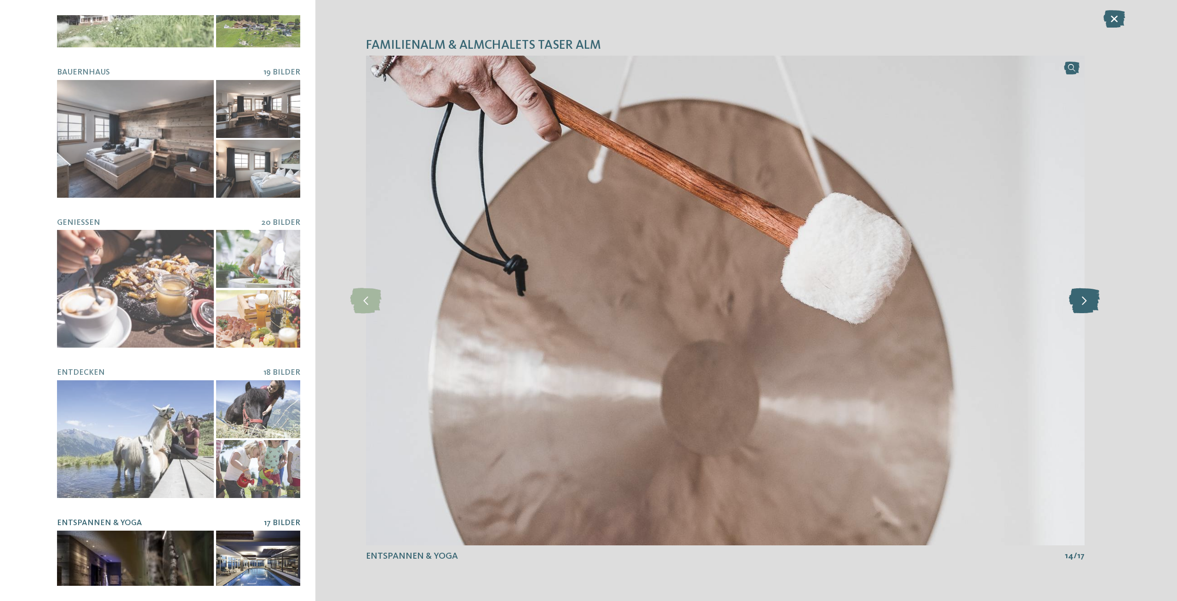
click at [1079, 307] on icon at bounding box center [1084, 300] width 31 height 25
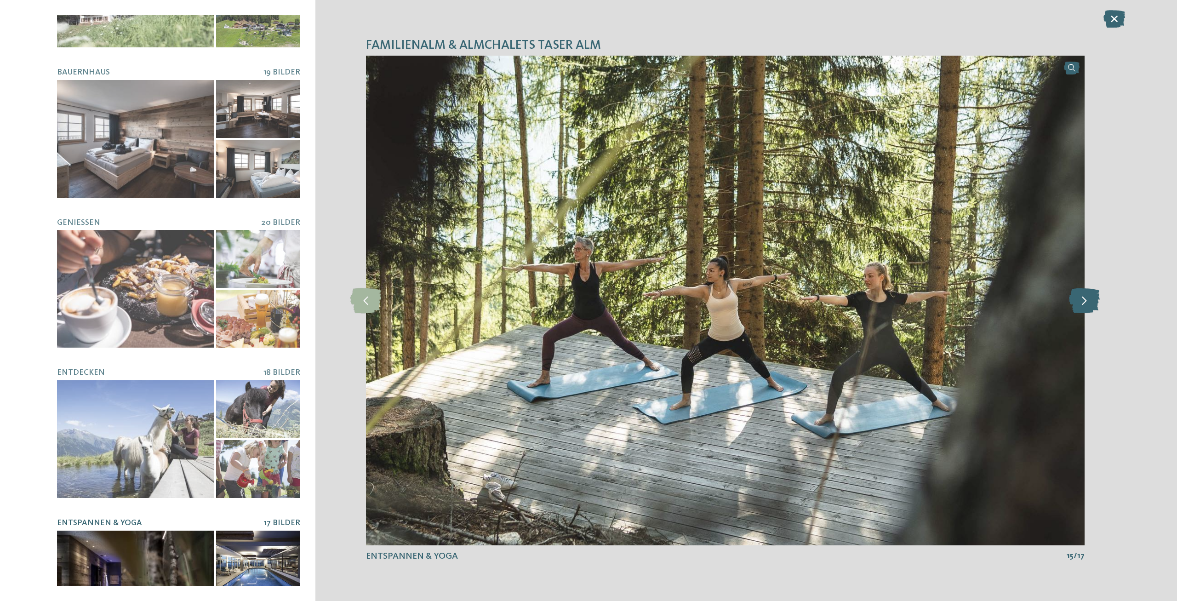
click at [1079, 307] on icon at bounding box center [1084, 300] width 31 height 25
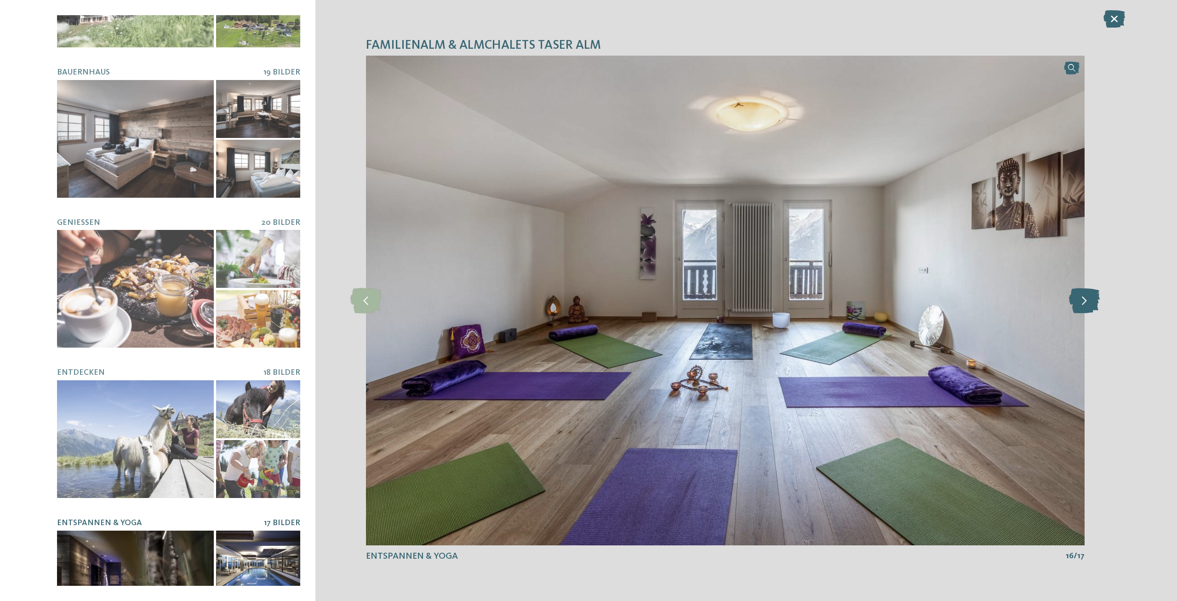
click at [1079, 307] on icon at bounding box center [1084, 300] width 31 height 25
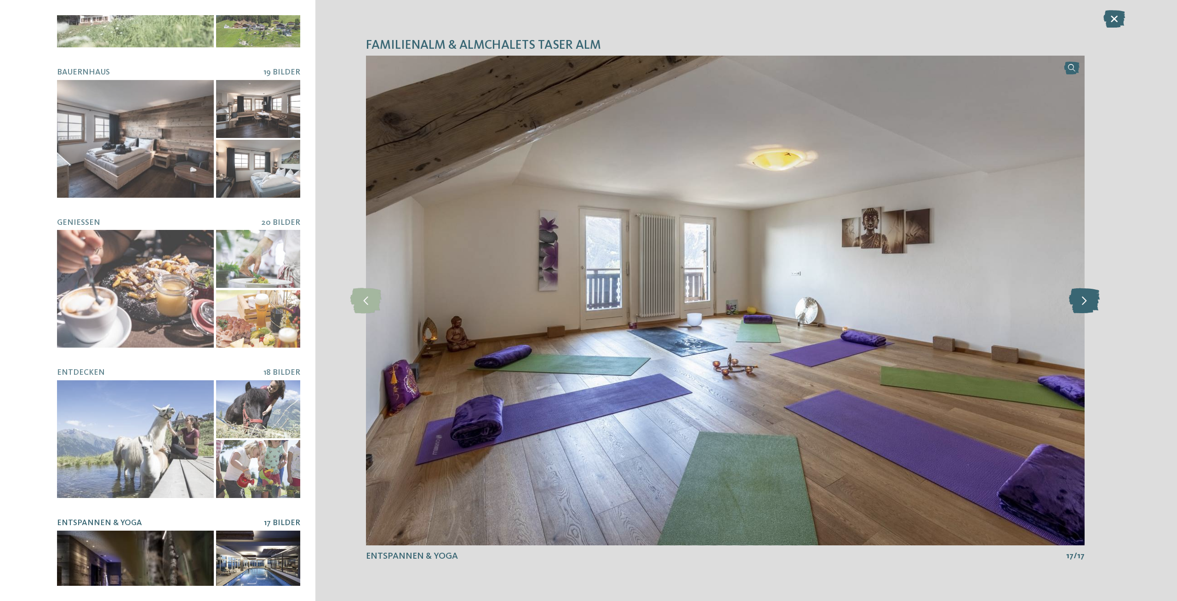
click at [1079, 307] on icon at bounding box center [1084, 300] width 31 height 25
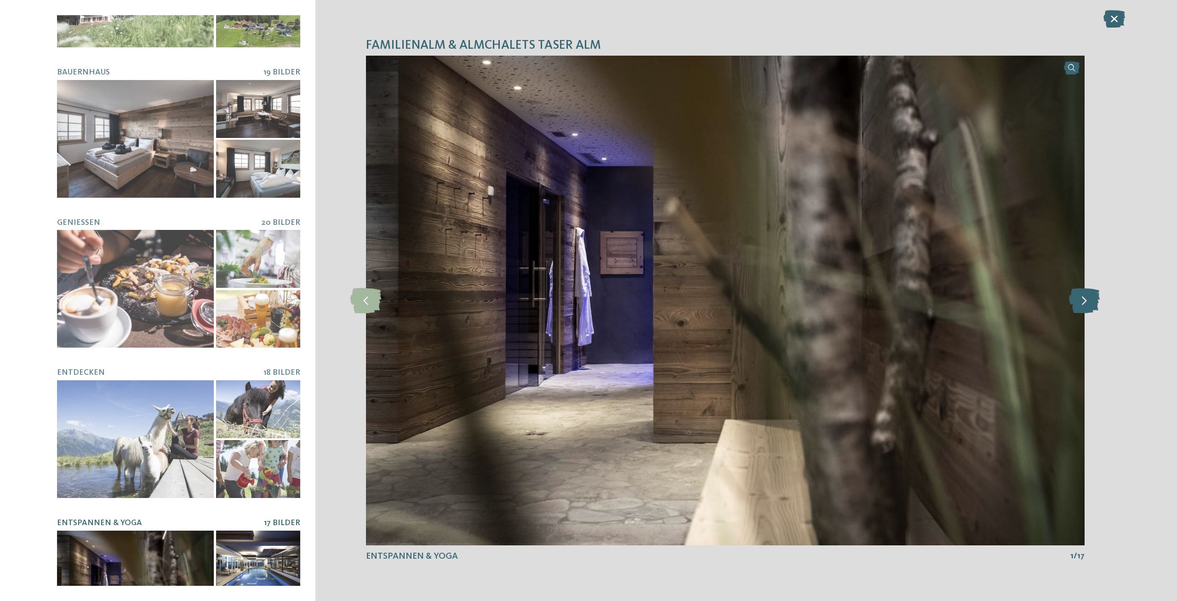
click at [1079, 307] on icon at bounding box center [1084, 300] width 31 height 25
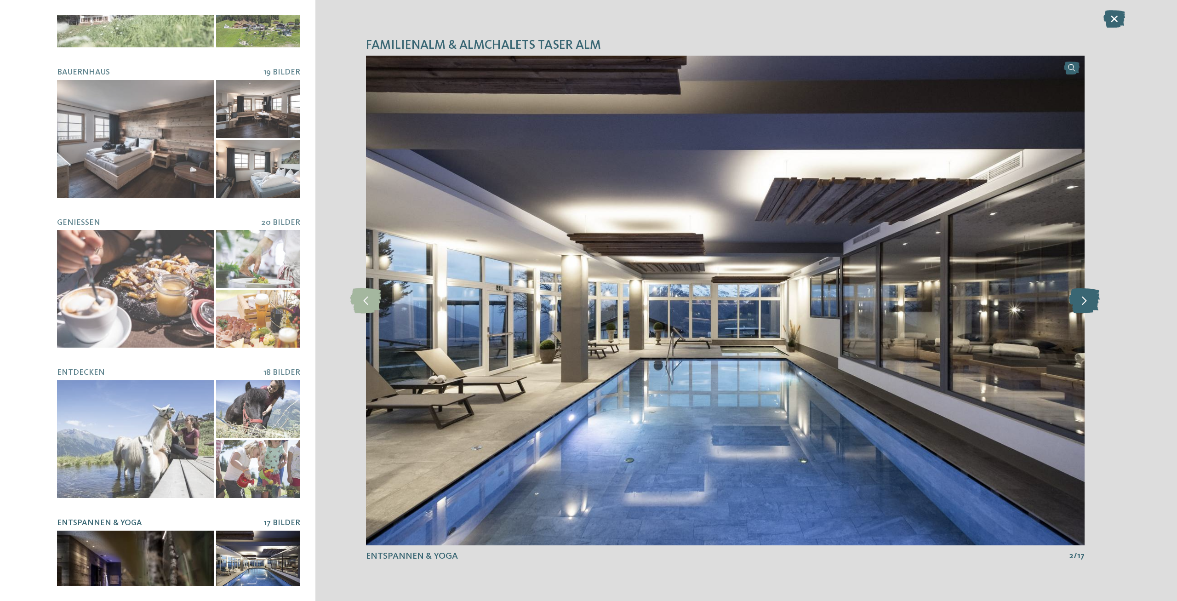
click at [1079, 307] on icon at bounding box center [1084, 300] width 31 height 25
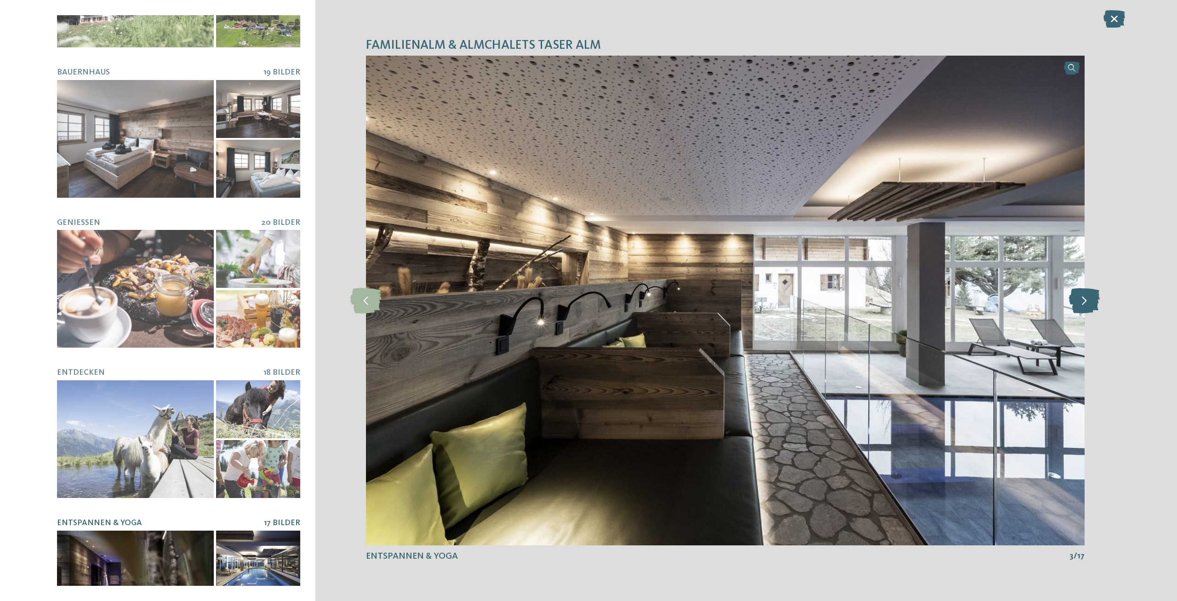
click at [1079, 307] on icon at bounding box center [1084, 300] width 31 height 25
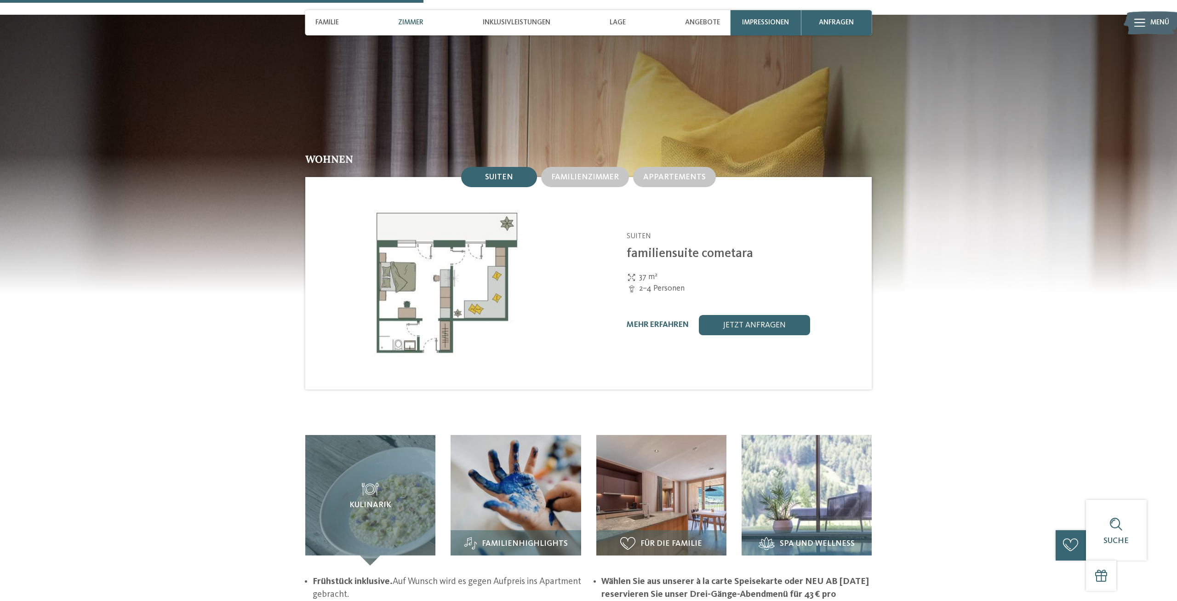
scroll to position [1147, 0]
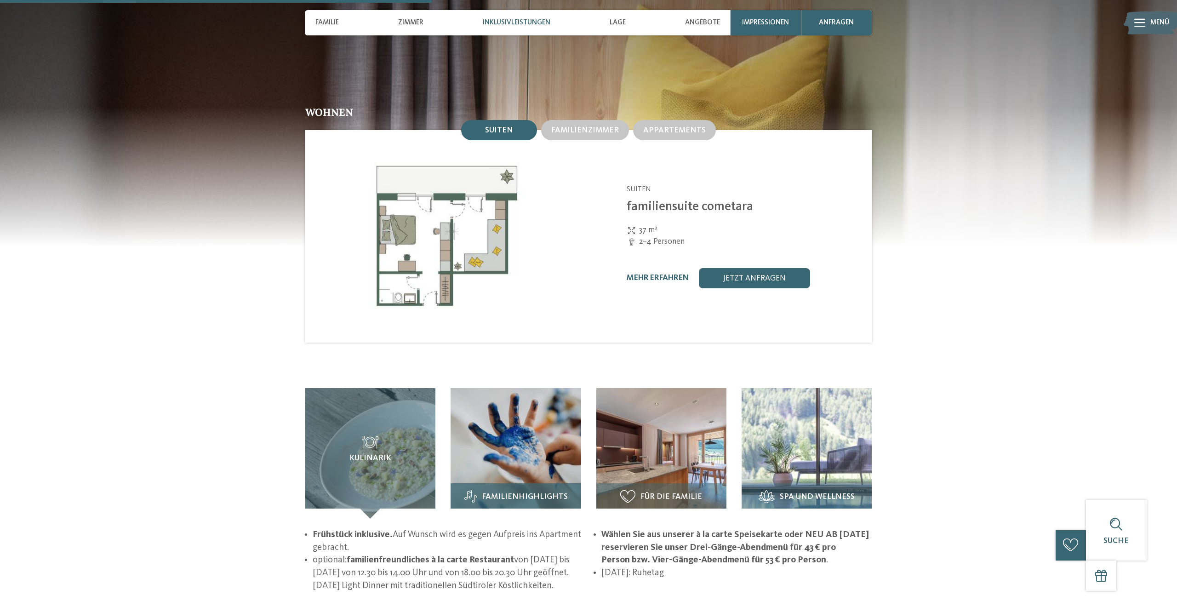
click at [482, 461] on img at bounding box center [516, 453] width 130 height 130
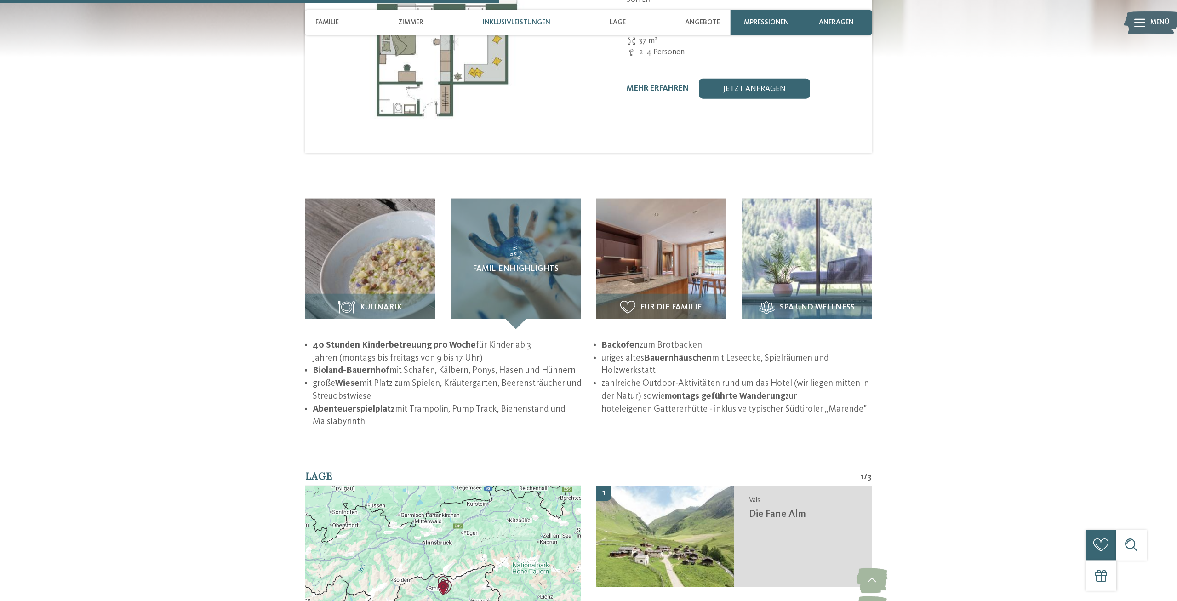
scroll to position [1339, 0]
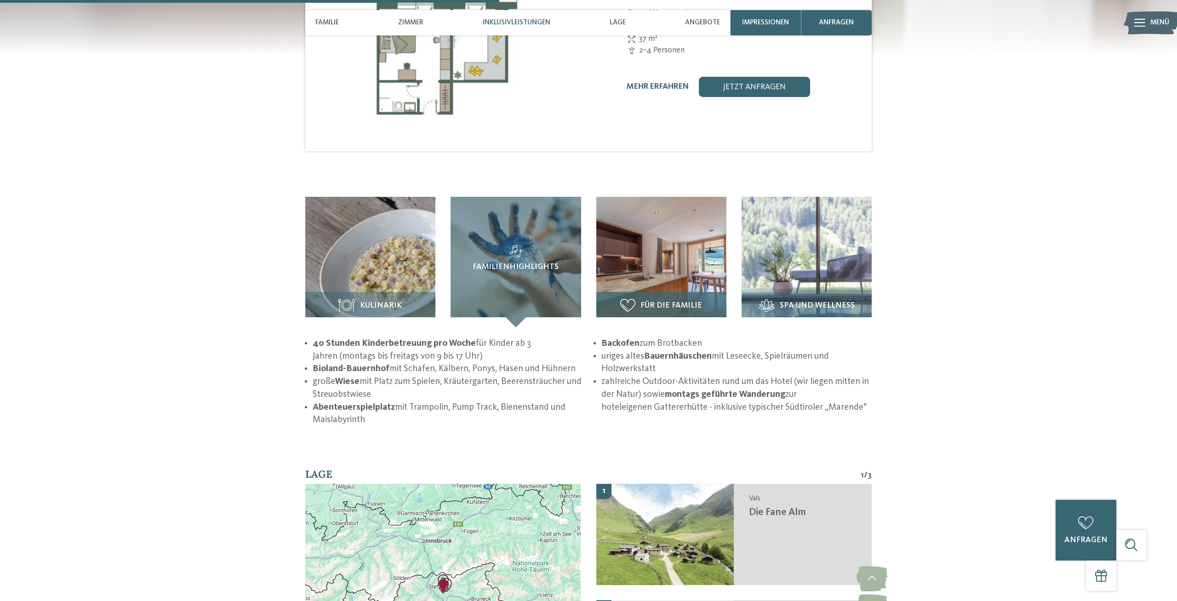
click at [625, 274] on img at bounding box center [661, 262] width 130 height 130
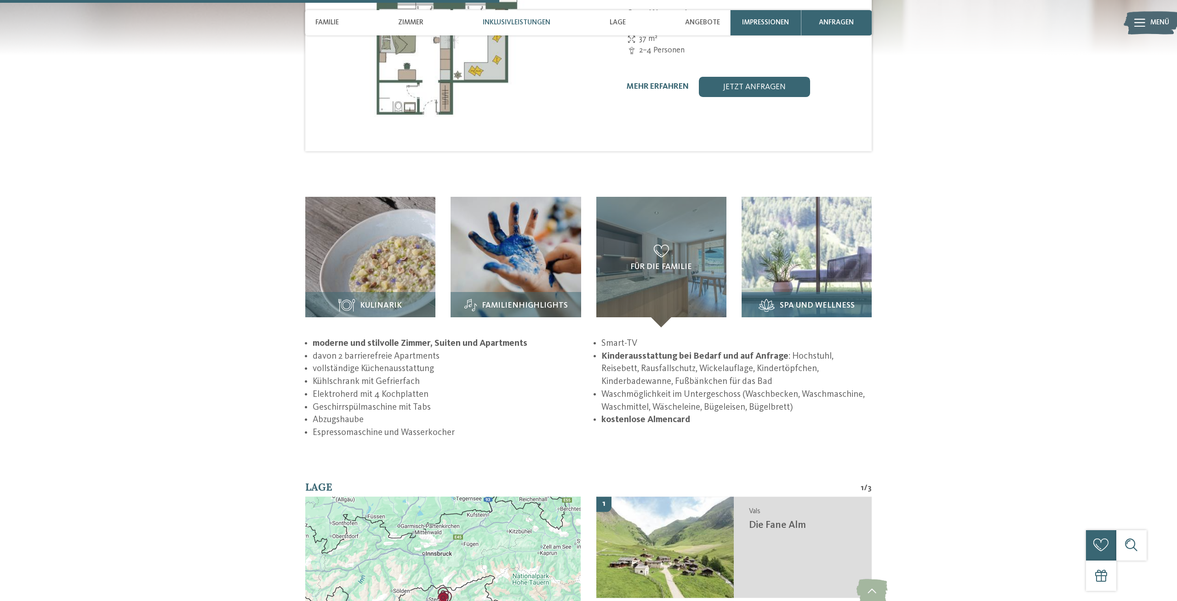
click at [805, 243] on img at bounding box center [807, 262] width 130 height 130
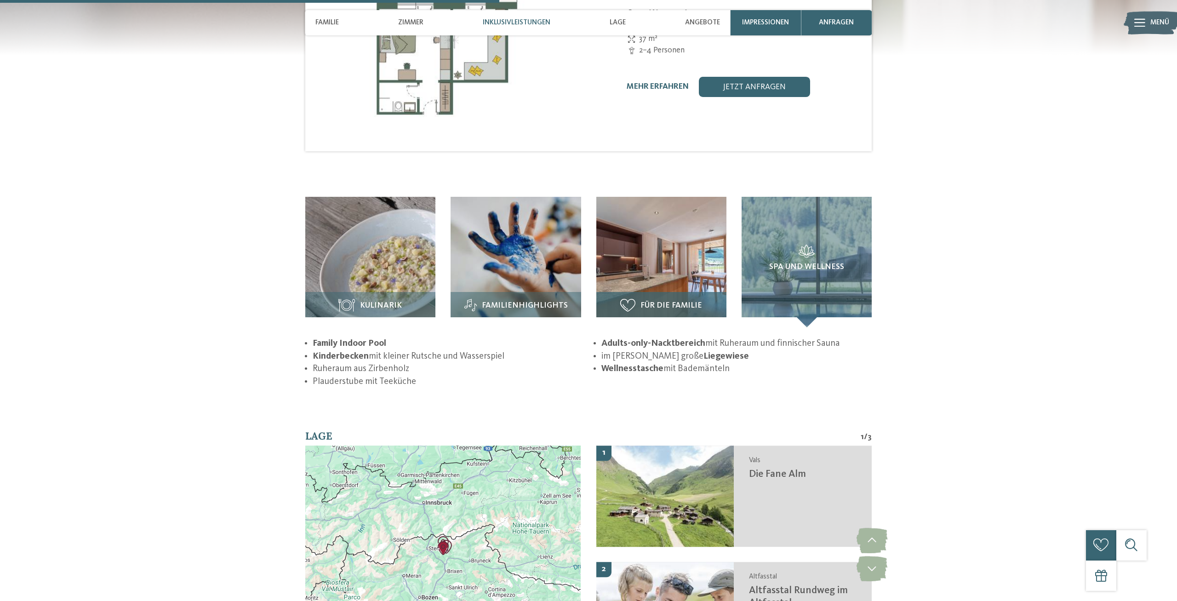
click at [710, 255] on img at bounding box center [661, 262] width 130 height 130
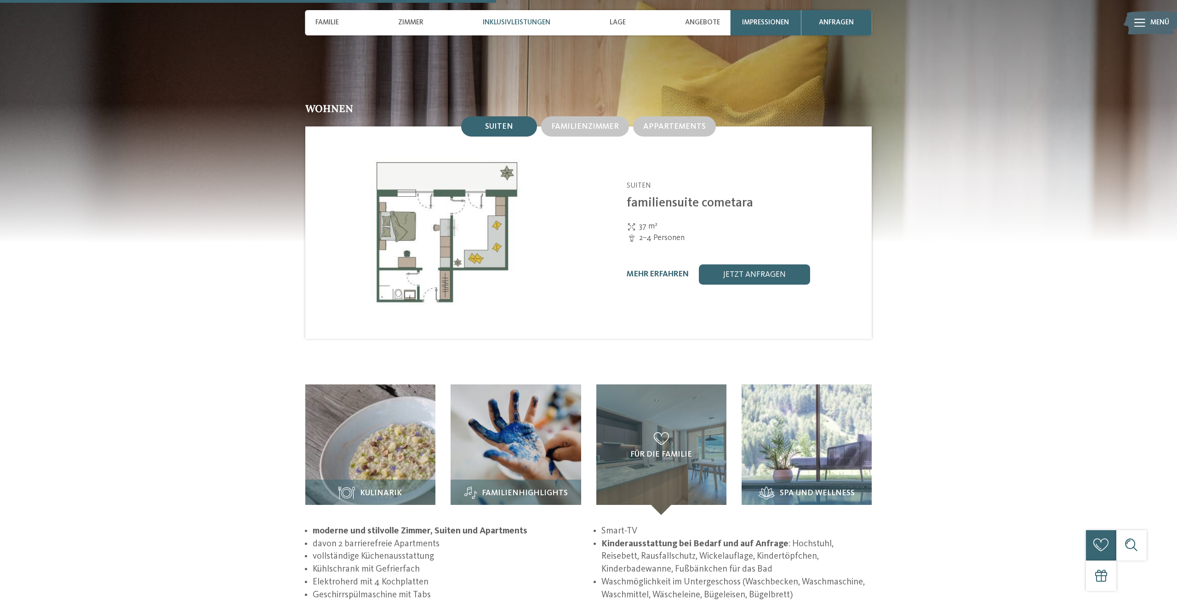
scroll to position [956, 0]
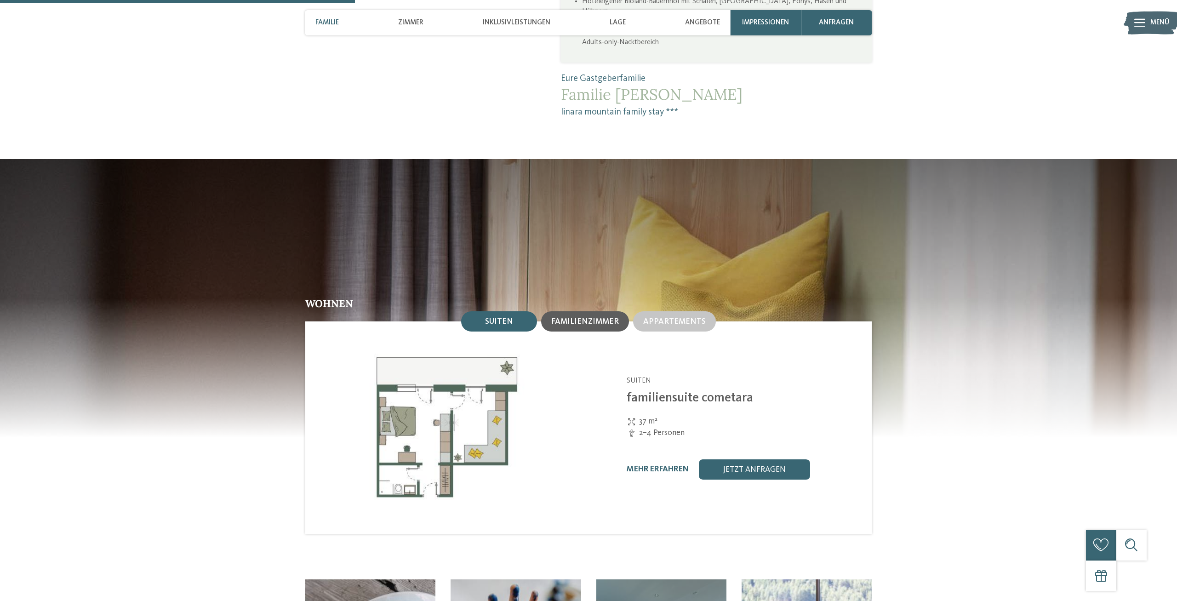
click at [611, 318] on span "Familienzimmer" at bounding box center [585, 322] width 68 height 8
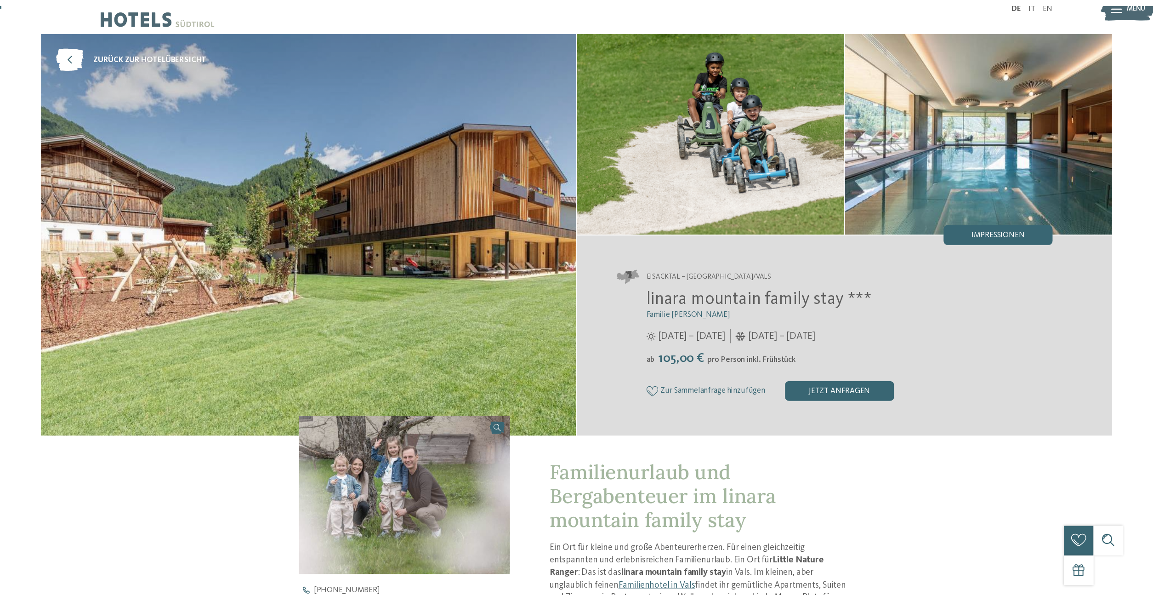
scroll to position [0, 0]
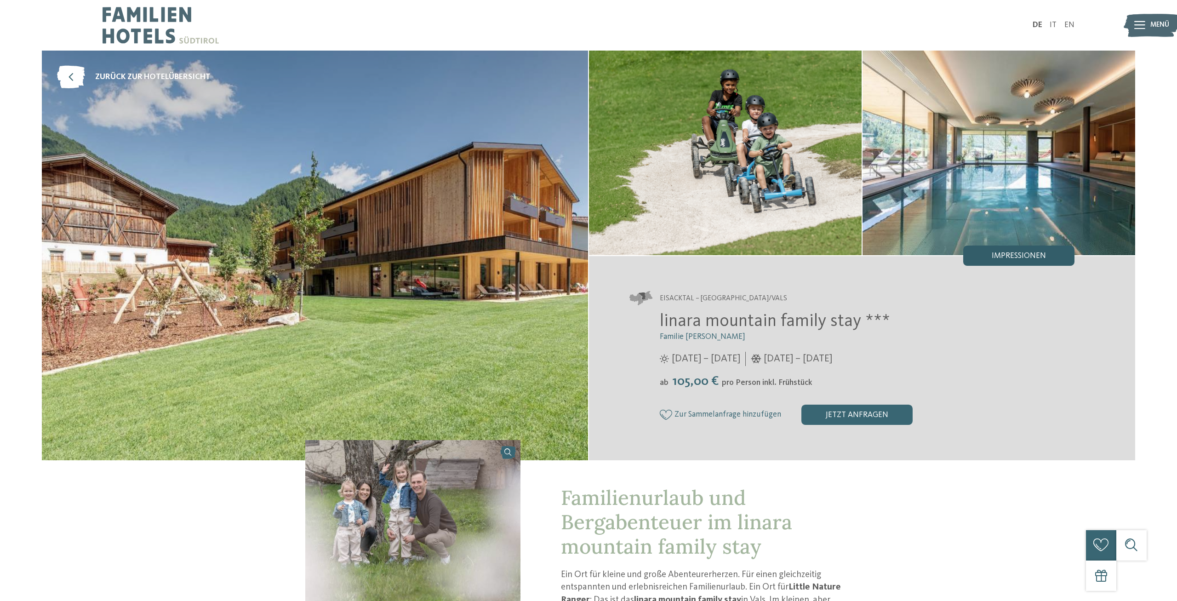
click at [1004, 254] on span "Impressionen" at bounding box center [1019, 256] width 54 height 8
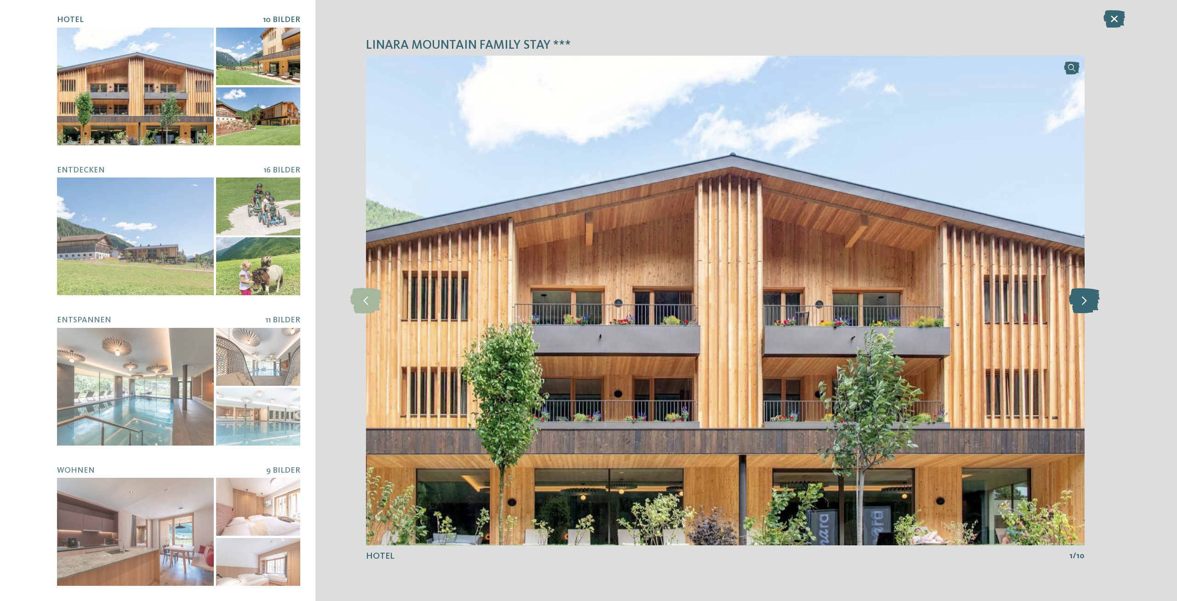
click at [1083, 296] on icon at bounding box center [1084, 300] width 31 height 25
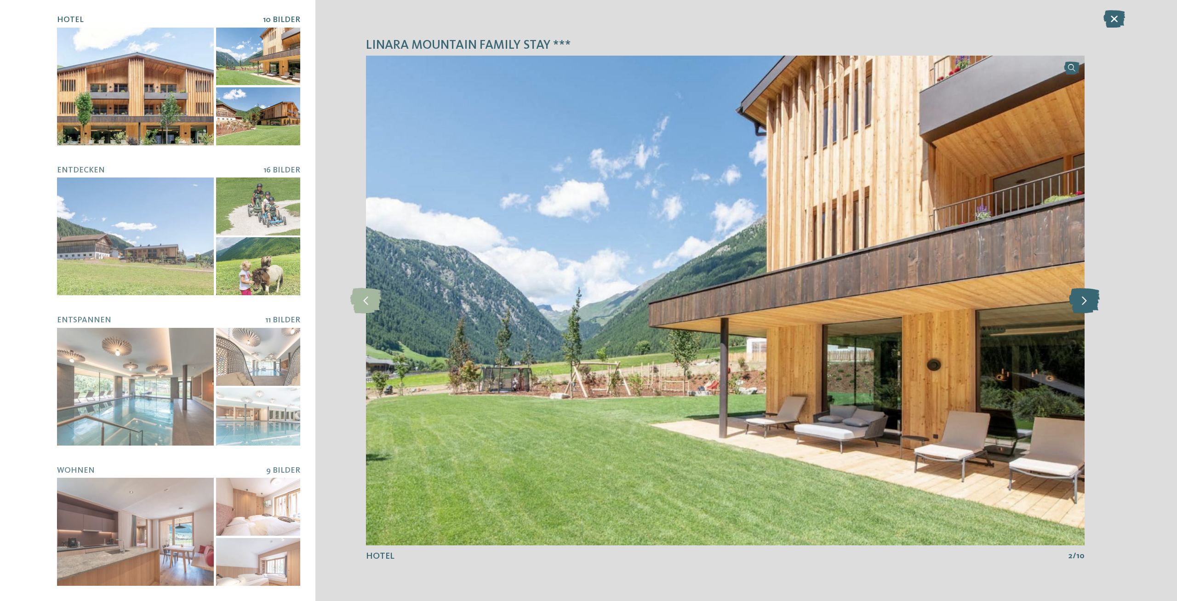
click at [1083, 297] on icon at bounding box center [1084, 300] width 31 height 25
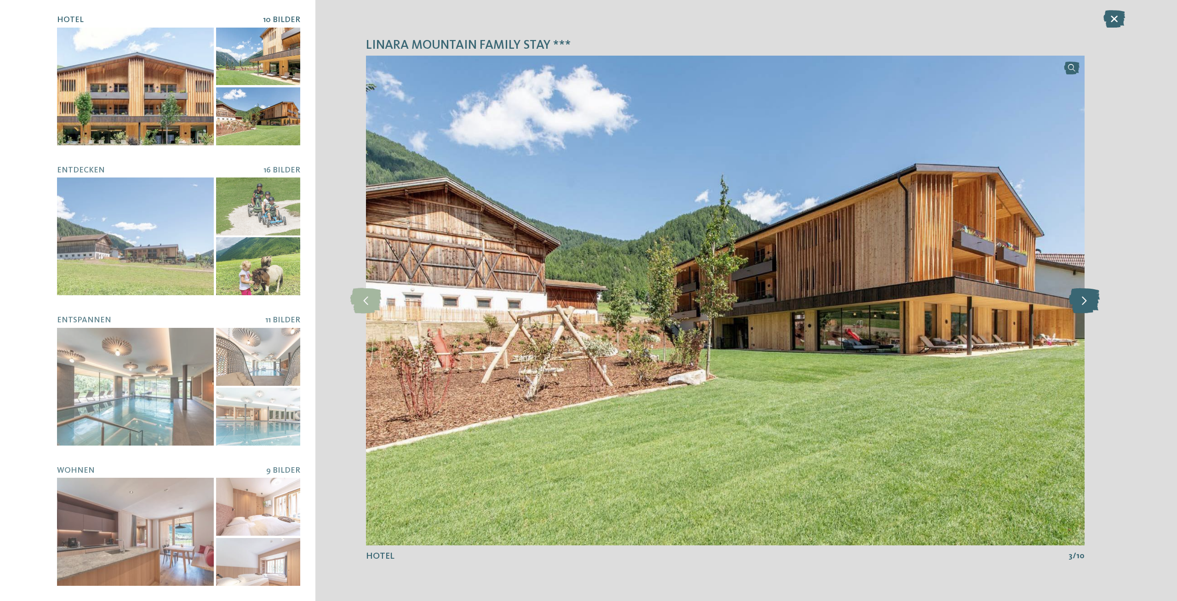
click at [1081, 297] on icon at bounding box center [1084, 300] width 31 height 25
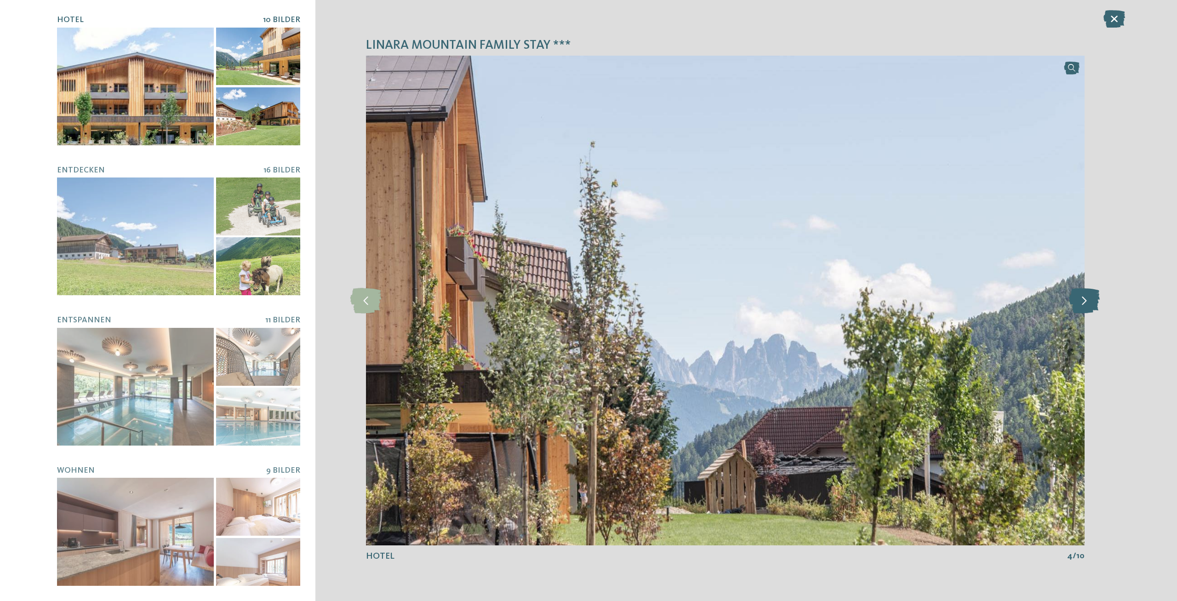
click at [1081, 297] on icon at bounding box center [1084, 300] width 31 height 25
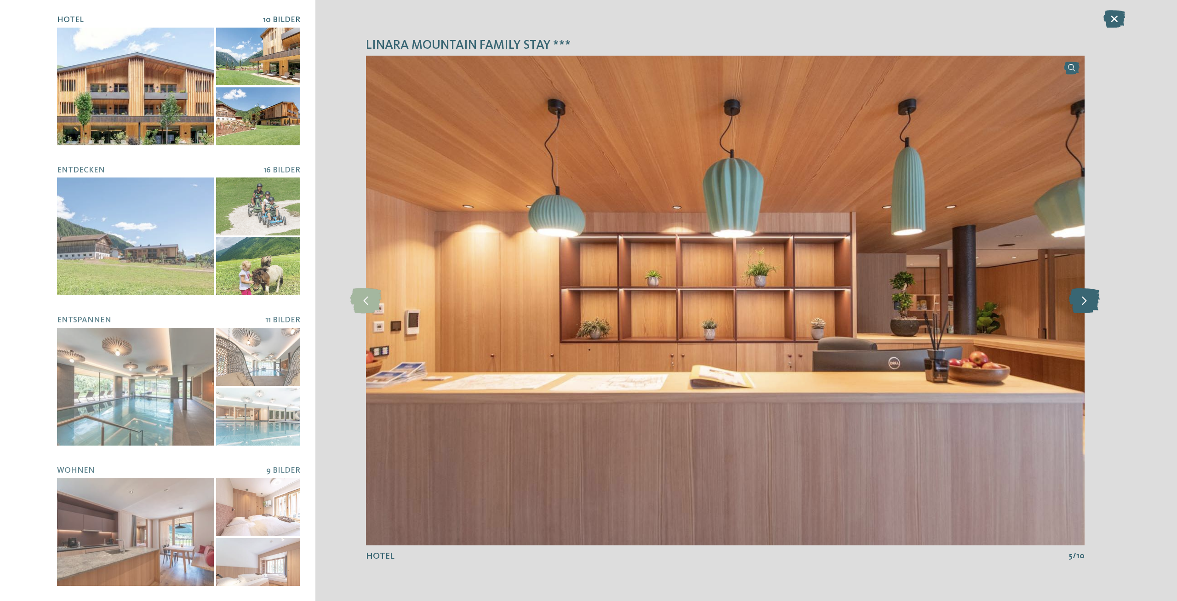
click at [1081, 297] on icon at bounding box center [1084, 300] width 31 height 25
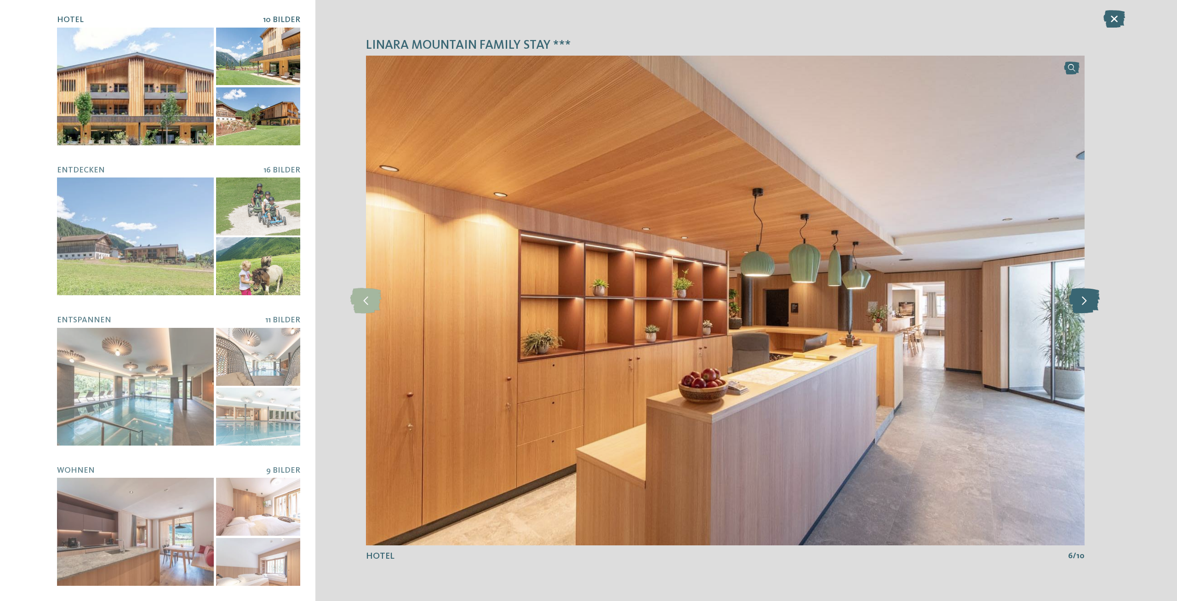
click at [1081, 297] on icon at bounding box center [1084, 300] width 31 height 25
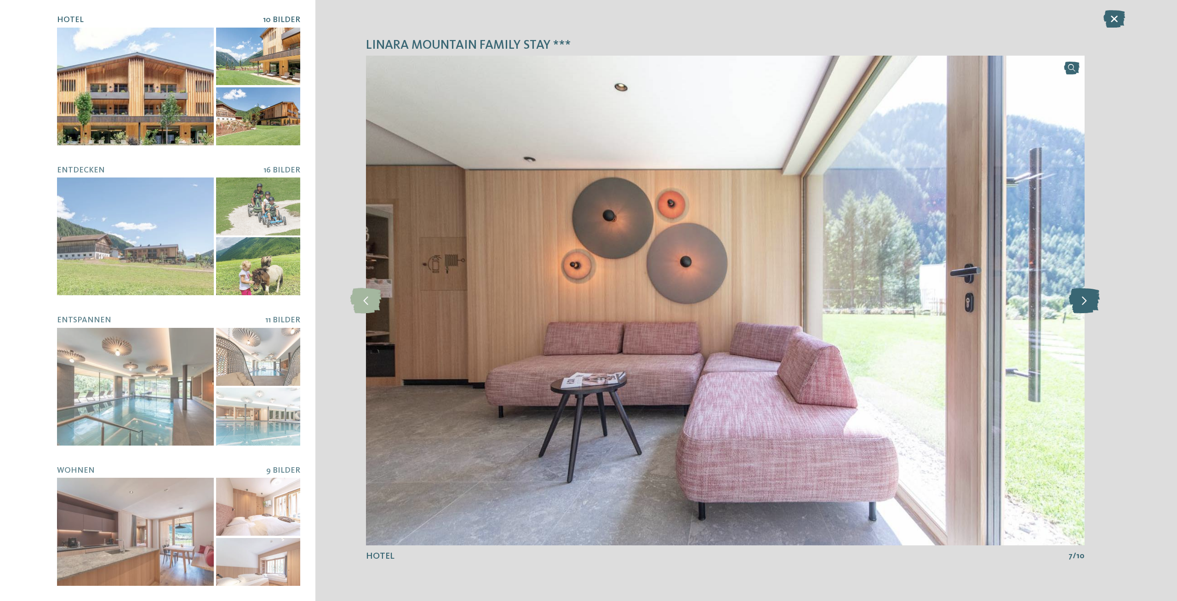
click at [1081, 297] on icon at bounding box center [1084, 300] width 31 height 25
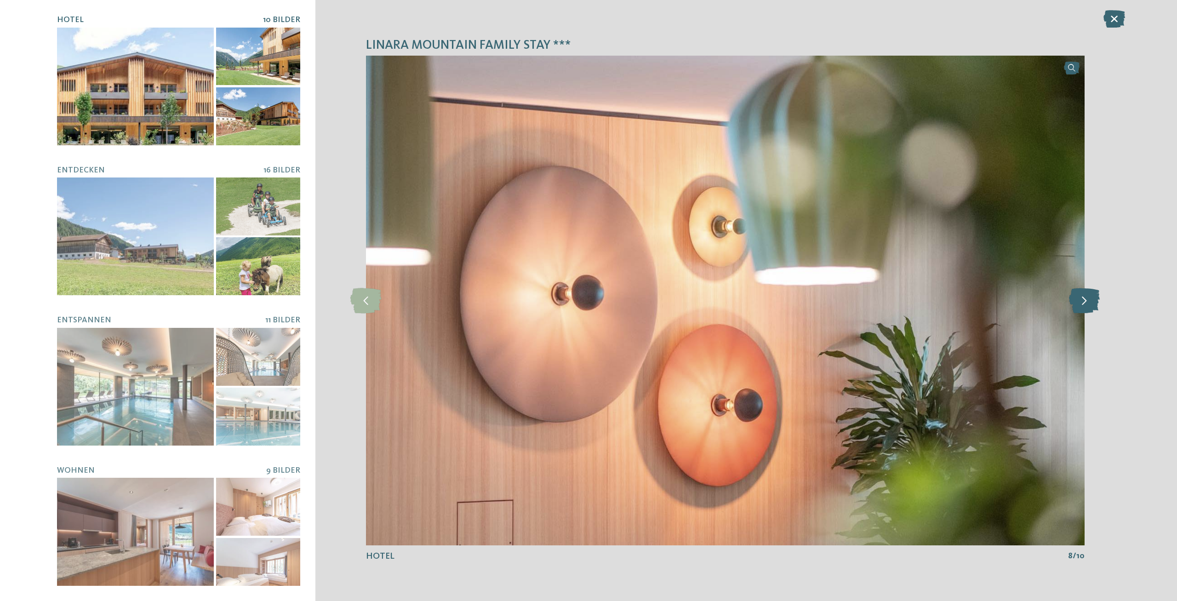
click at [1081, 297] on icon at bounding box center [1084, 300] width 31 height 25
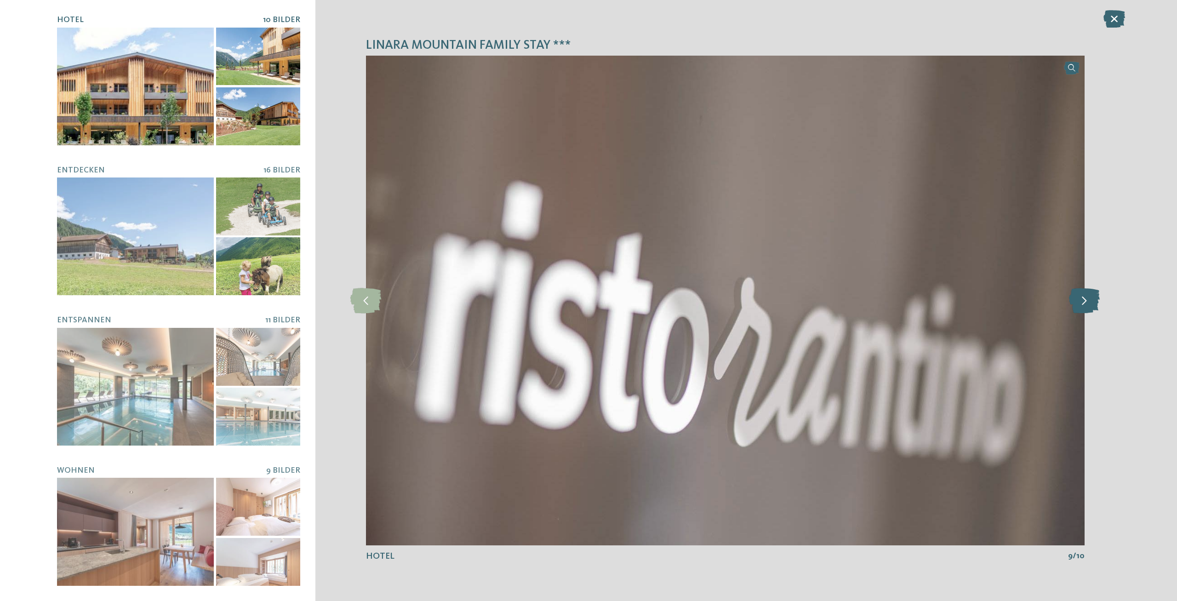
click at [1081, 297] on icon at bounding box center [1084, 300] width 31 height 25
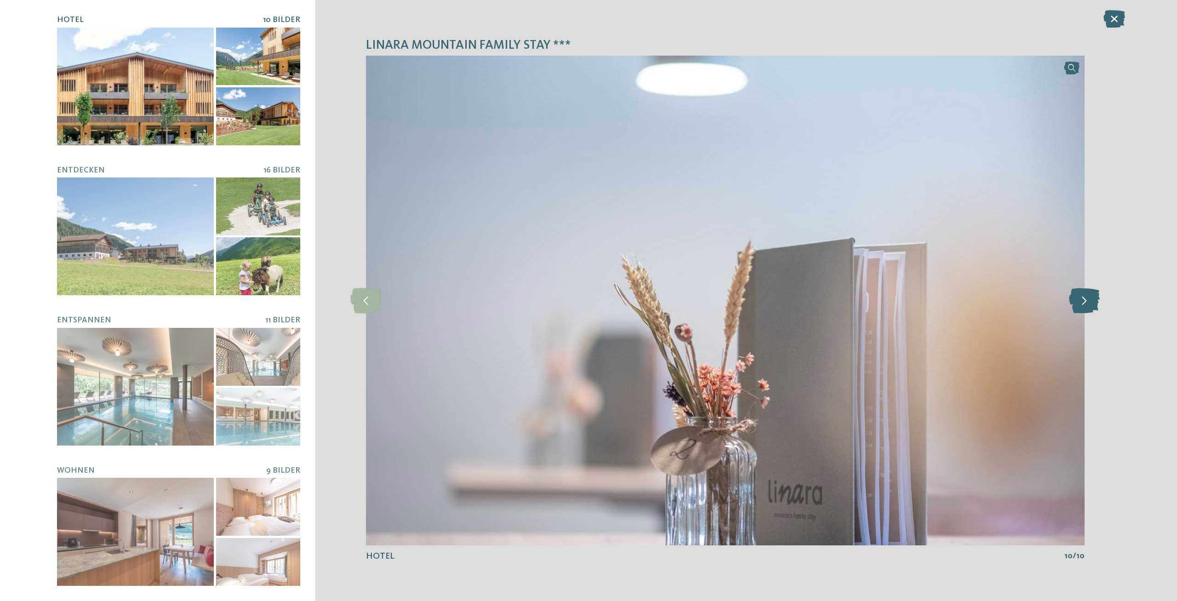
click at [1081, 297] on icon at bounding box center [1084, 300] width 31 height 25
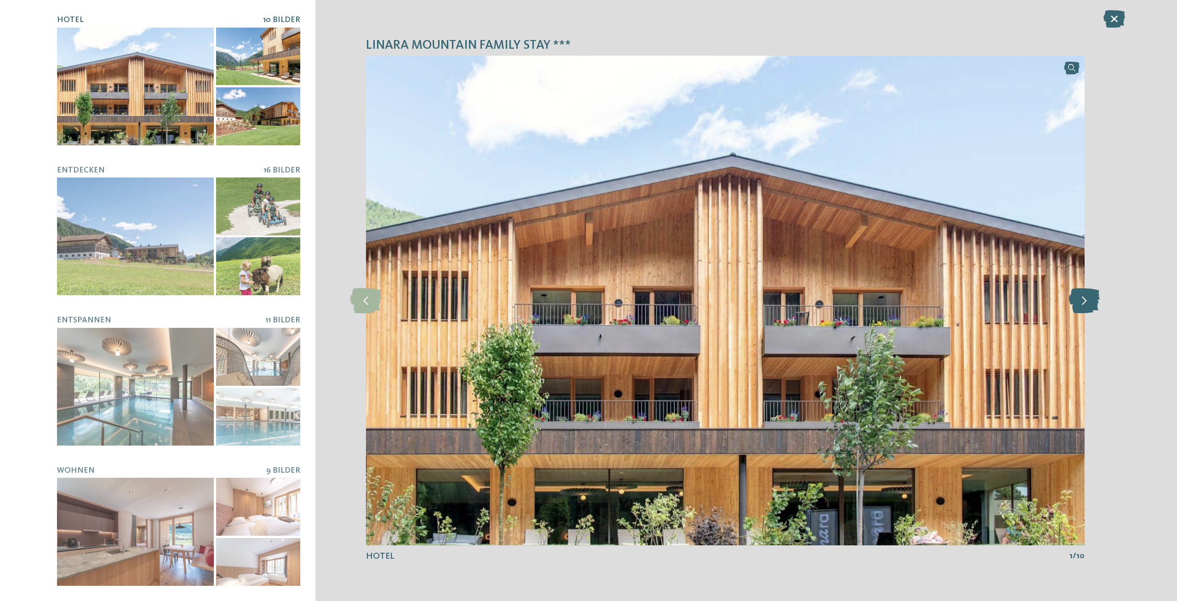
click at [1081, 297] on icon at bounding box center [1084, 300] width 31 height 25
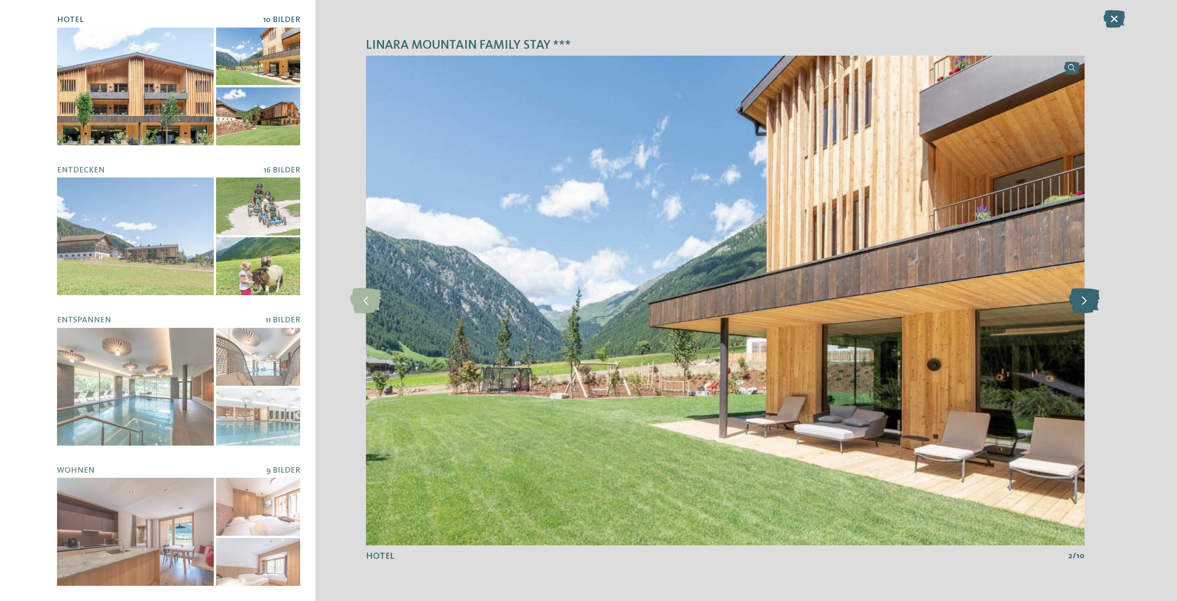
click at [1081, 297] on icon at bounding box center [1084, 300] width 31 height 25
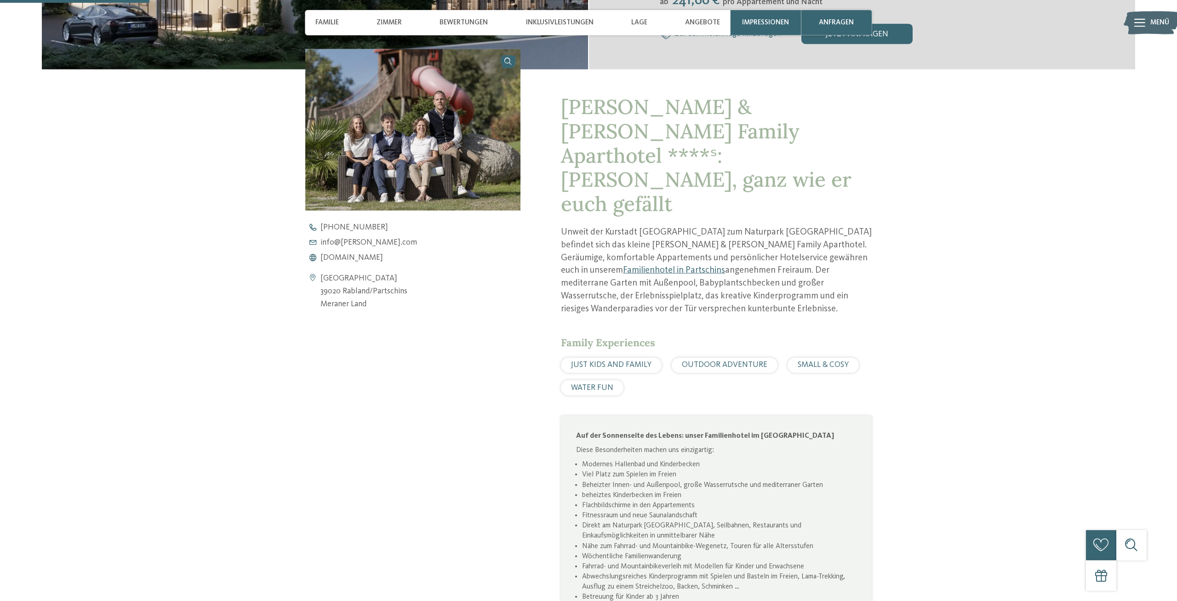
scroll to position [430, 0]
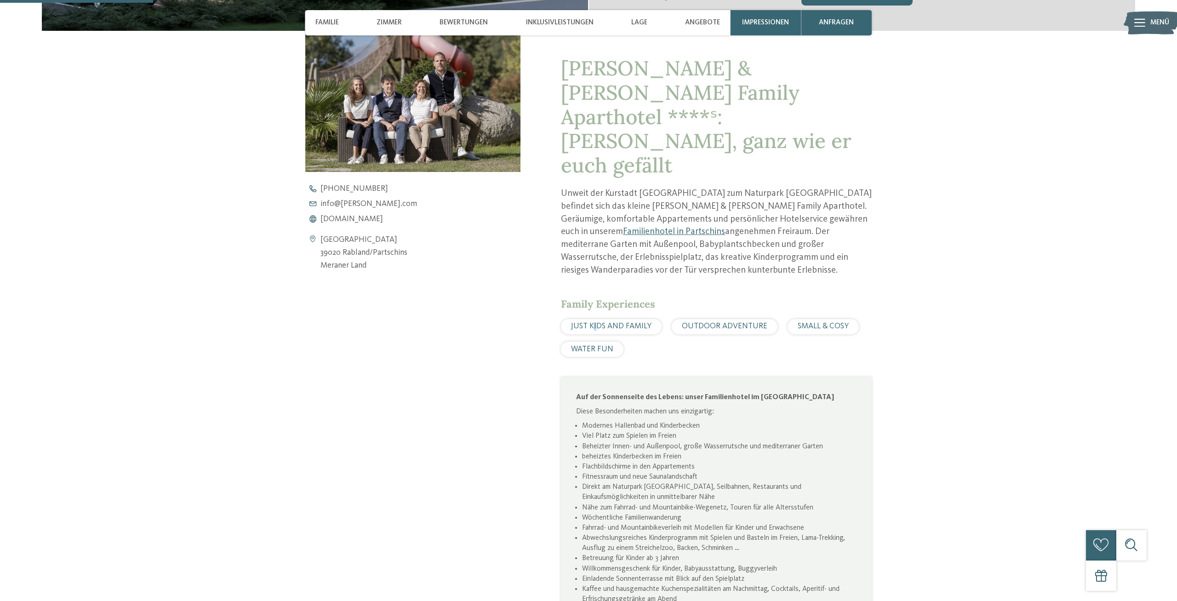
click at [594, 322] on span "JUST KIDS AND FAMILY" at bounding box center [611, 326] width 80 height 8
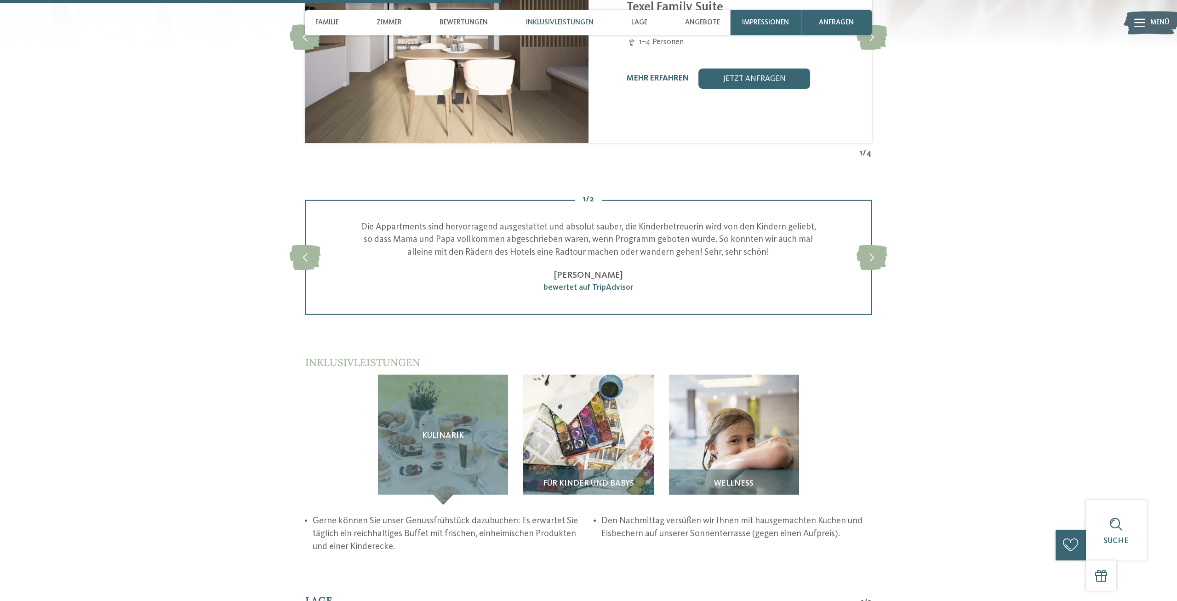
scroll to position [1482, 0]
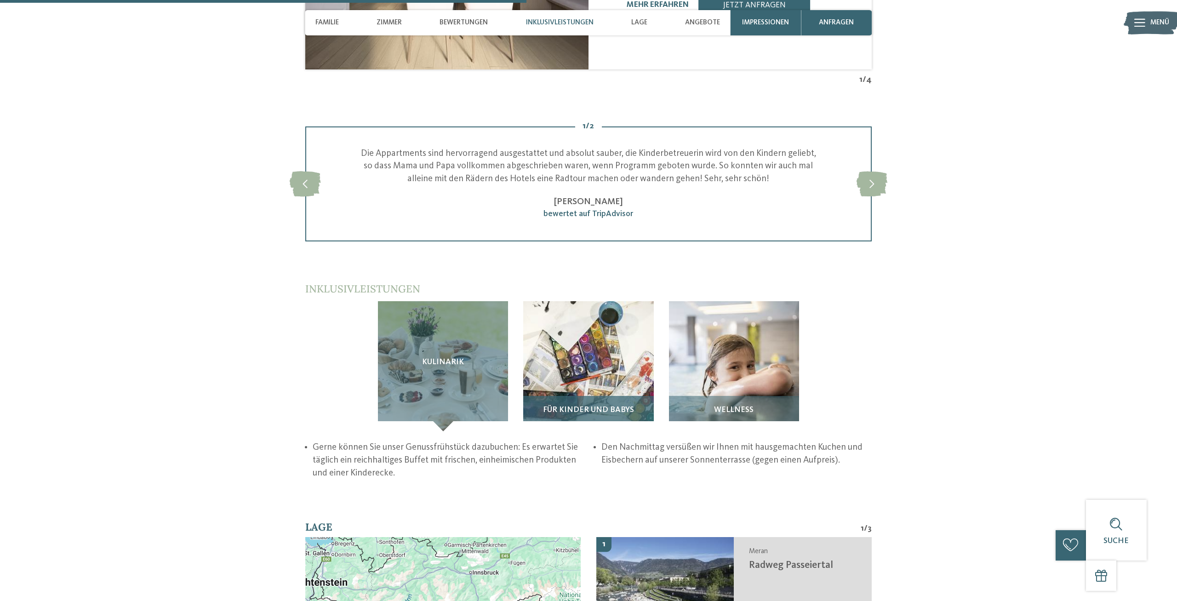
click at [617, 314] on img at bounding box center [588, 366] width 130 height 130
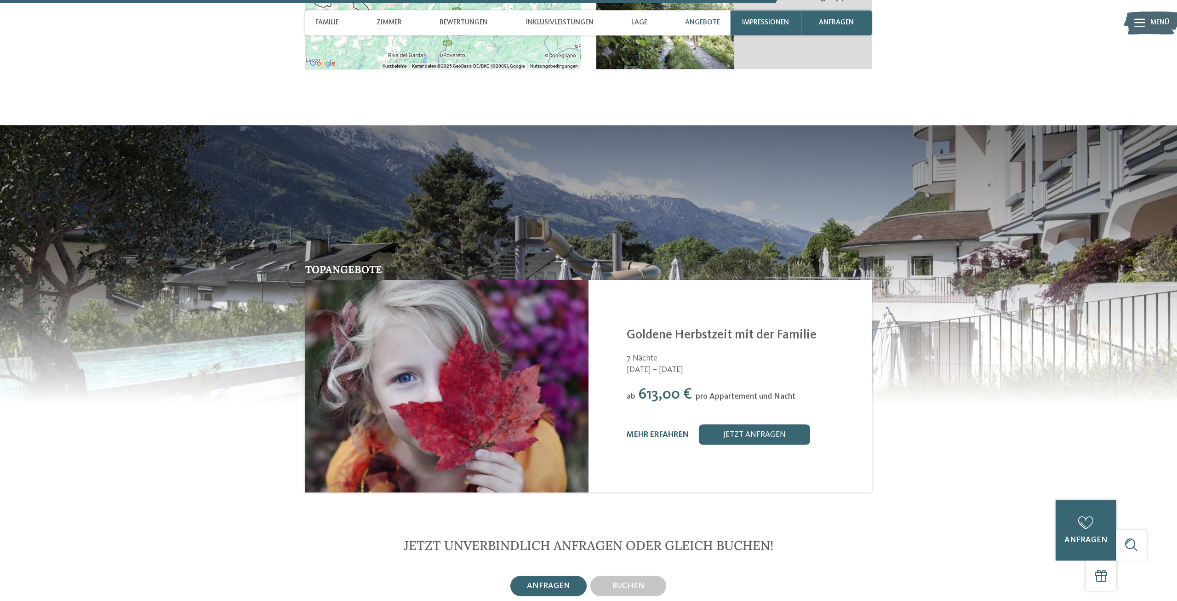
scroll to position [2199, 0]
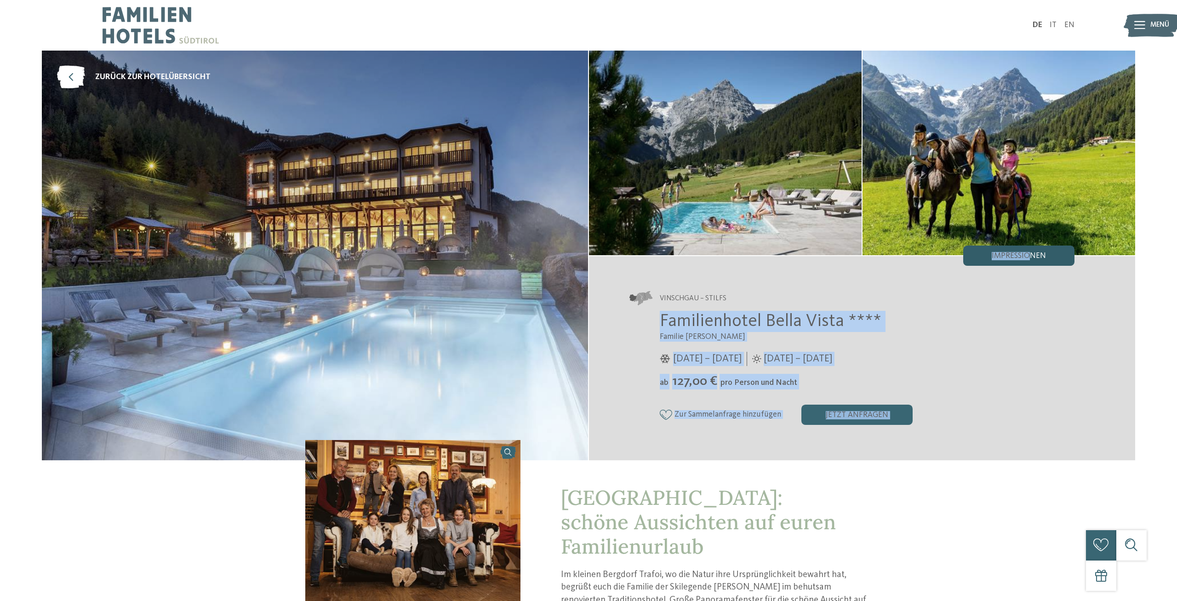
click at [1030, 263] on div "Impressionen" at bounding box center [1018, 255] width 111 height 20
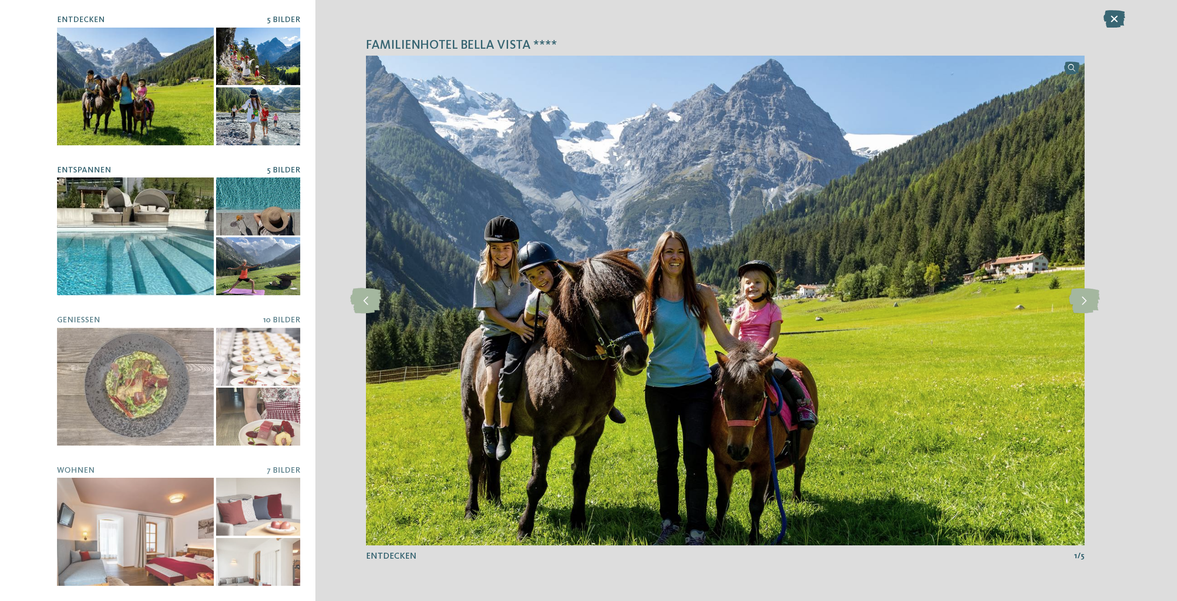
click at [130, 245] on div at bounding box center [135, 236] width 157 height 118
